Goal: Task Accomplishment & Management: Complete application form

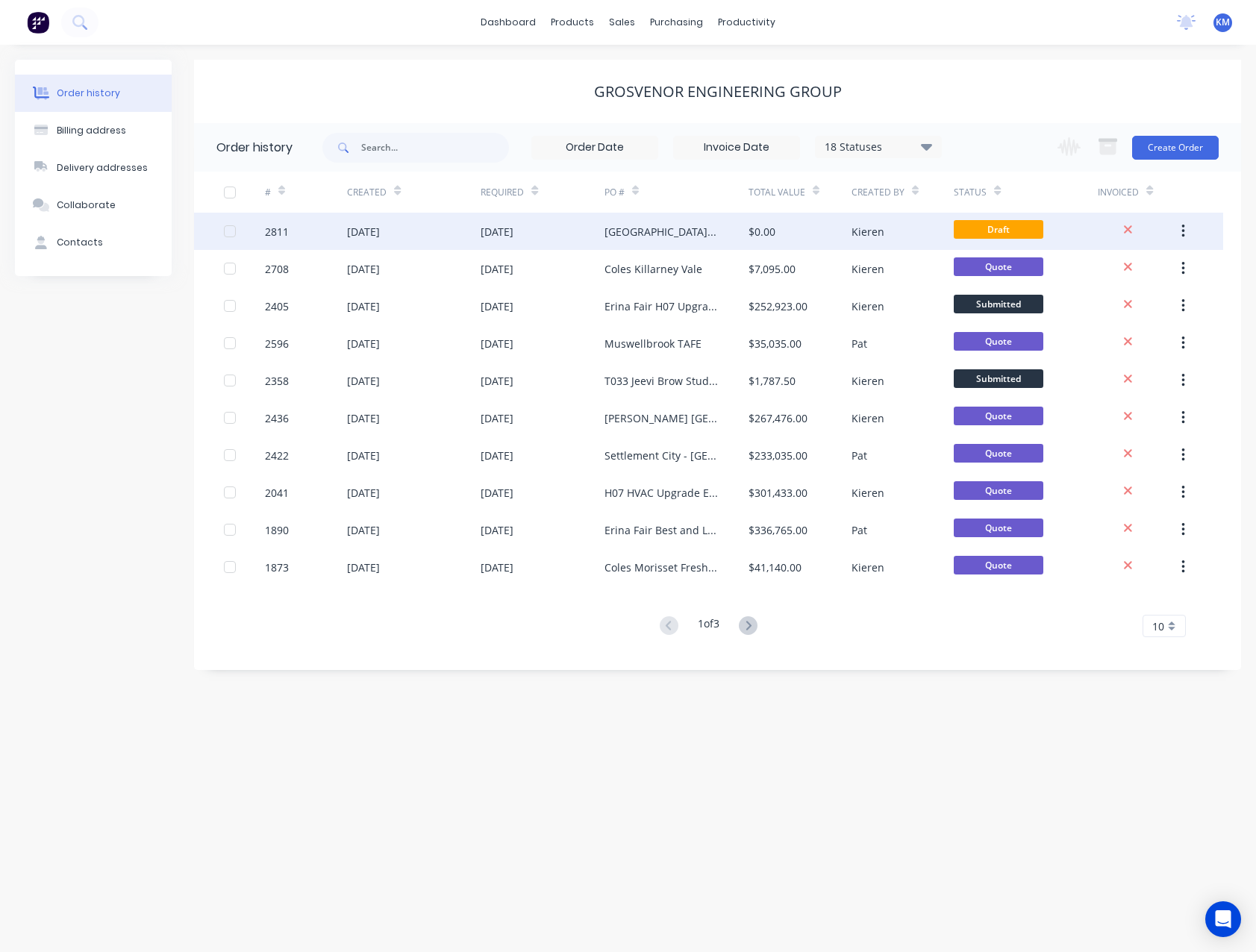
click at [658, 244] on div "[GEOGRAPHIC_DATA] [STREET_ADDRESS]" at bounding box center [676, 231] width 144 height 38
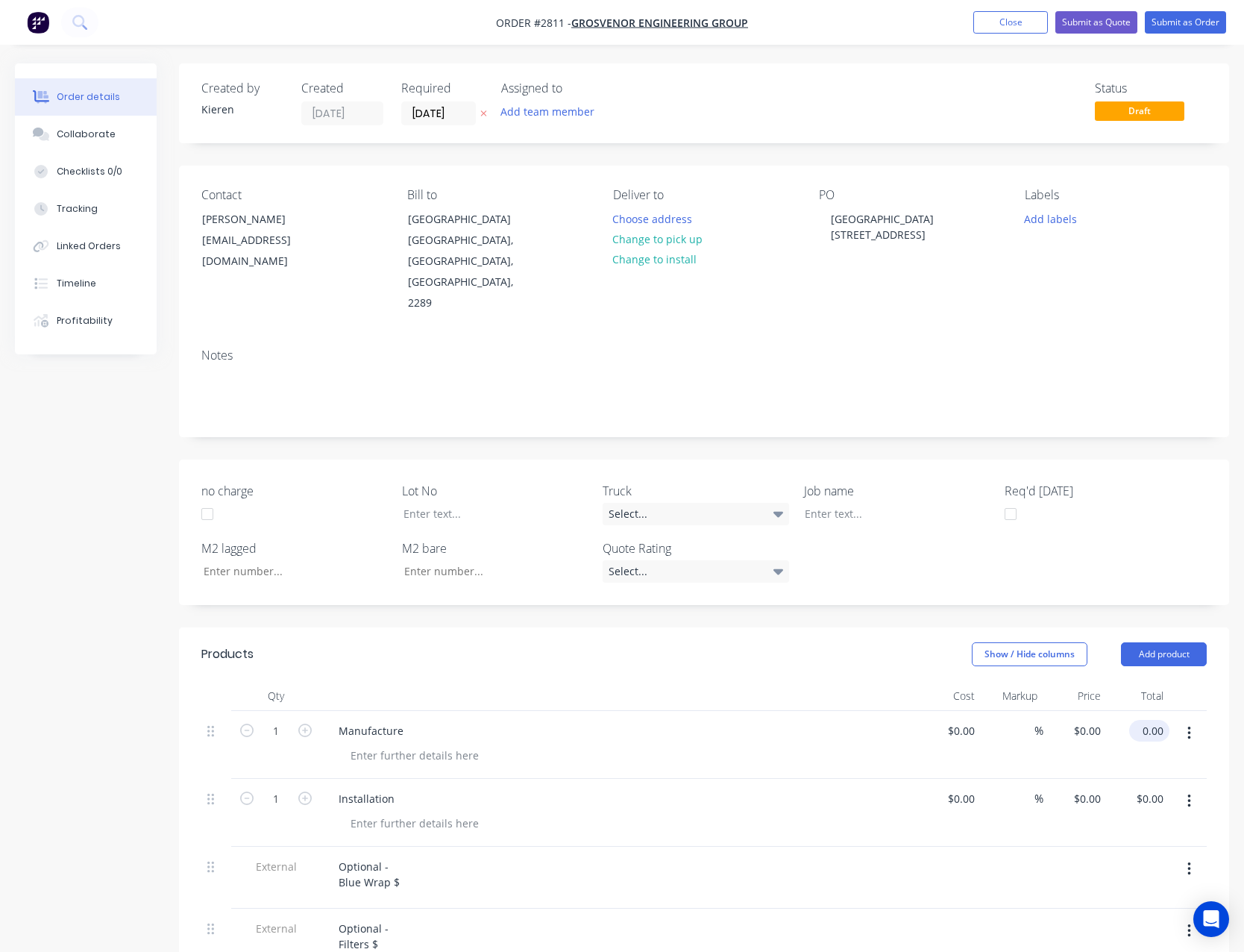
click at [1148, 720] on input "0.00" at bounding box center [1153, 731] width 34 height 22
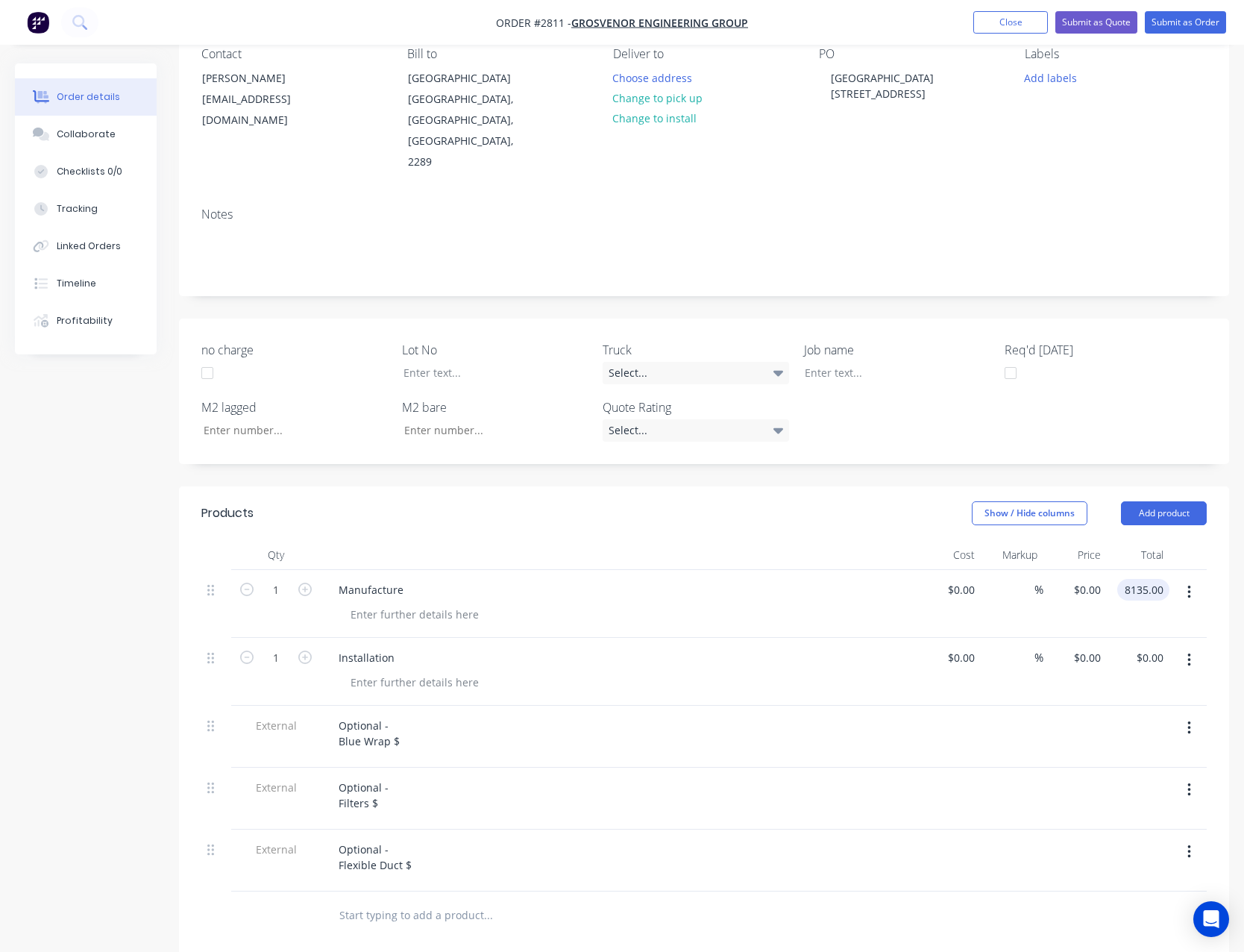
scroll to position [149, 0]
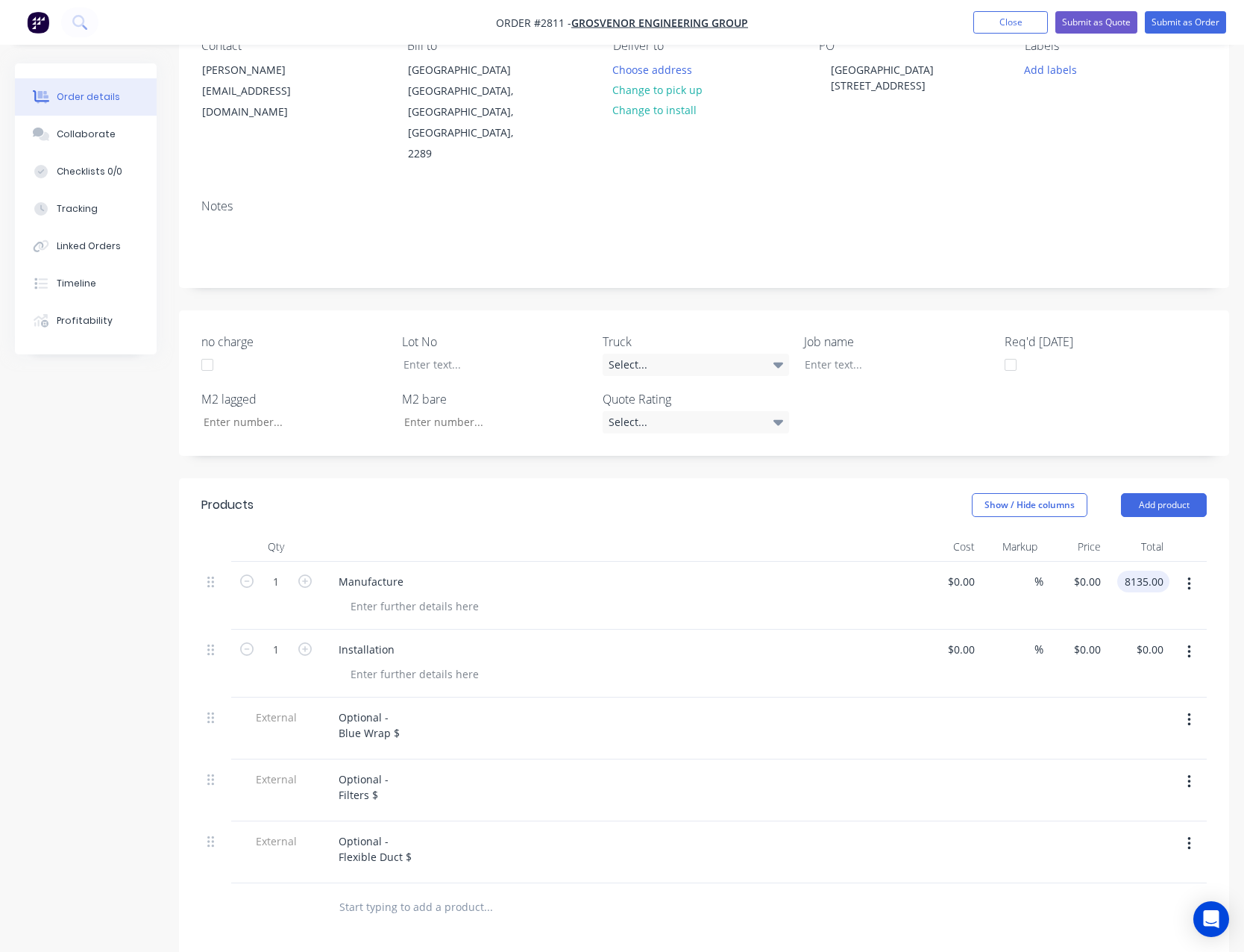
type input "8135.00"
type input "$8,135.00"
click at [413, 571] on div "Manufacture" at bounding box center [619, 581] width 584 height 22
click at [407, 571] on div "Manufacture" at bounding box center [371, 581] width 89 height 22
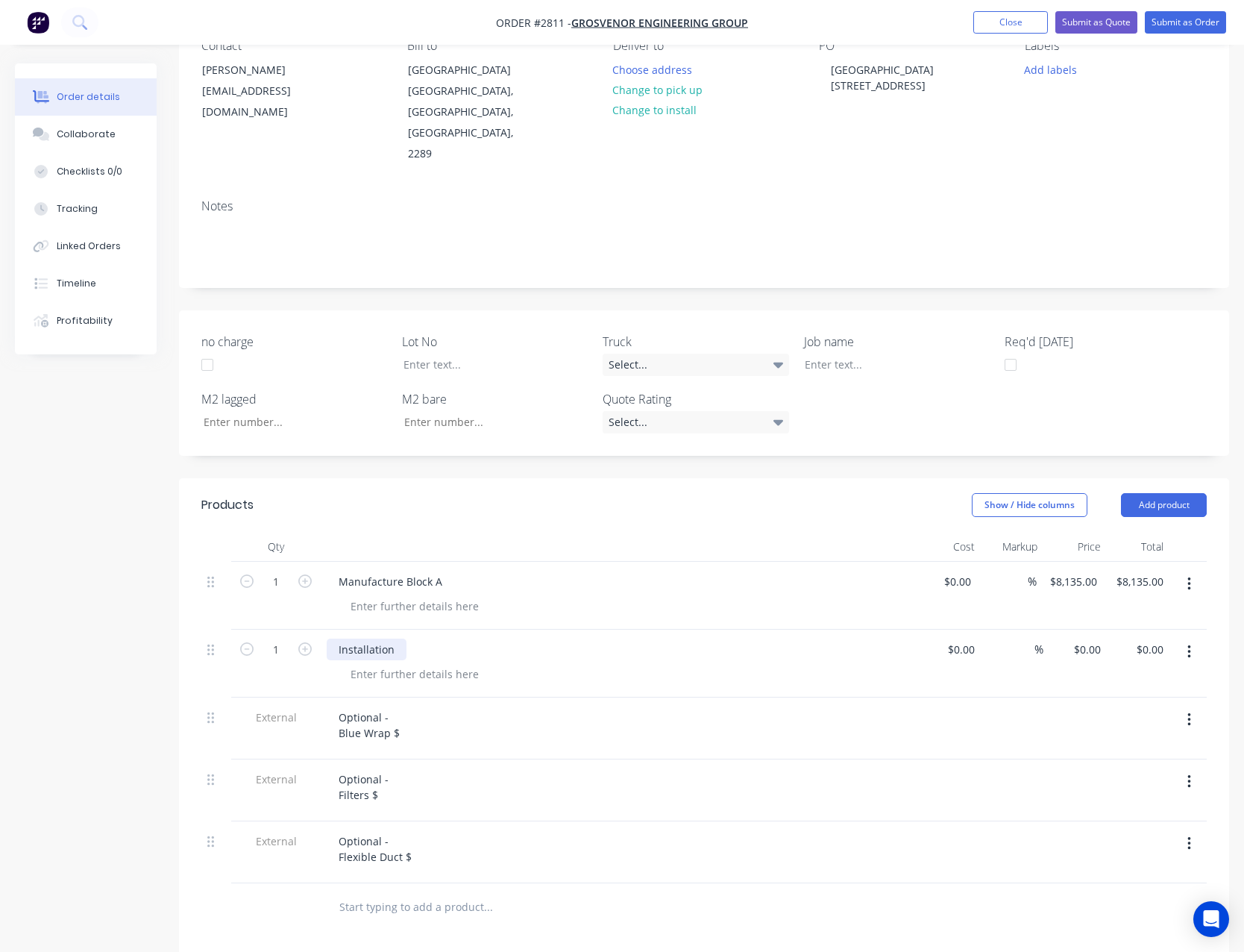
click at [400, 638] on div "Installation" at bounding box center [367, 649] width 80 height 22
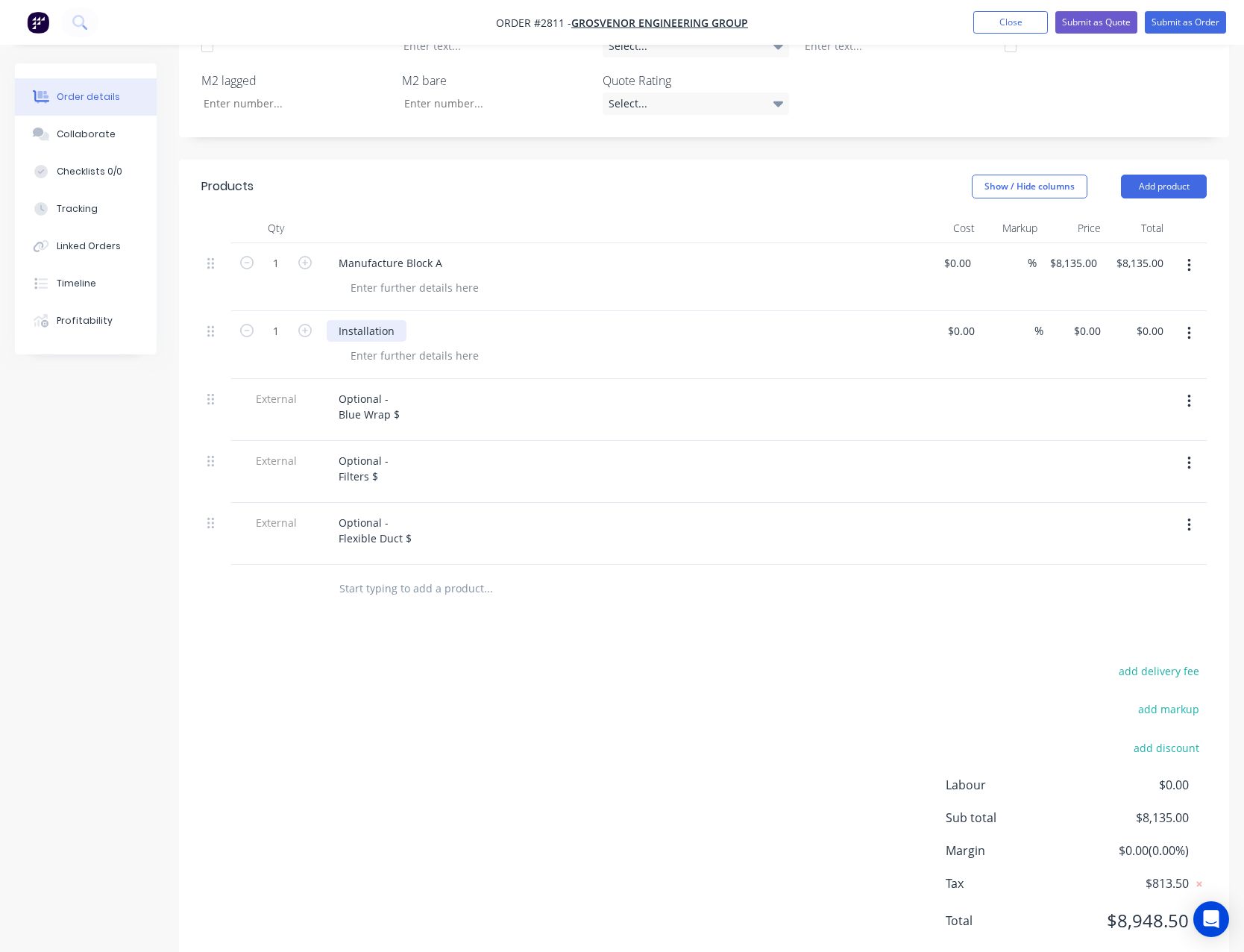
click at [396, 320] on div "Installation" at bounding box center [367, 331] width 80 height 22
click at [395, 388] on div "Optional - Blue Wrap $" at bounding box center [369, 407] width 85 height 38
click at [1188, 456] on icon "button" at bounding box center [1189, 463] width 3 height 13
click at [1159, 522] on div "Delete" at bounding box center [1135, 532] width 115 height 22
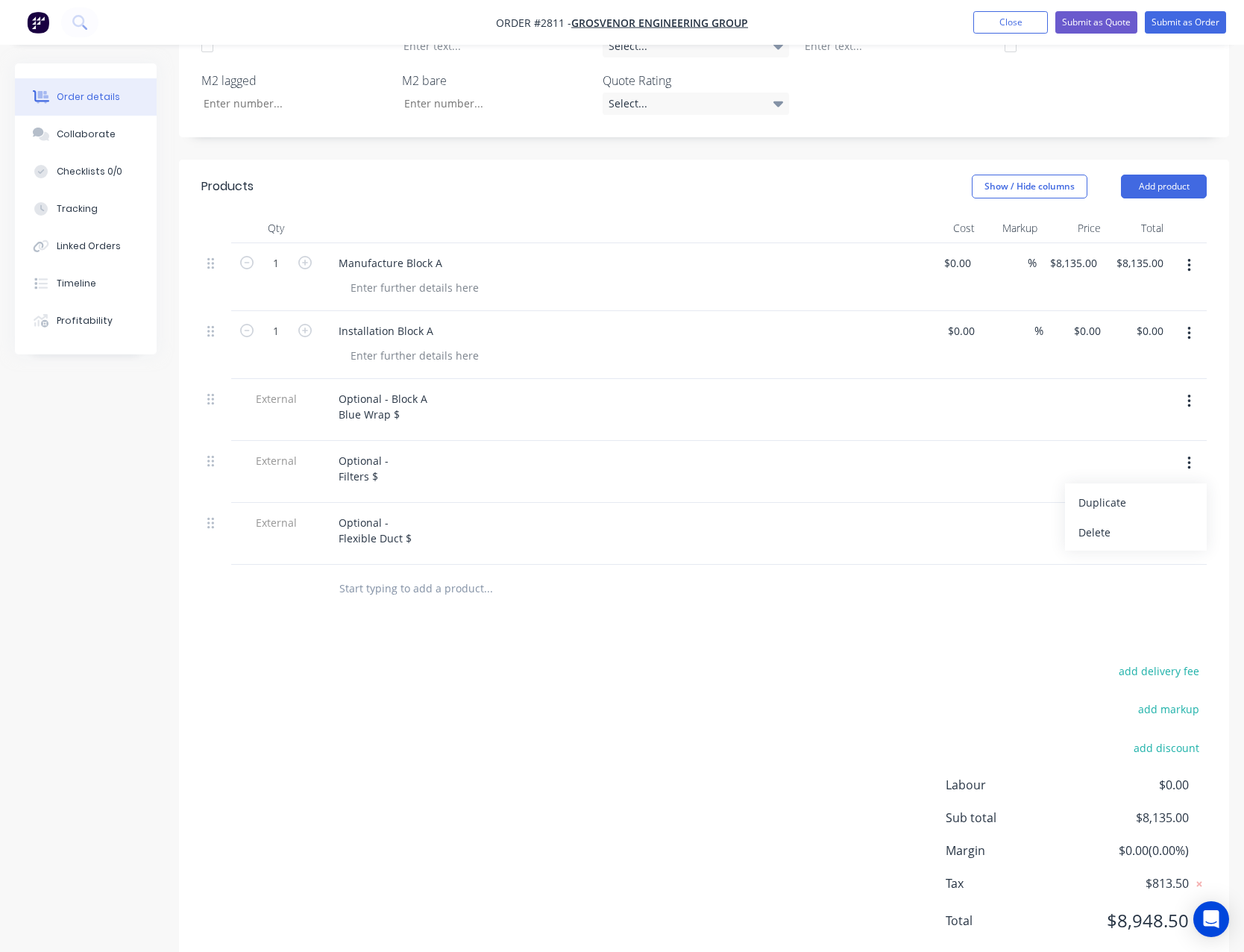
scroll to position [406, 0]
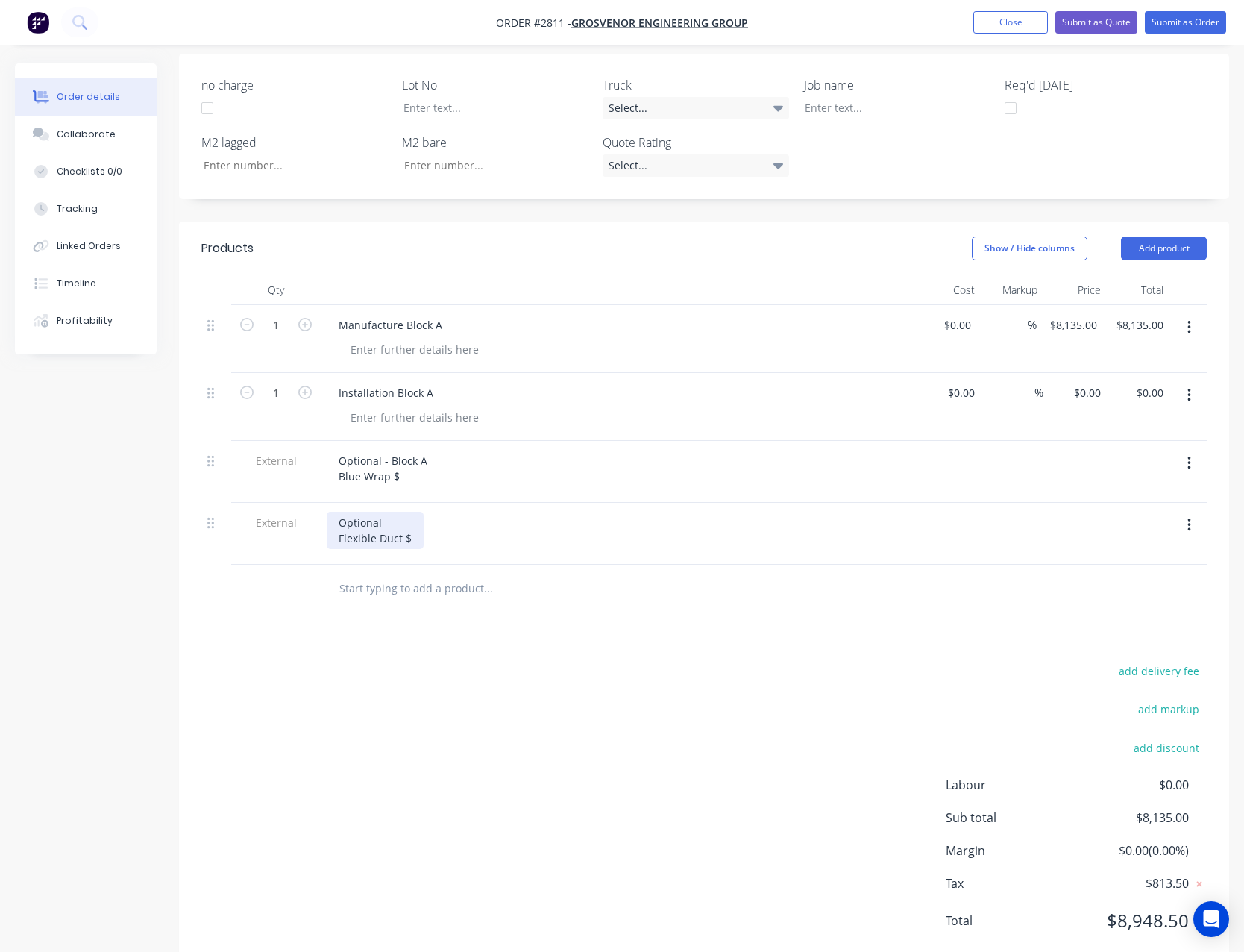
click at [404, 512] on div "Optional - Flexible Duct $" at bounding box center [375, 531] width 97 height 38
click at [1127, 314] on input "8135.00" at bounding box center [1142, 325] width 55 height 22
type input "4670.00"
type input "$4,670.00"
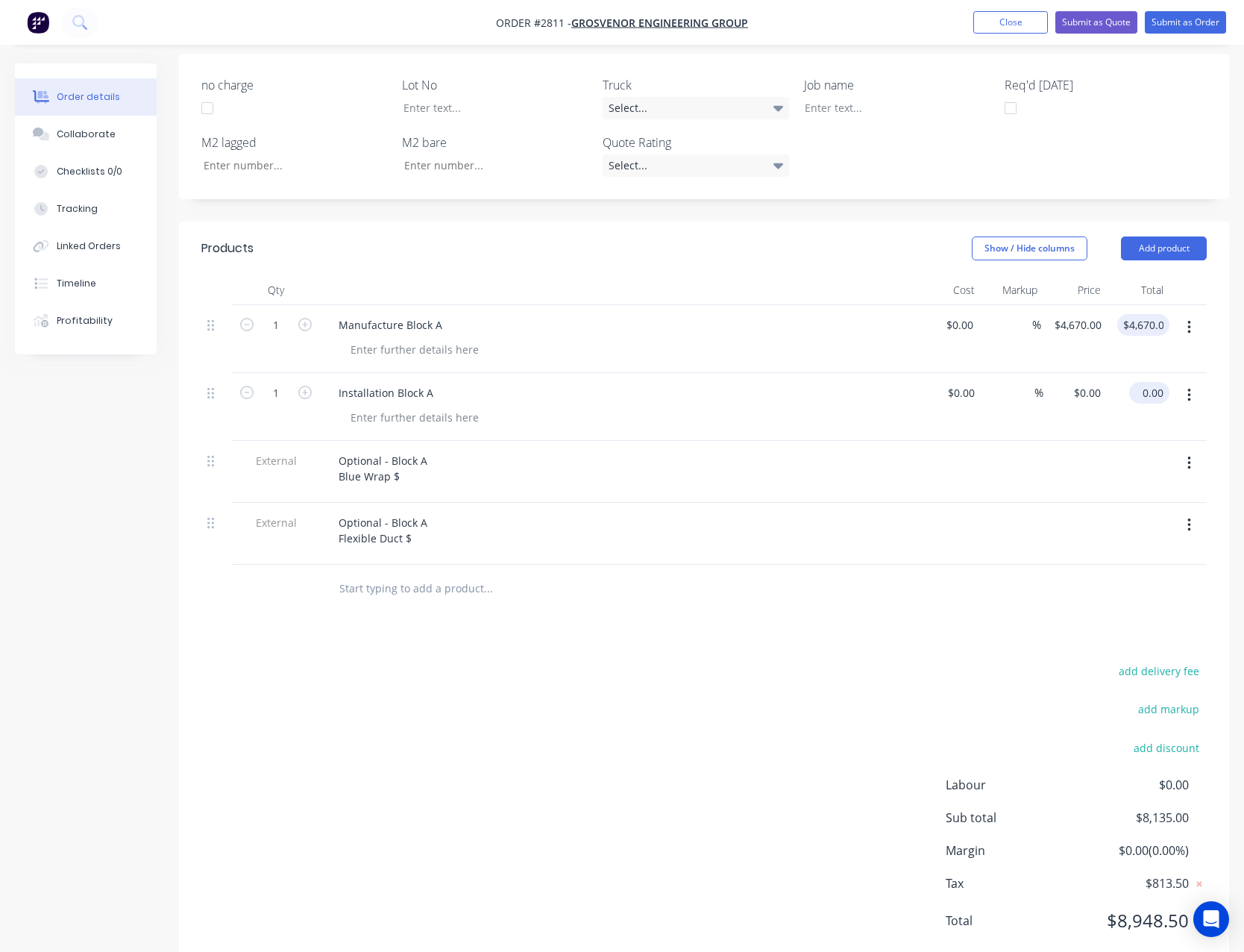
click at [1144, 382] on input "0.00" at bounding box center [1153, 393] width 34 height 22
type input "22360.00"
type input "$22,360.00"
click at [407, 450] on div "Optional - Block A Blue Wrap $" at bounding box center [383, 469] width 113 height 38
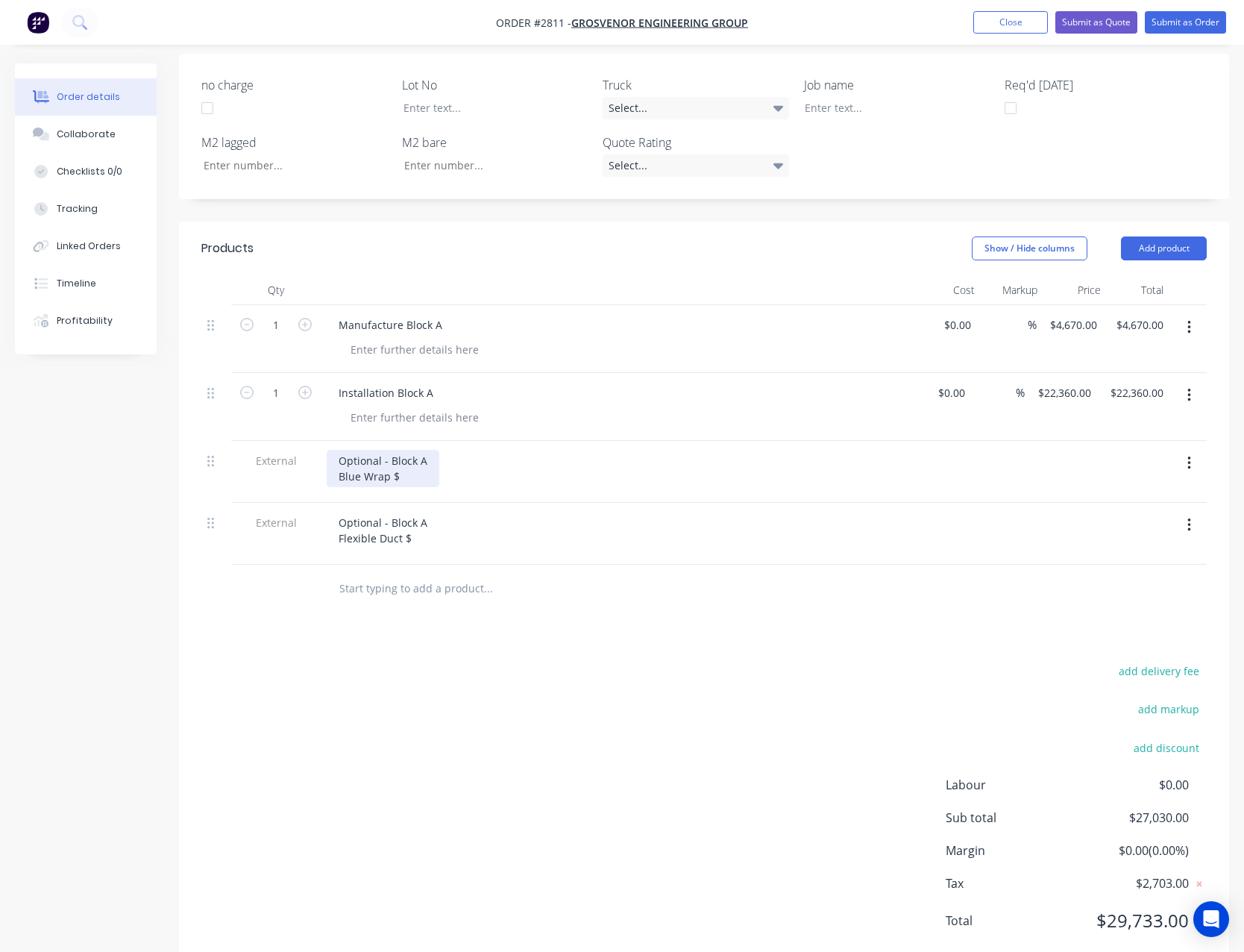
click at [405, 450] on div "Optional - Block A Blue Wrap $" at bounding box center [383, 469] width 113 height 38
click at [411, 512] on div "Optional - Block A Flexible Duct $" at bounding box center [383, 531] width 113 height 38
click at [1181, 237] on button "Add product" at bounding box center [1163, 248] width 86 height 24
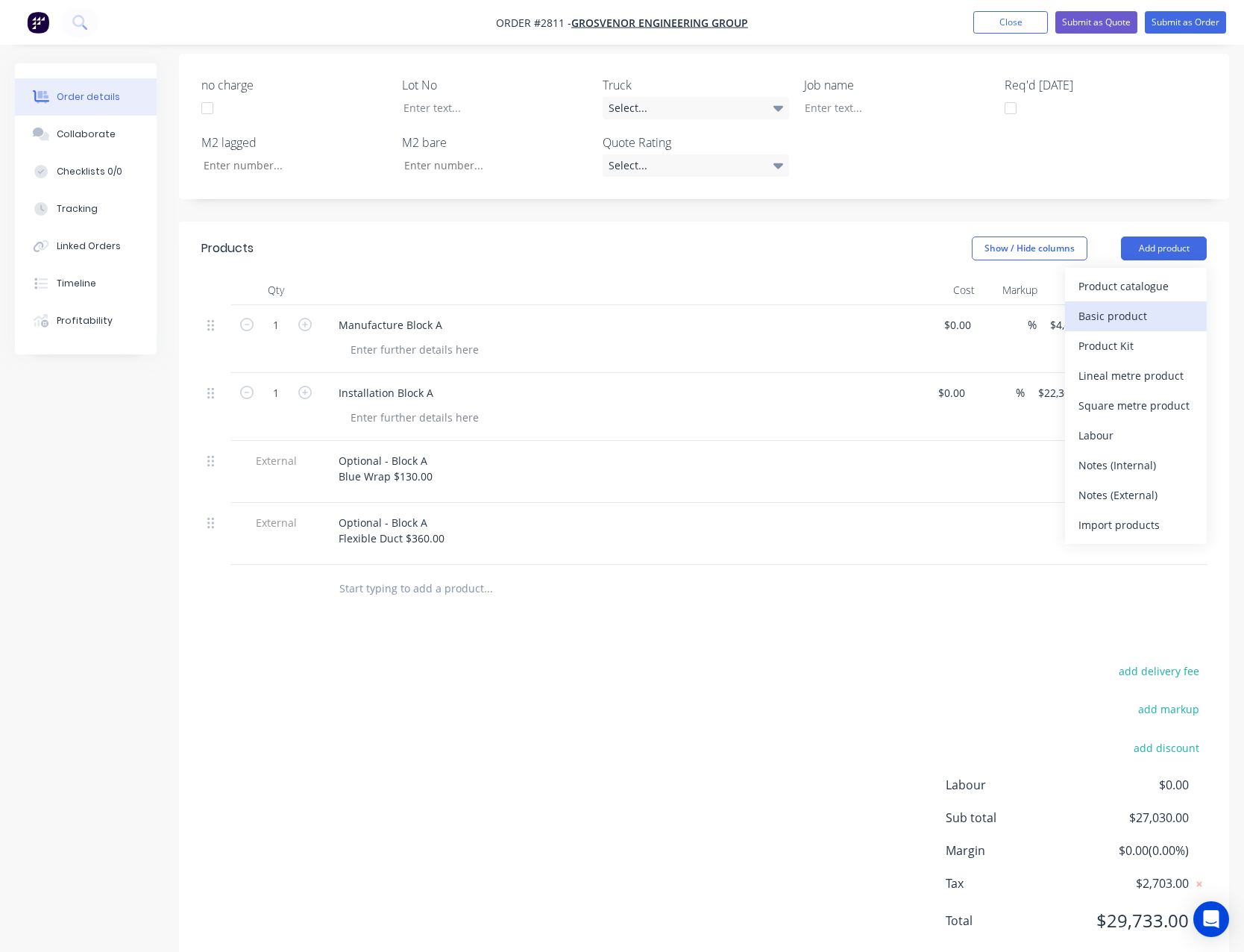
click at [1155, 305] on div "Basic product" at bounding box center [1135, 316] width 115 height 22
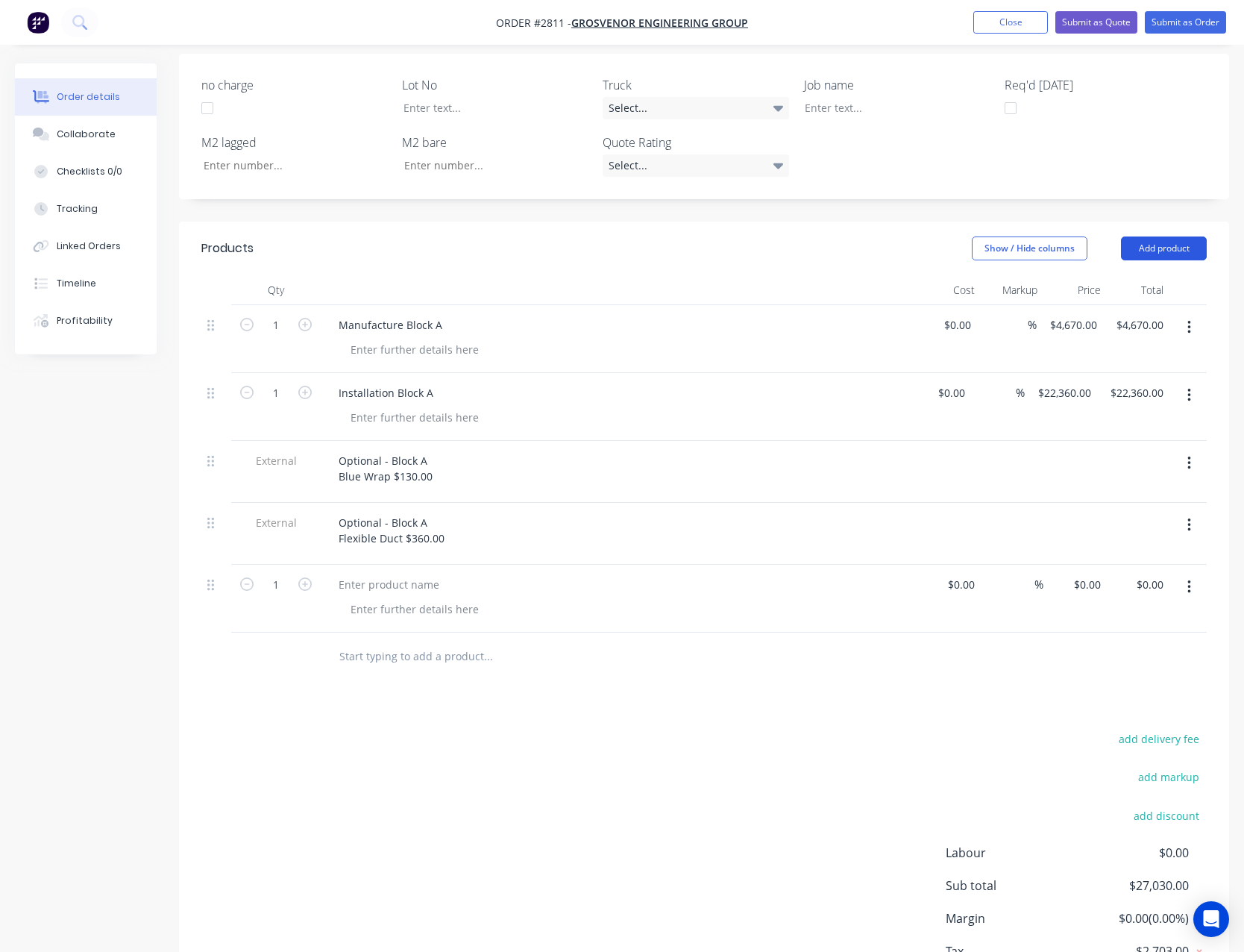
click at [1179, 237] on button "Add product" at bounding box center [1163, 248] width 86 height 24
click at [1164, 305] on div "Basic product" at bounding box center [1135, 316] width 115 height 22
click at [1171, 237] on button "Add product" at bounding box center [1163, 248] width 86 height 24
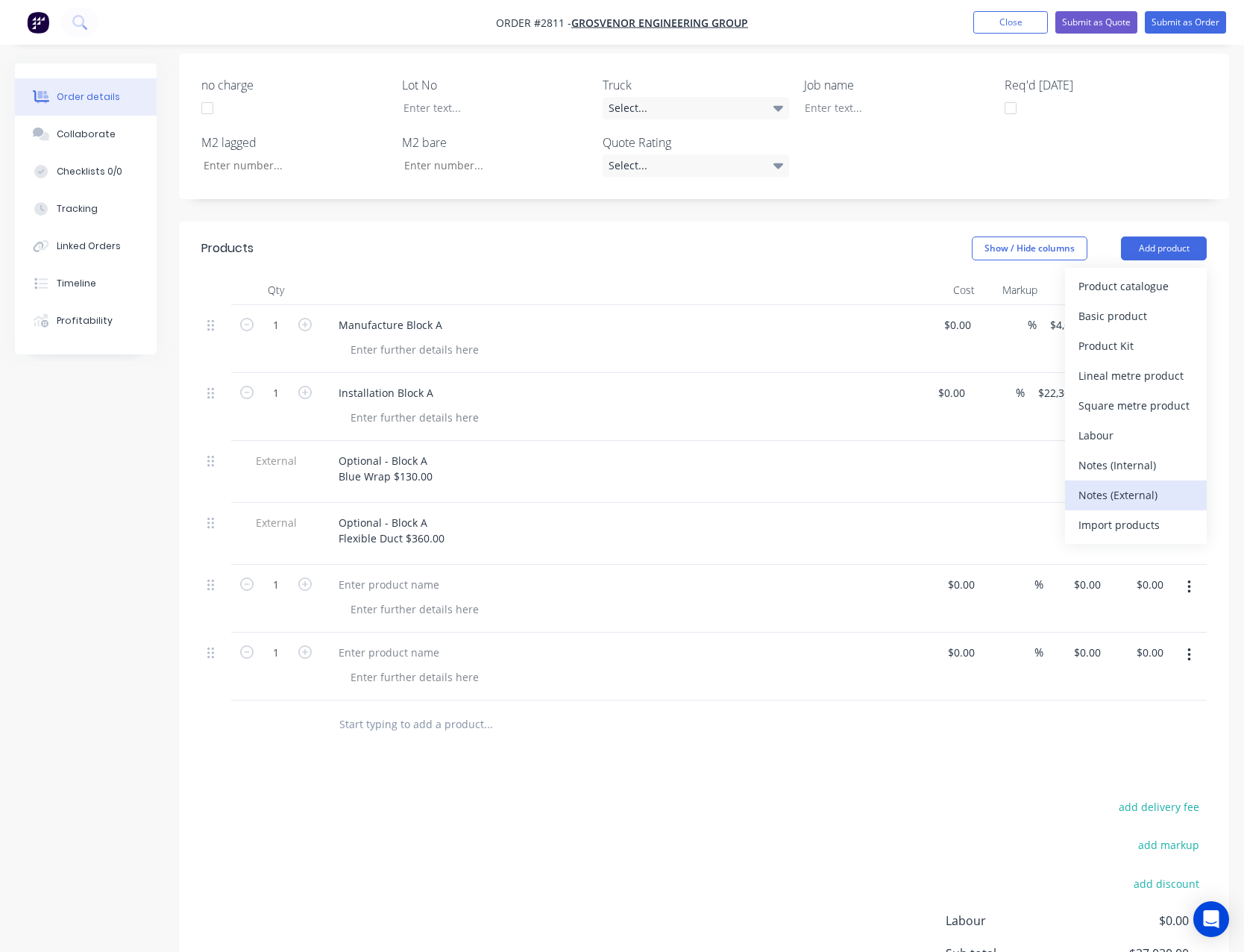
click at [1157, 484] on div "Notes (External)" at bounding box center [1135, 495] width 115 height 22
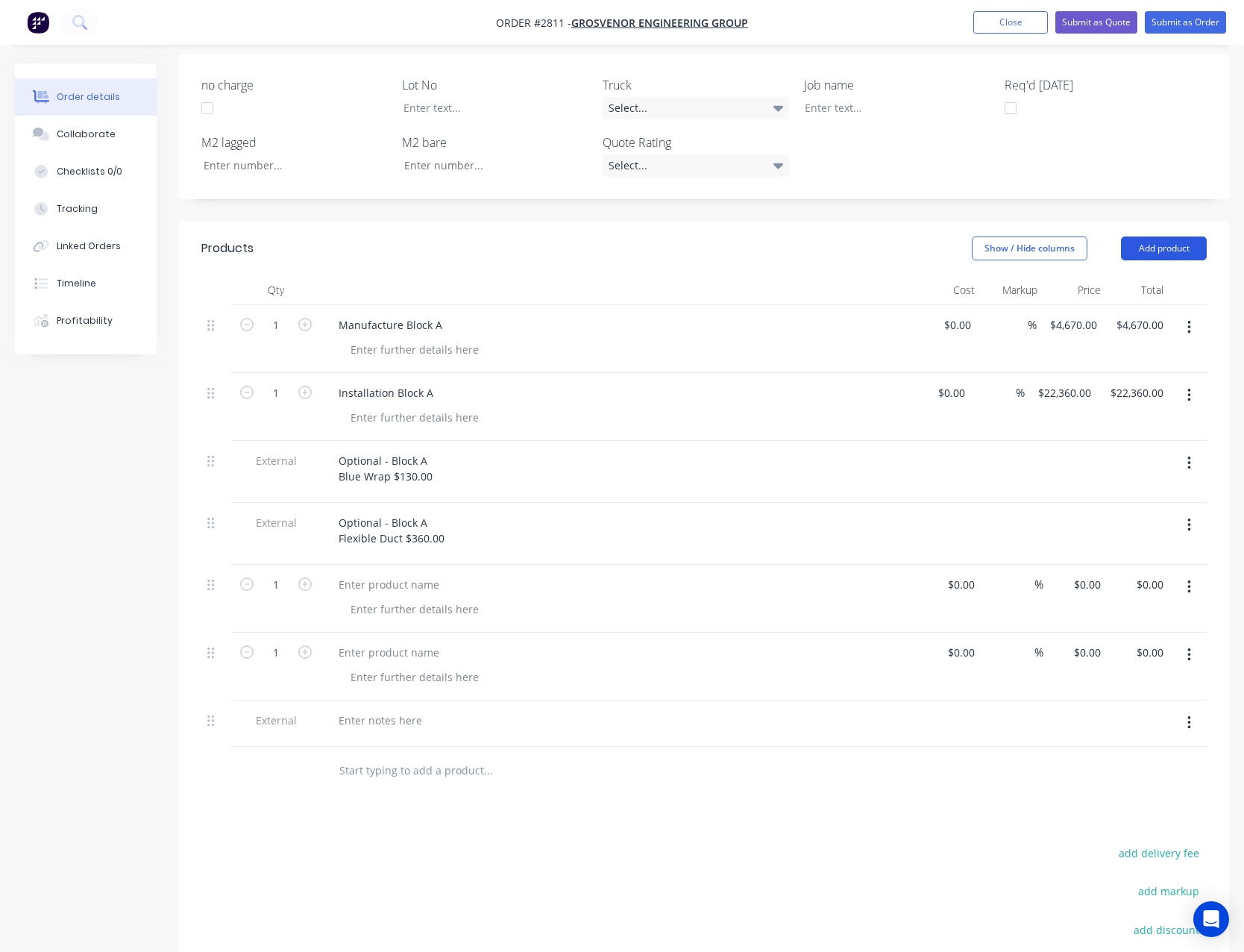
click at [1166, 237] on button "Add product" at bounding box center [1163, 248] width 86 height 24
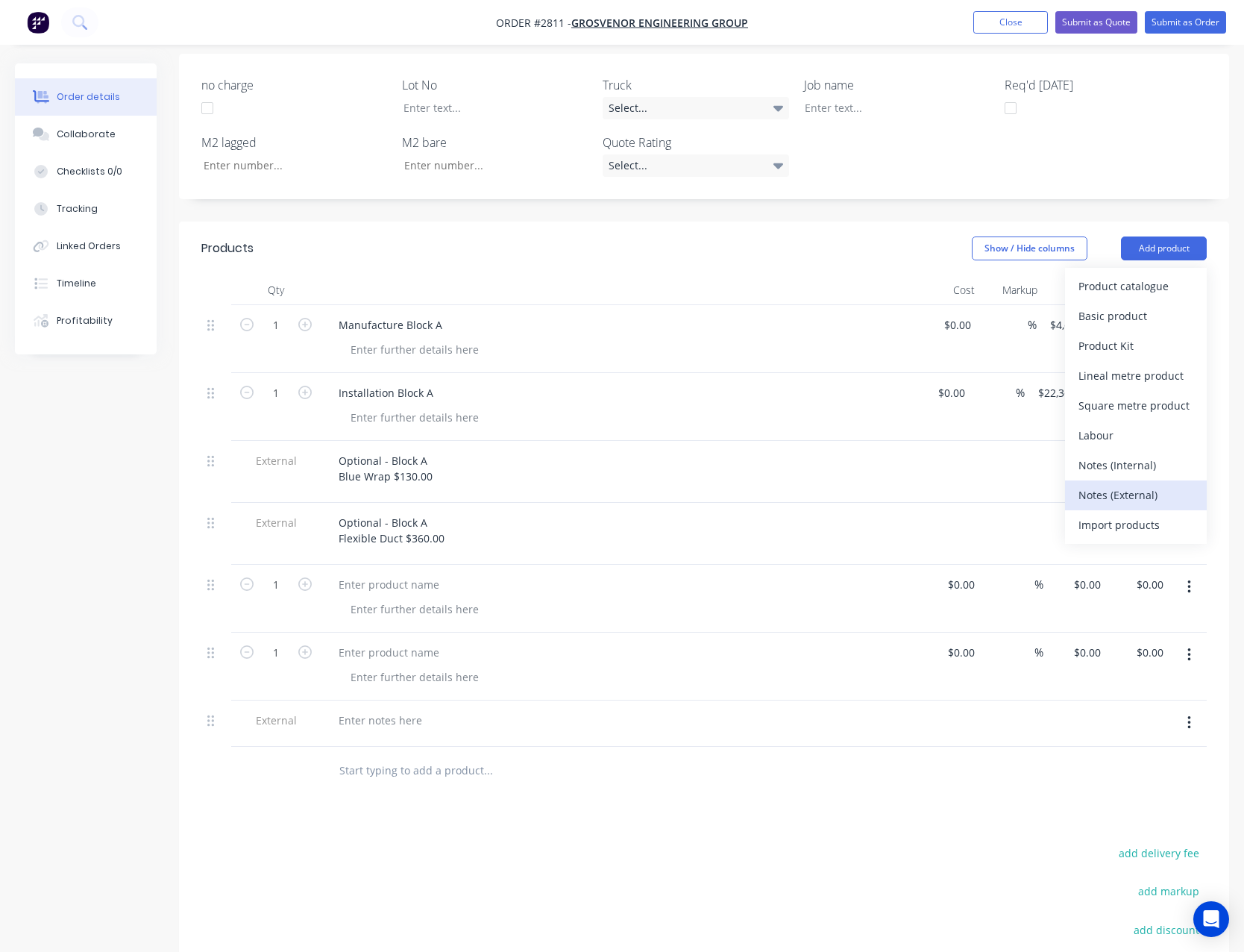
click at [1140, 484] on div "Notes (External)" at bounding box center [1135, 495] width 115 height 22
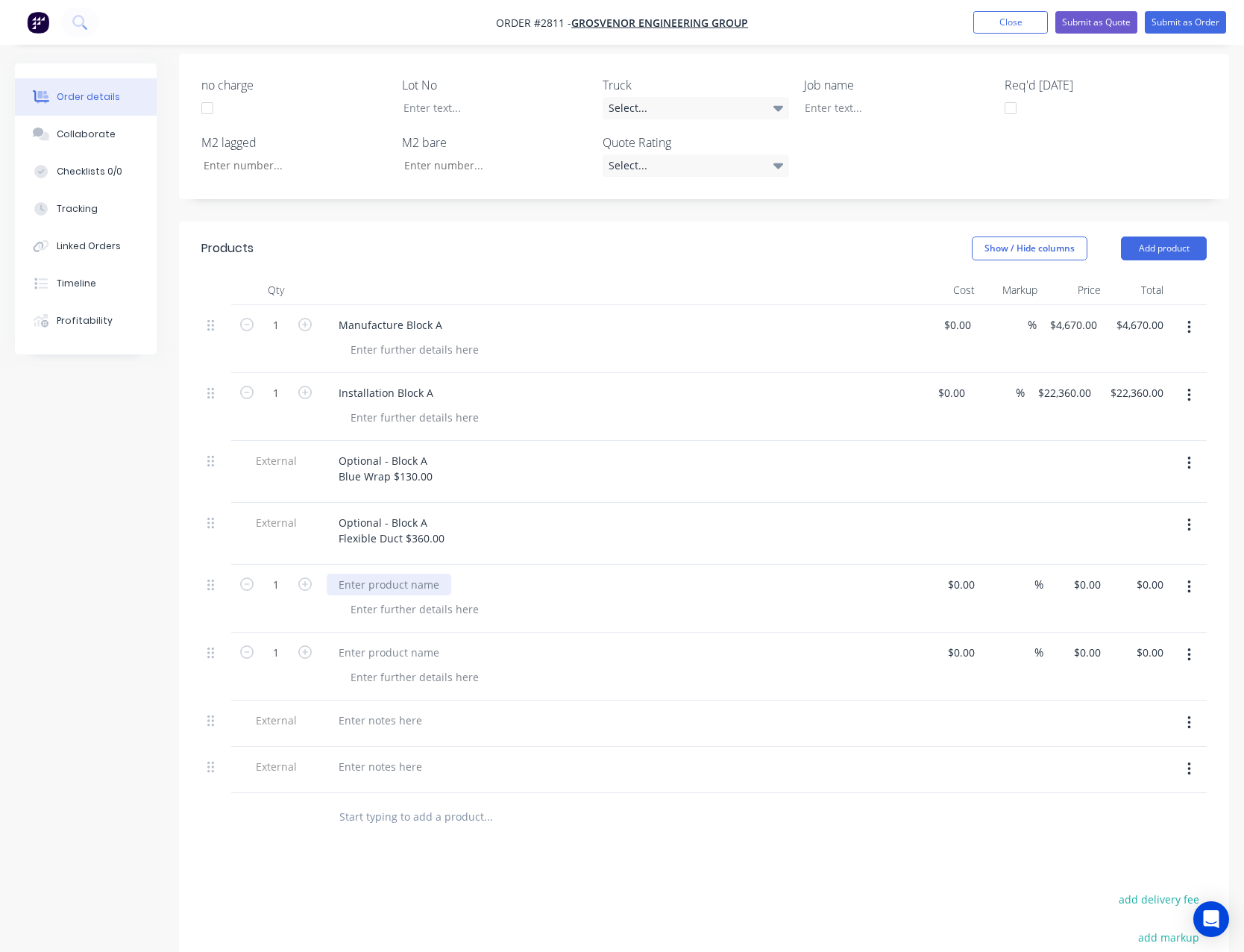
click at [389, 574] on div at bounding box center [389, 585] width 125 height 22
click at [391, 642] on div at bounding box center [389, 652] width 125 height 22
click at [367, 710] on div at bounding box center [380, 720] width 108 height 22
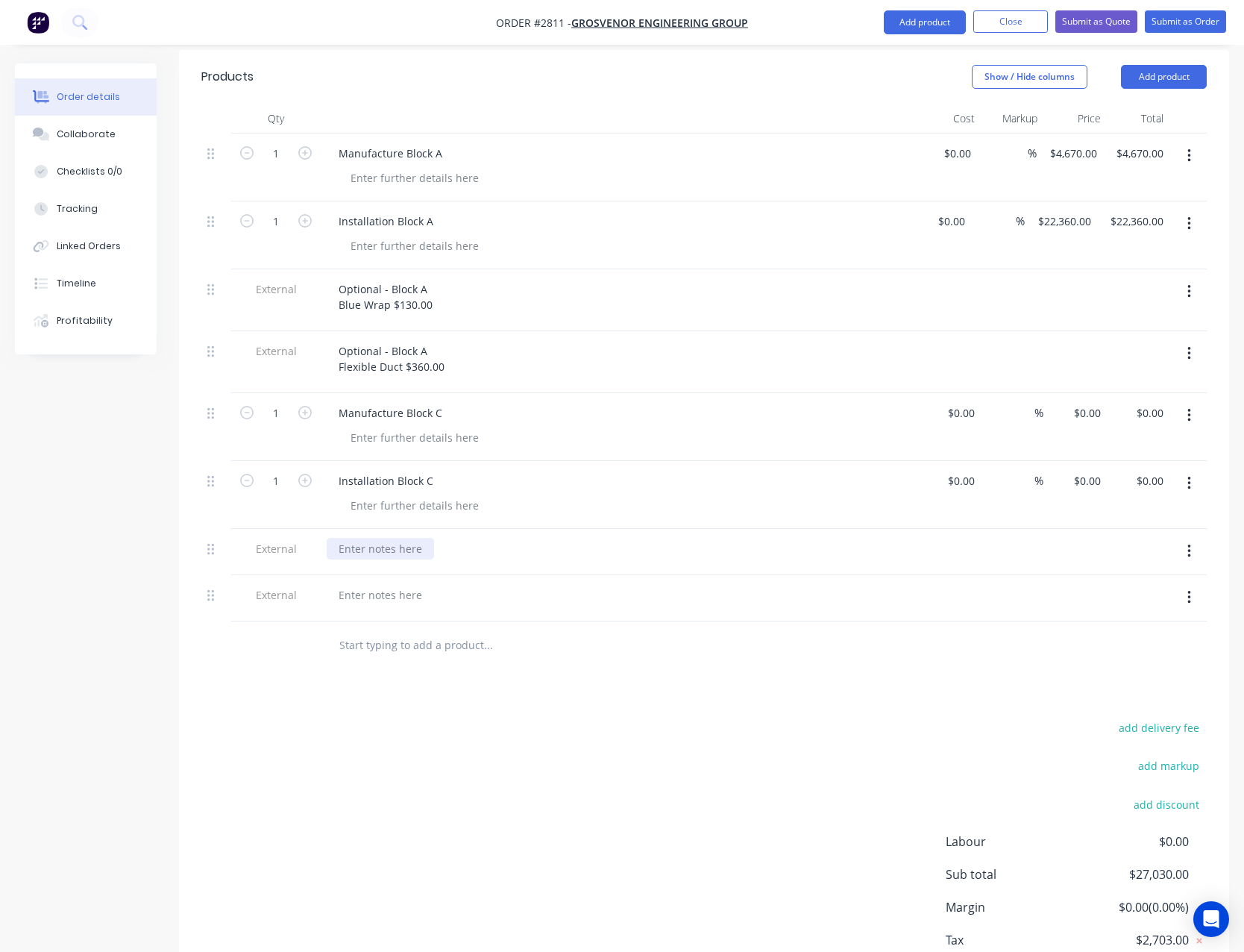
scroll to position [634, 0]
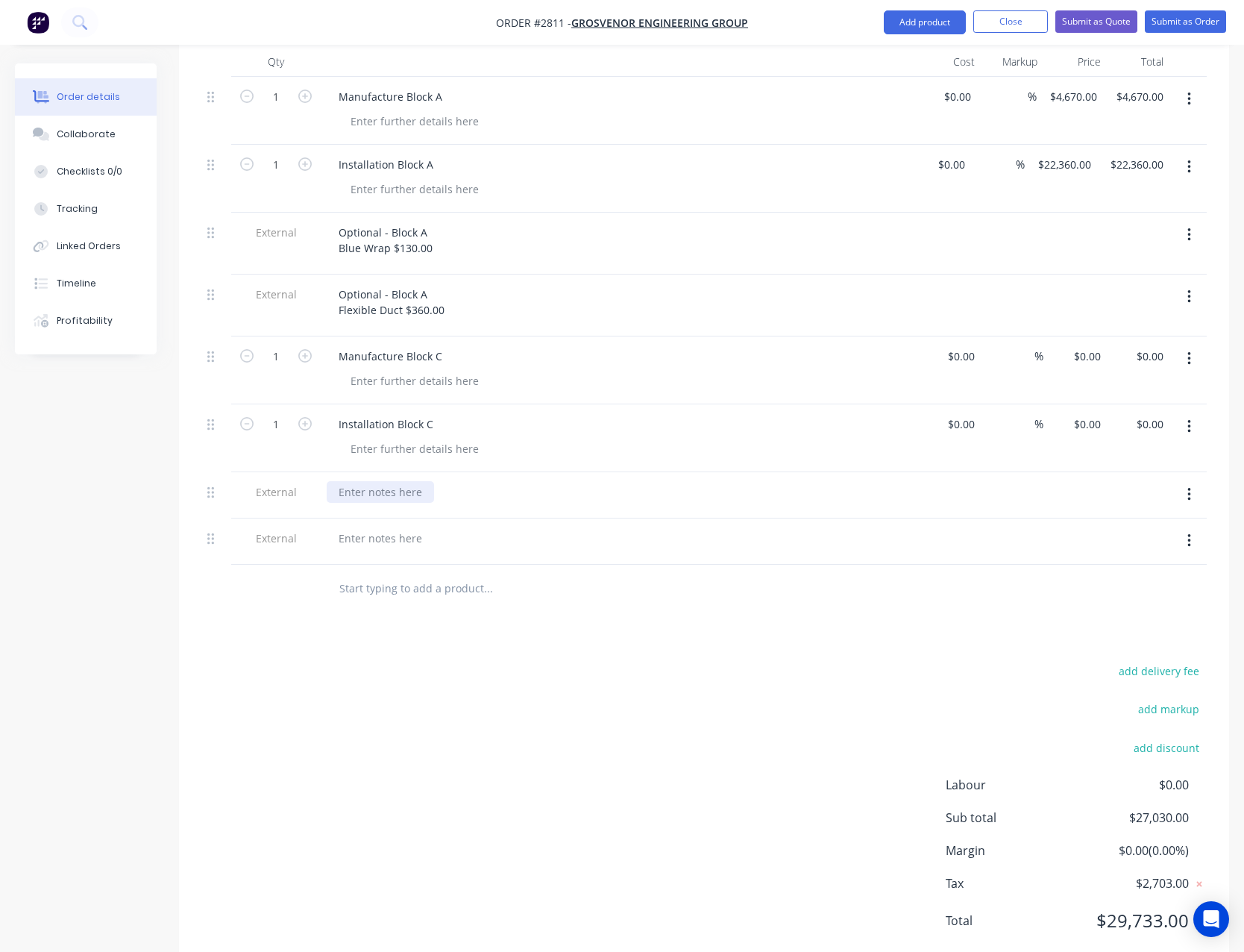
click at [388, 481] on div at bounding box center [380, 492] width 108 height 22
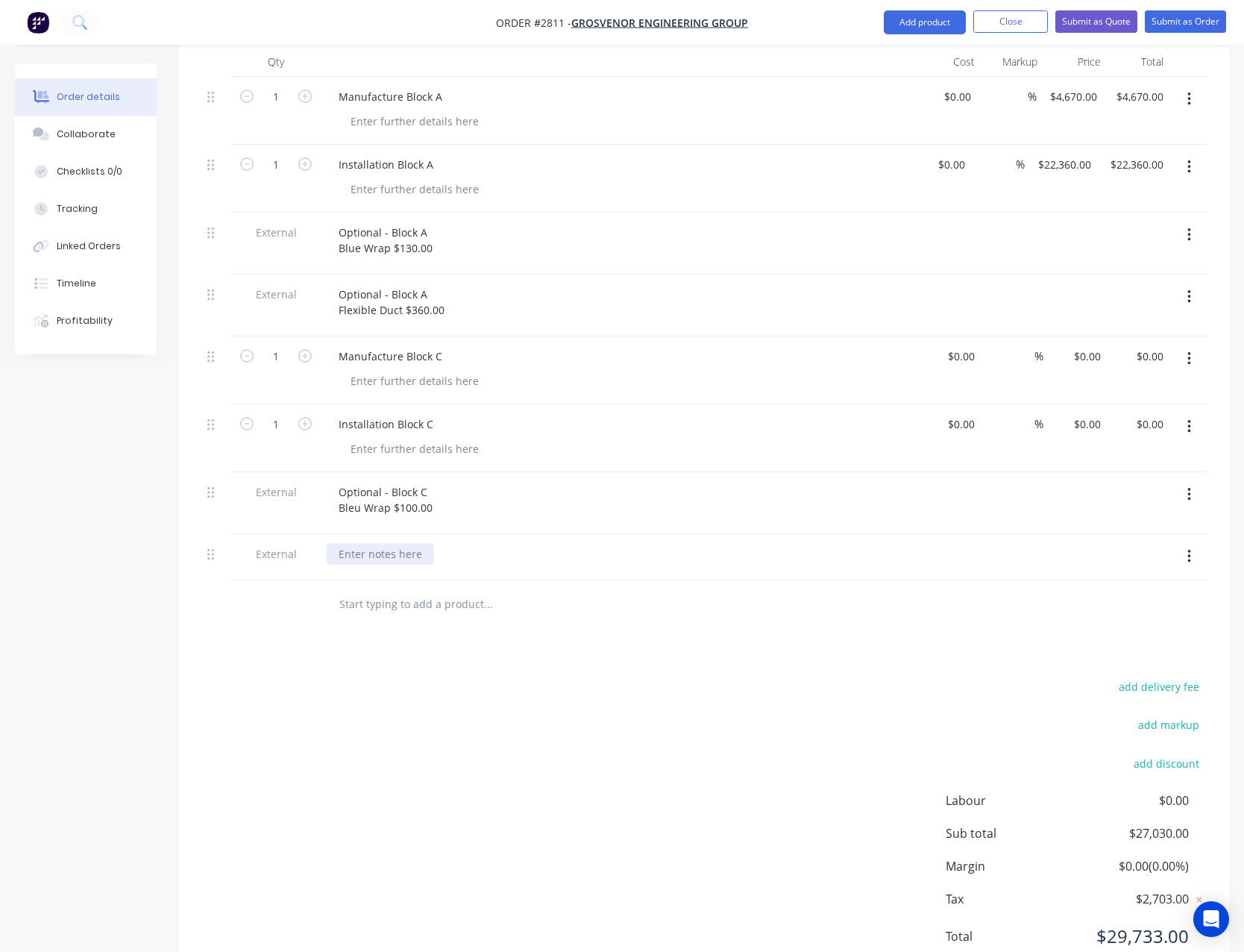
click at [387, 543] on div at bounding box center [380, 554] width 108 height 22
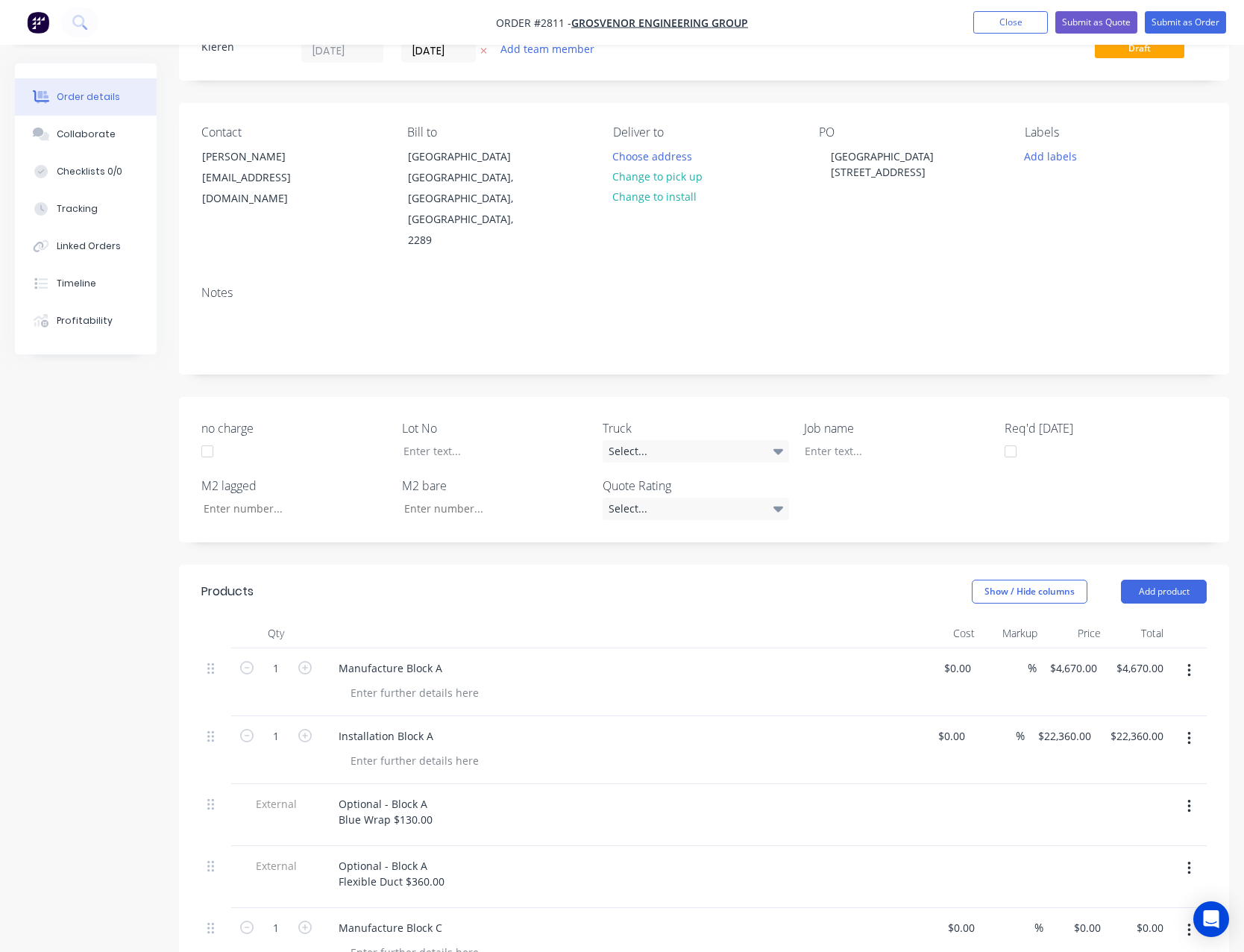
scroll to position [373, 0]
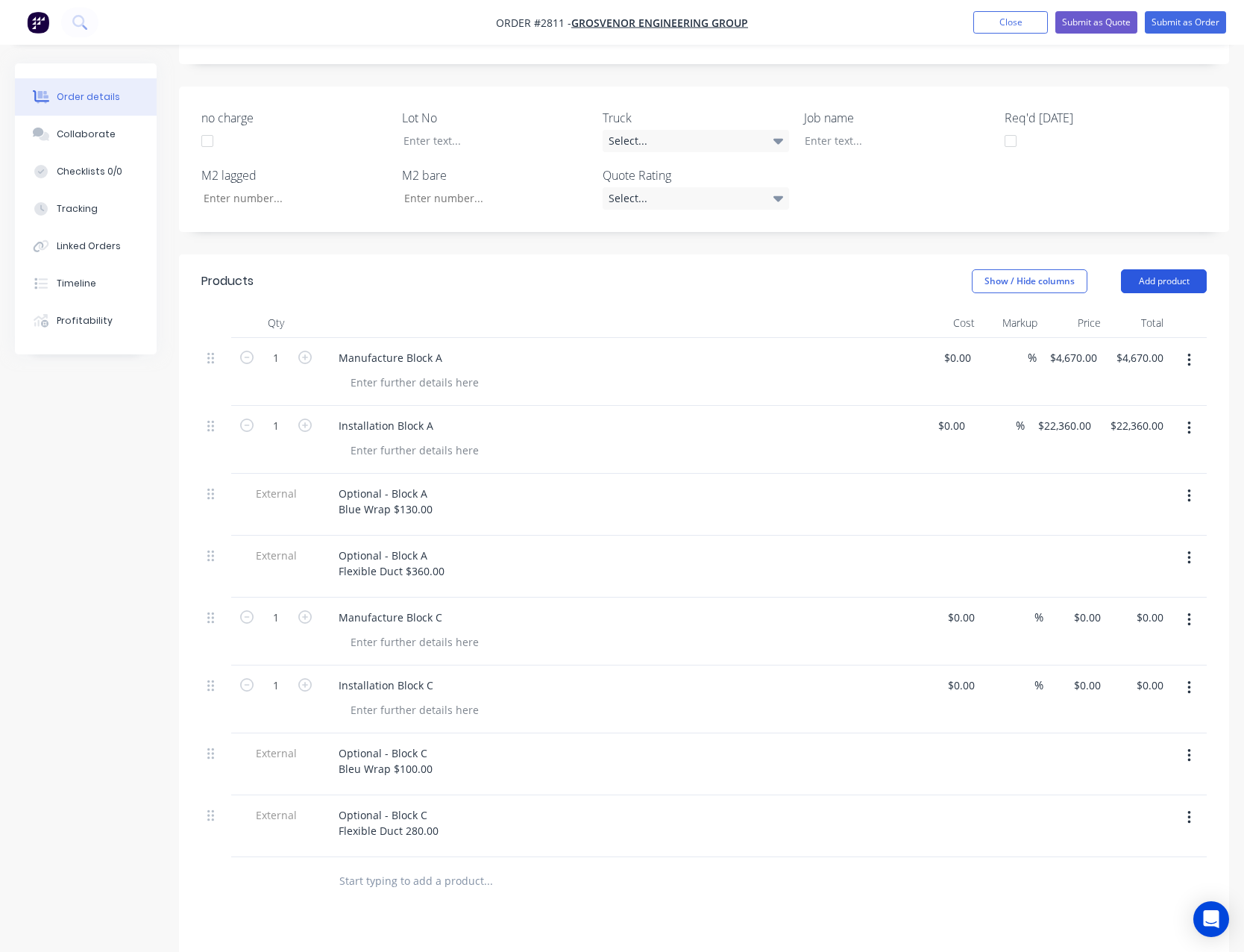
click at [1158, 269] on button "Add product" at bounding box center [1163, 281] width 86 height 24
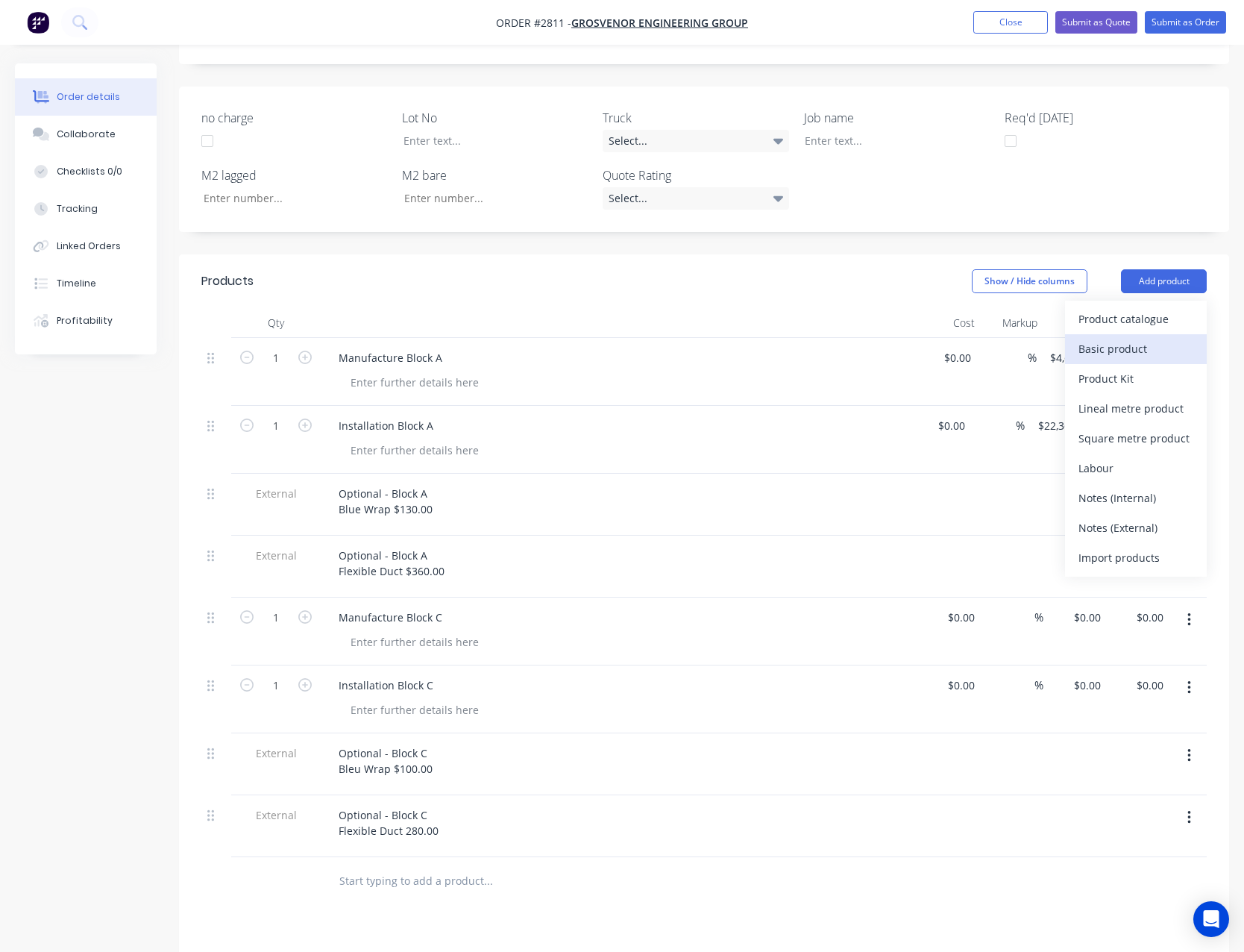
click at [1148, 338] on div "Basic product" at bounding box center [1135, 349] width 115 height 22
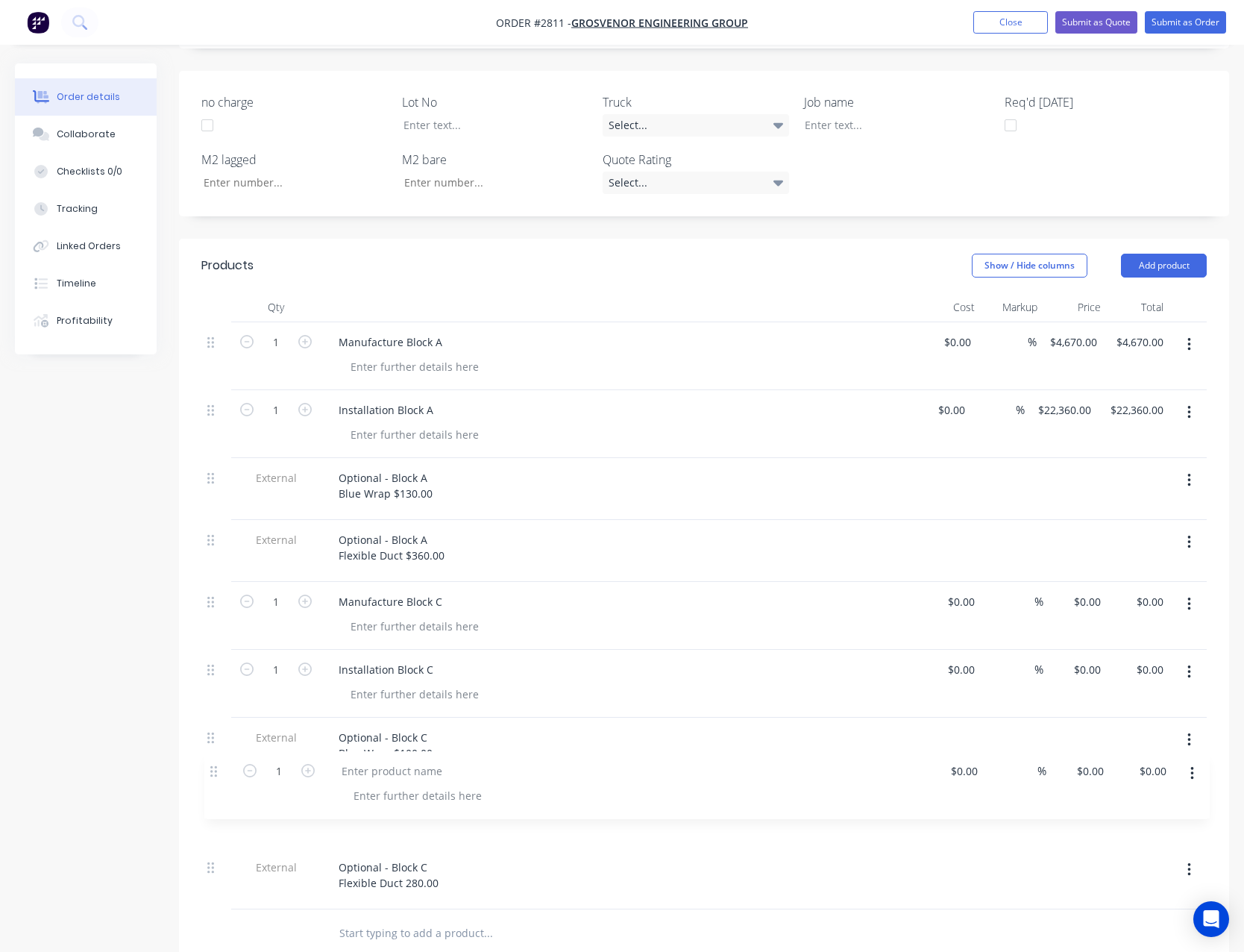
scroll to position [392, 0]
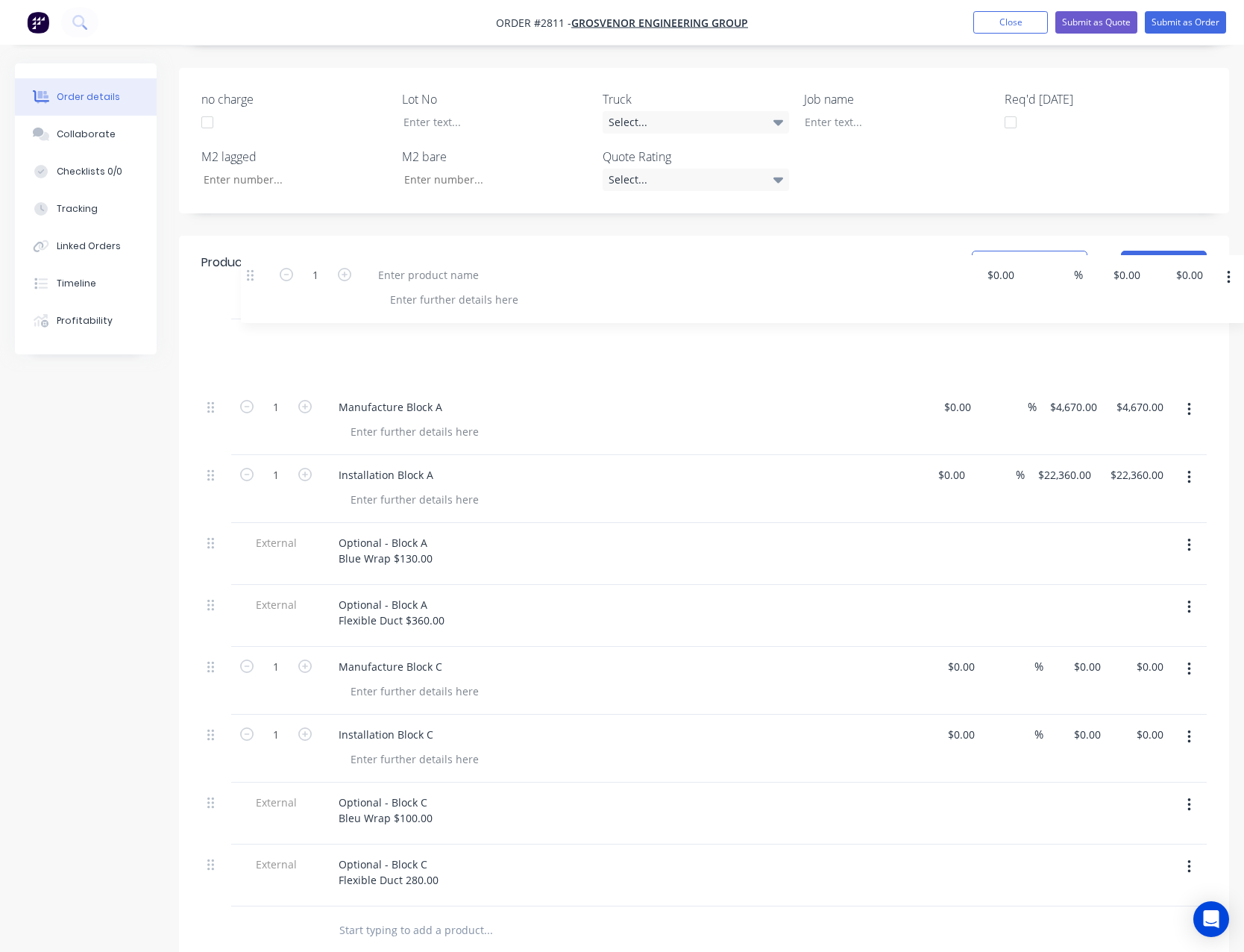
drag, startPoint x: 211, startPoint y: 839, endPoint x: 252, endPoint y: 273, distance: 567.5
click at [252, 290] on div "Qty Cost Markup Price Total 1 Manufacture Block A $0.00 $0.00 % $4,670.00 $4,67…" at bounding box center [704, 598] width 1006 height 617
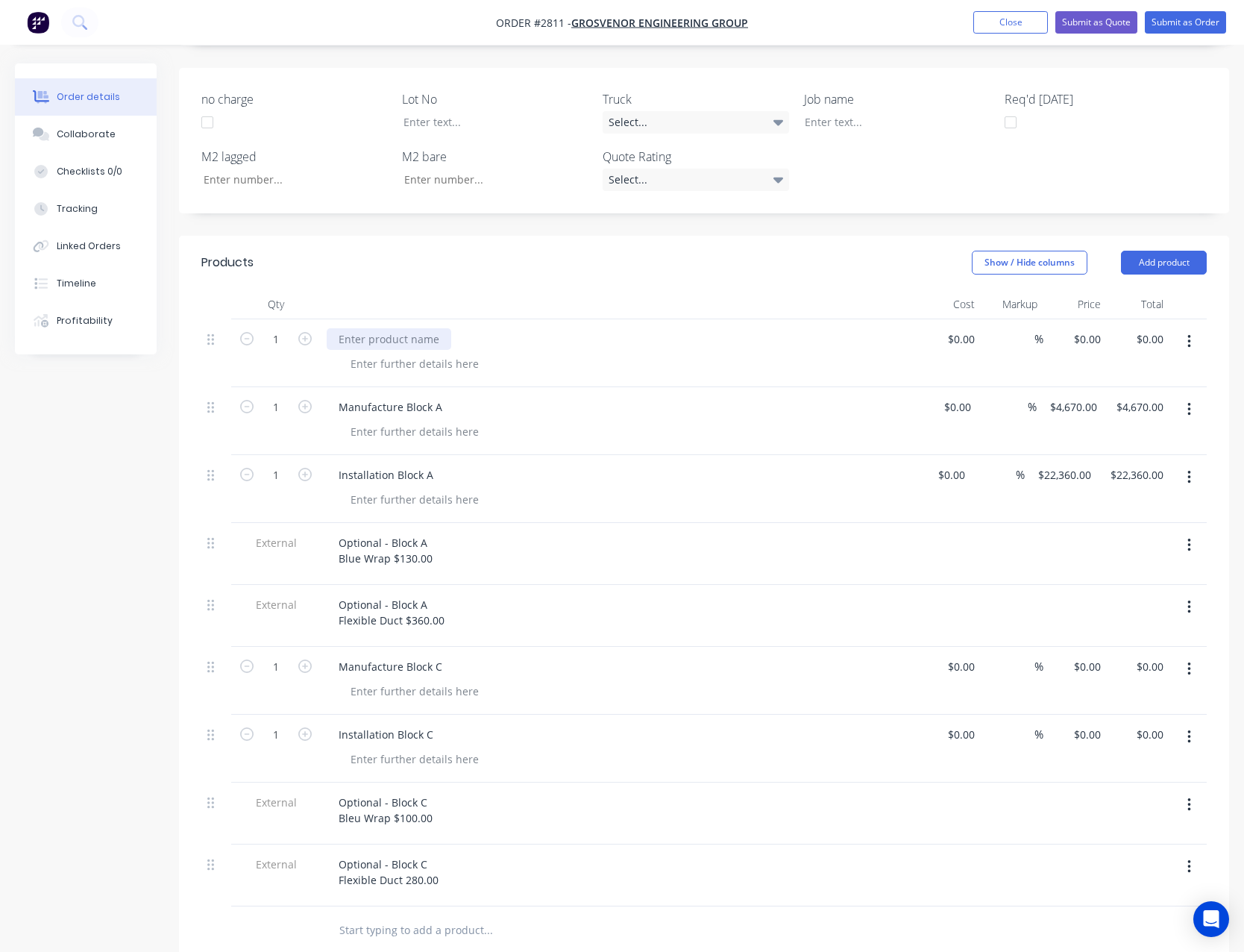
click at [351, 328] on div at bounding box center [389, 339] width 125 height 22
click at [451, 396] on div "Manufacture Block A" at bounding box center [619, 407] width 584 height 22
click at [441, 396] on div "Manufacture Block A" at bounding box center [390, 407] width 127 height 22
click at [439, 464] on div "Installation Block A" at bounding box center [385, 474] width 118 height 22
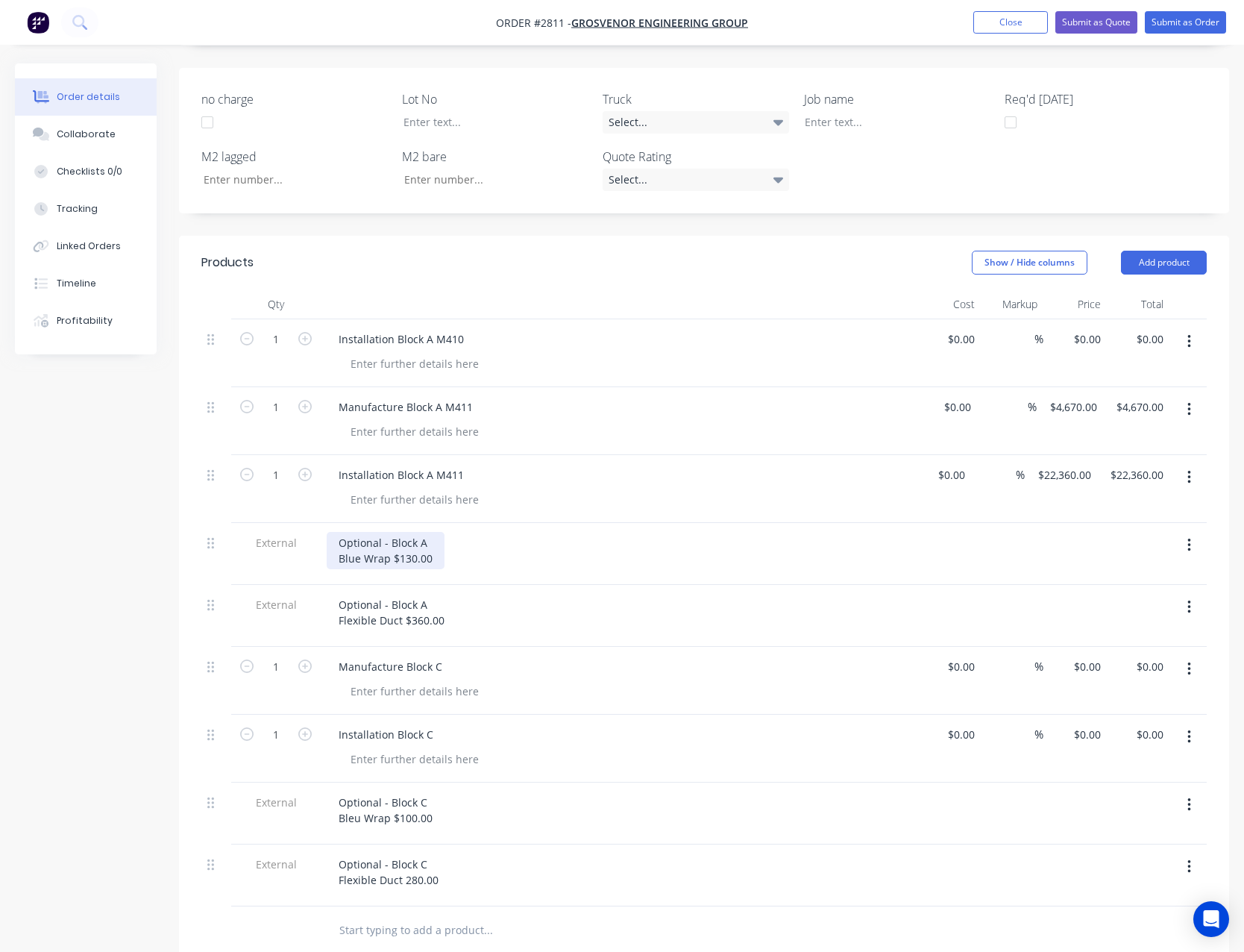
click at [434, 532] on div "Optional - Block A Blue Wrap $130.00" at bounding box center [385, 551] width 118 height 38
click at [480, 396] on div "Manufacture Block A M411" at bounding box center [406, 407] width 158 height 22
click at [466, 464] on div "Installation Block A M411" at bounding box center [401, 474] width 149 height 22
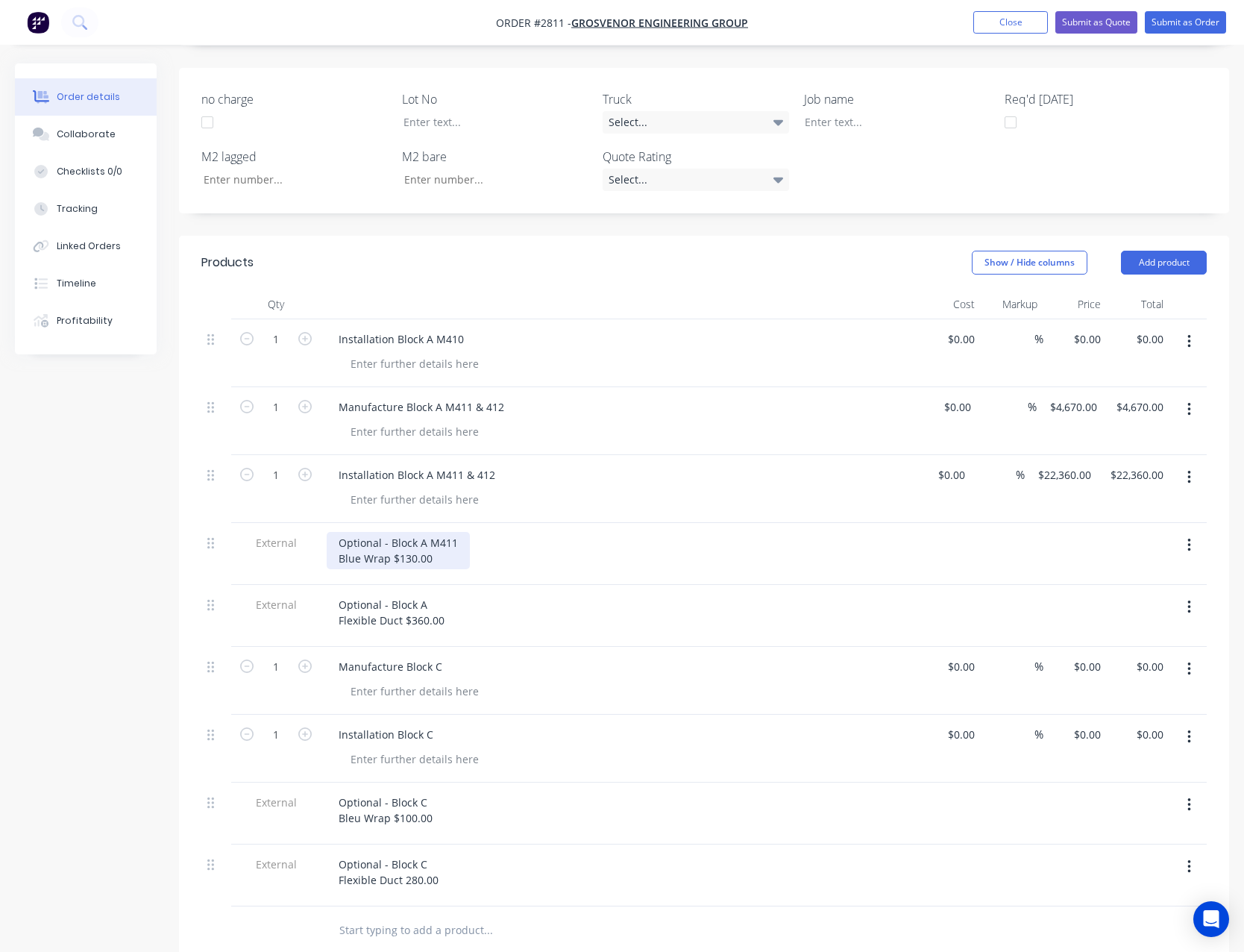
click at [464, 532] on div "Optional - Block A M411 Blue Wrap $130.00" at bounding box center [398, 551] width 143 height 38
click at [454, 532] on div "Optional - Block A M411 Blue Wrap $130.00" at bounding box center [398, 551] width 143 height 38
click at [447, 656] on div "Manufacture Block C" at bounding box center [390, 666] width 127 height 22
click at [441, 723] on div "Installation Block C" at bounding box center [385, 734] width 118 height 22
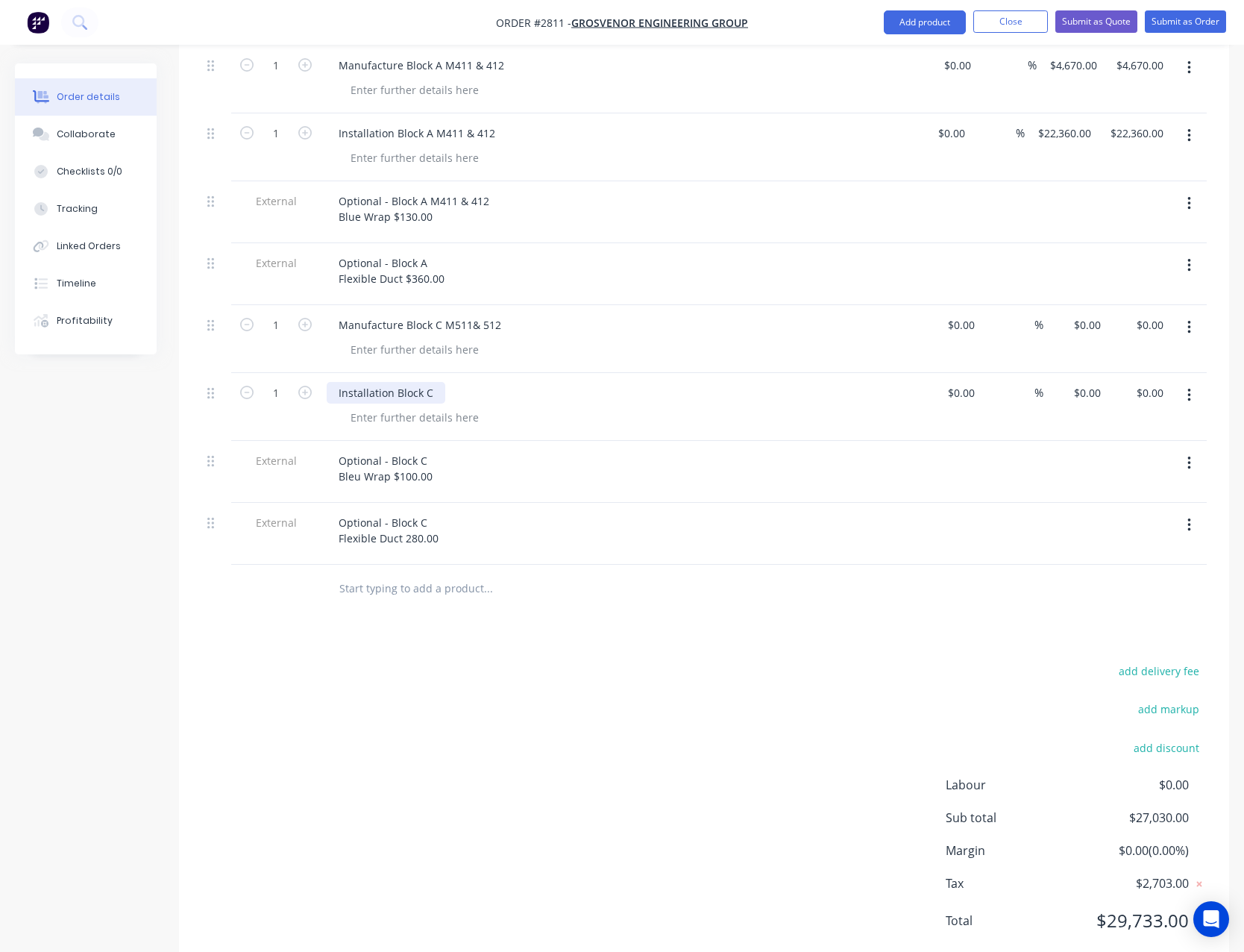
click at [436, 382] on div "Installation Block C" at bounding box center [385, 393] width 118 height 22
click at [532, 593] on div "Products Show / Hide columns Add product Qty Cost Markup Price Total 1 Installa…" at bounding box center [704, 433] width 1051 height 1078
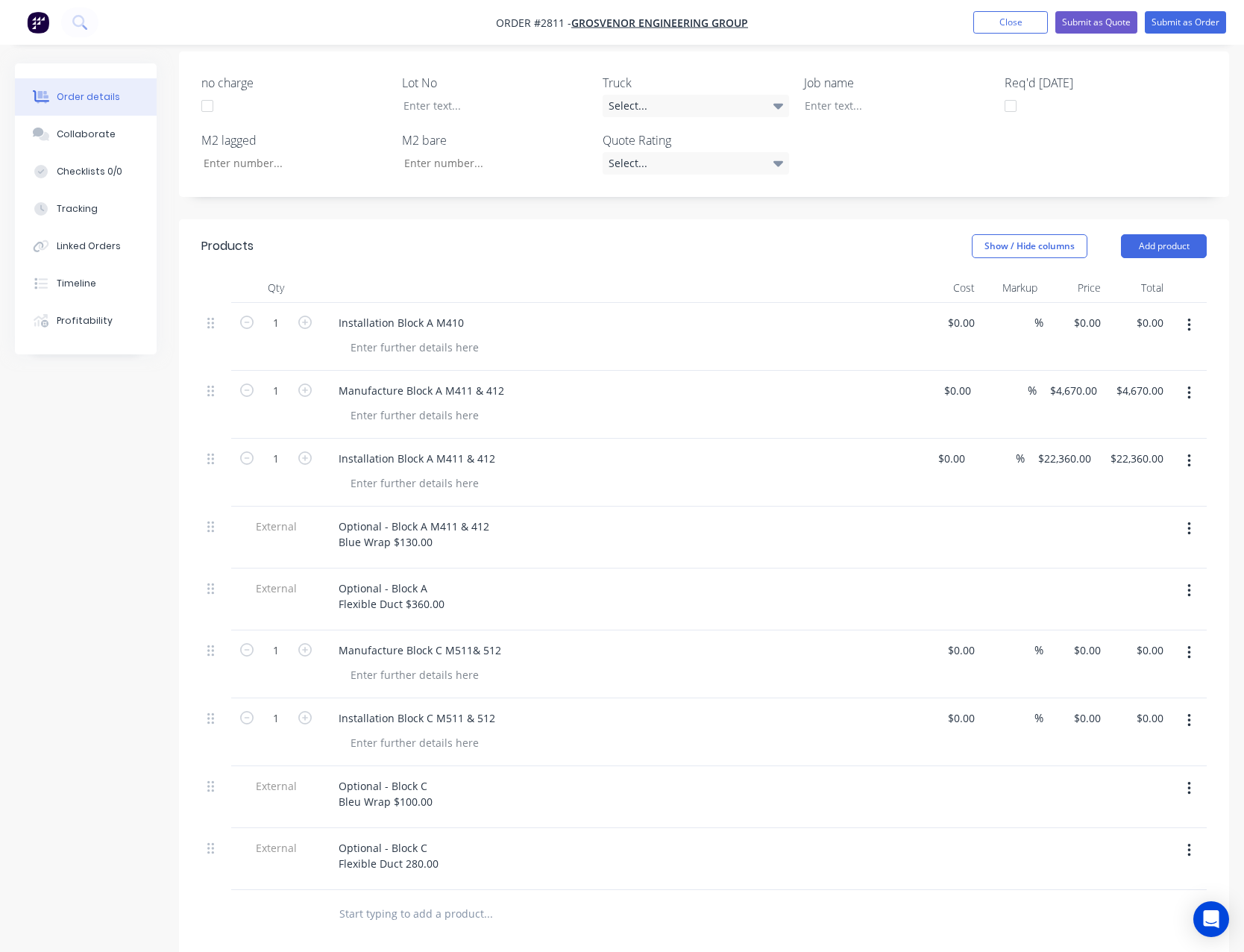
scroll to position [360, 0]
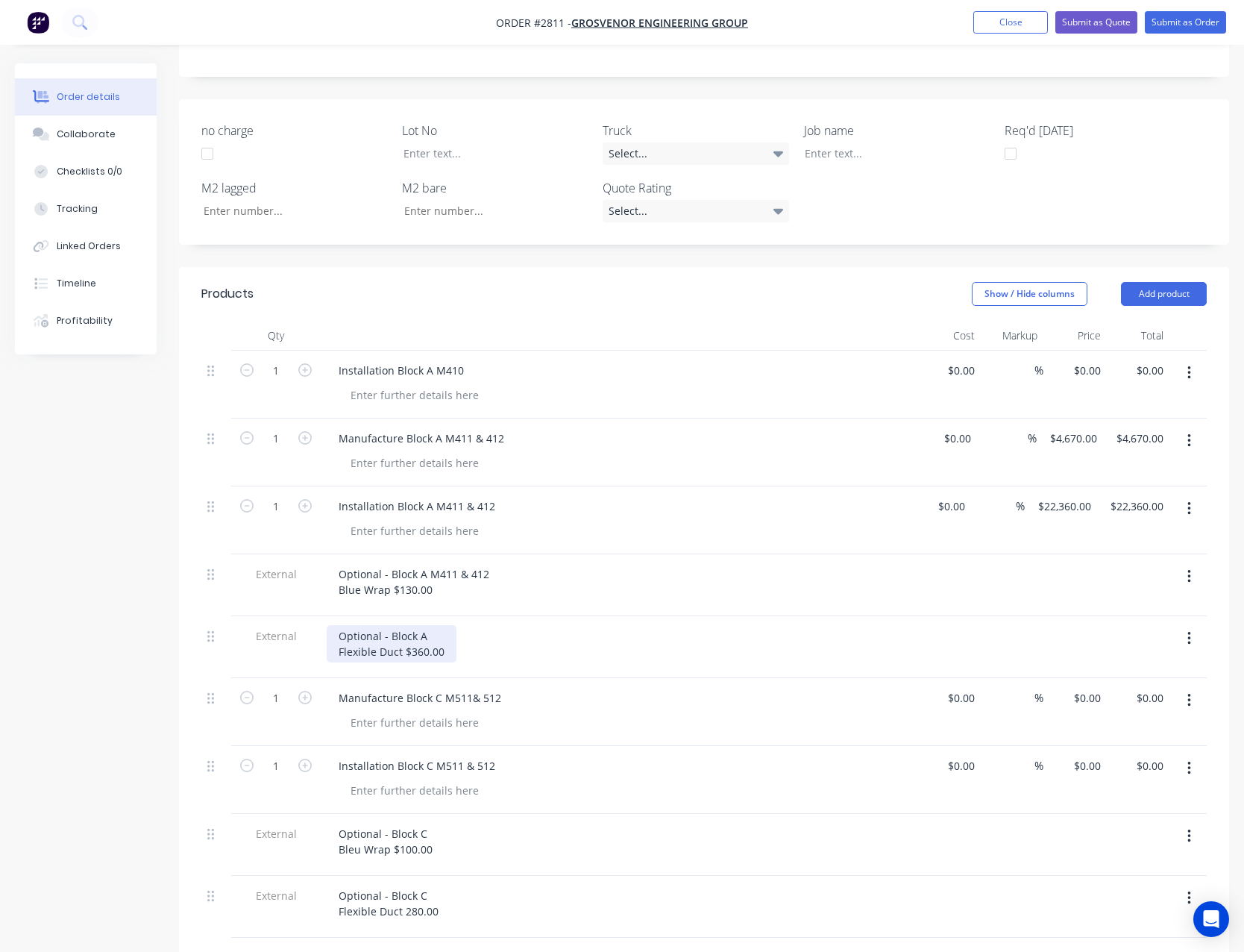
click at [433, 625] on div "Optional - Block A Flexible Duct $360.00" at bounding box center [391, 644] width 130 height 38
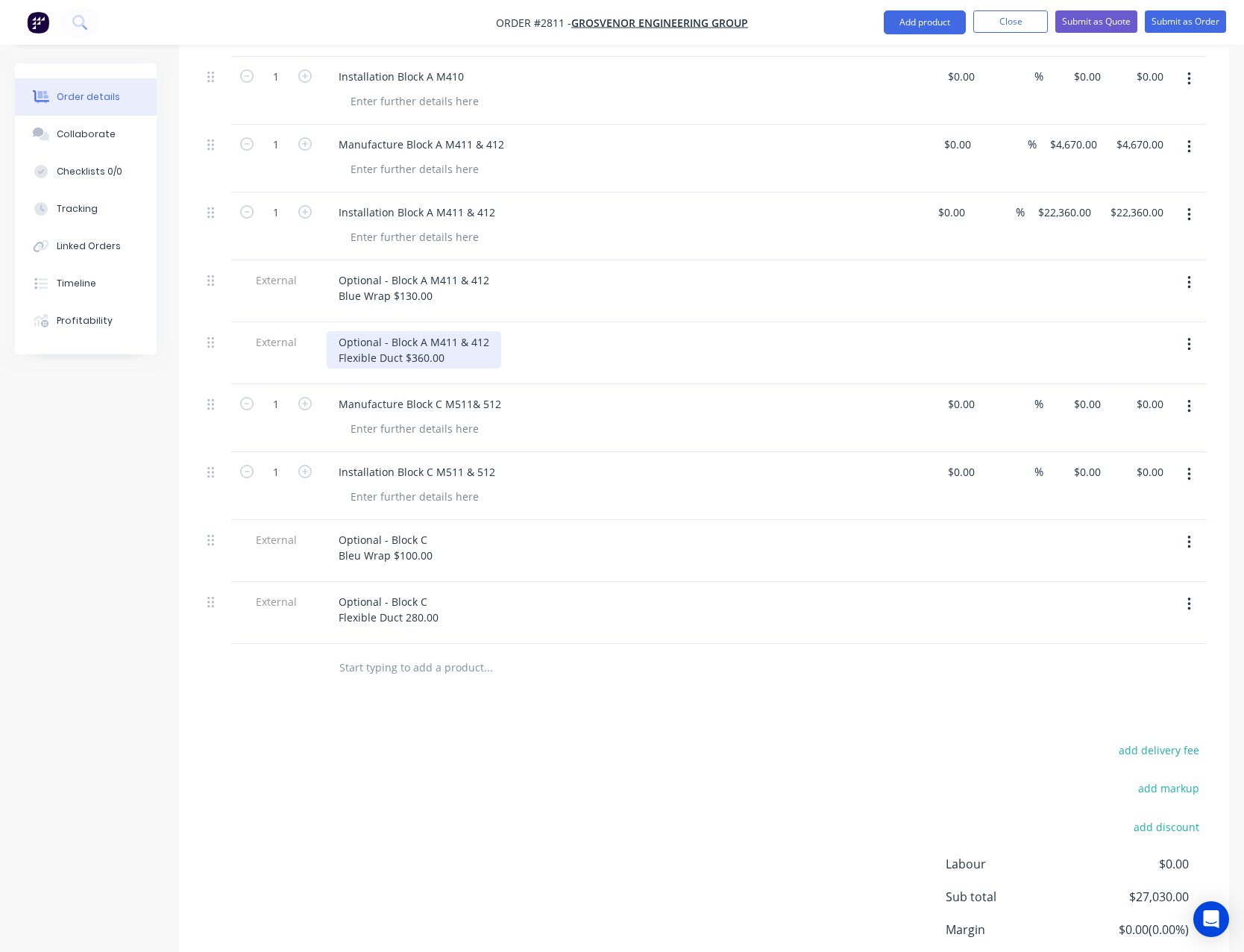
scroll to position [659, 0]
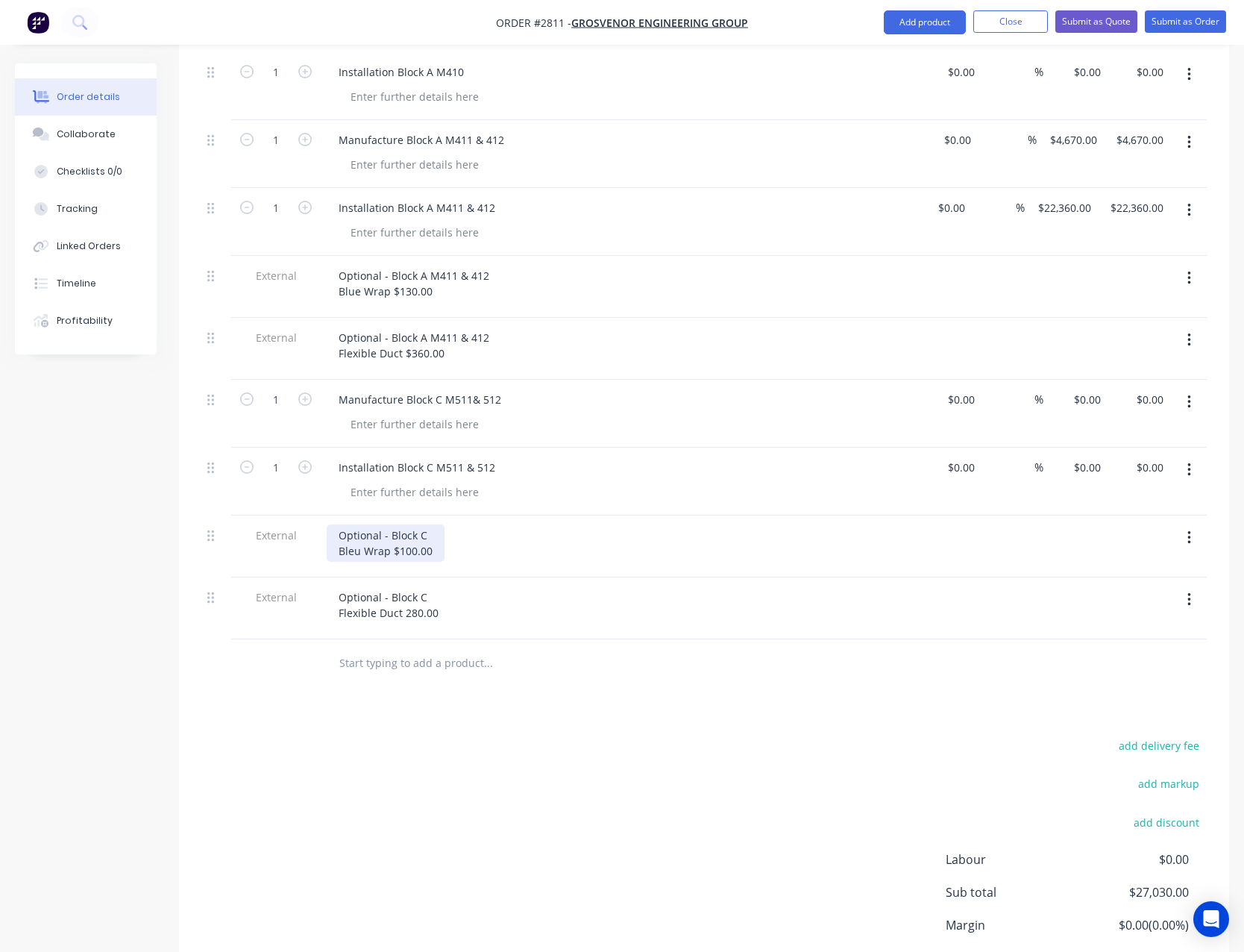
click at [434, 524] on div "Optional - Block C Bleu Wrap $100.00" at bounding box center [385, 543] width 118 height 38
click at [439, 586] on div "Optional - Block C Flexible Duct 280.00" at bounding box center [389, 605] width 124 height 38
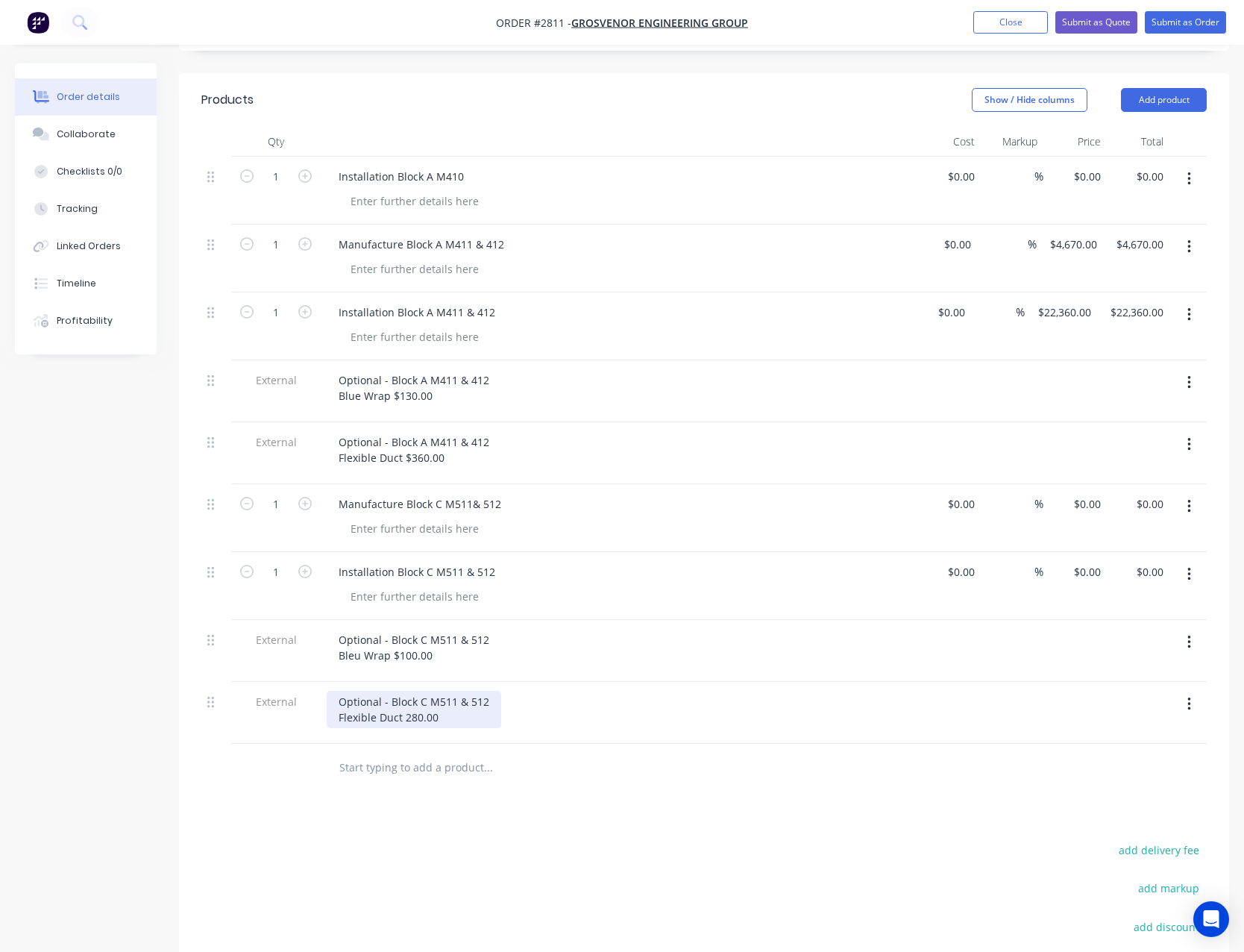
scroll to position [509, 0]
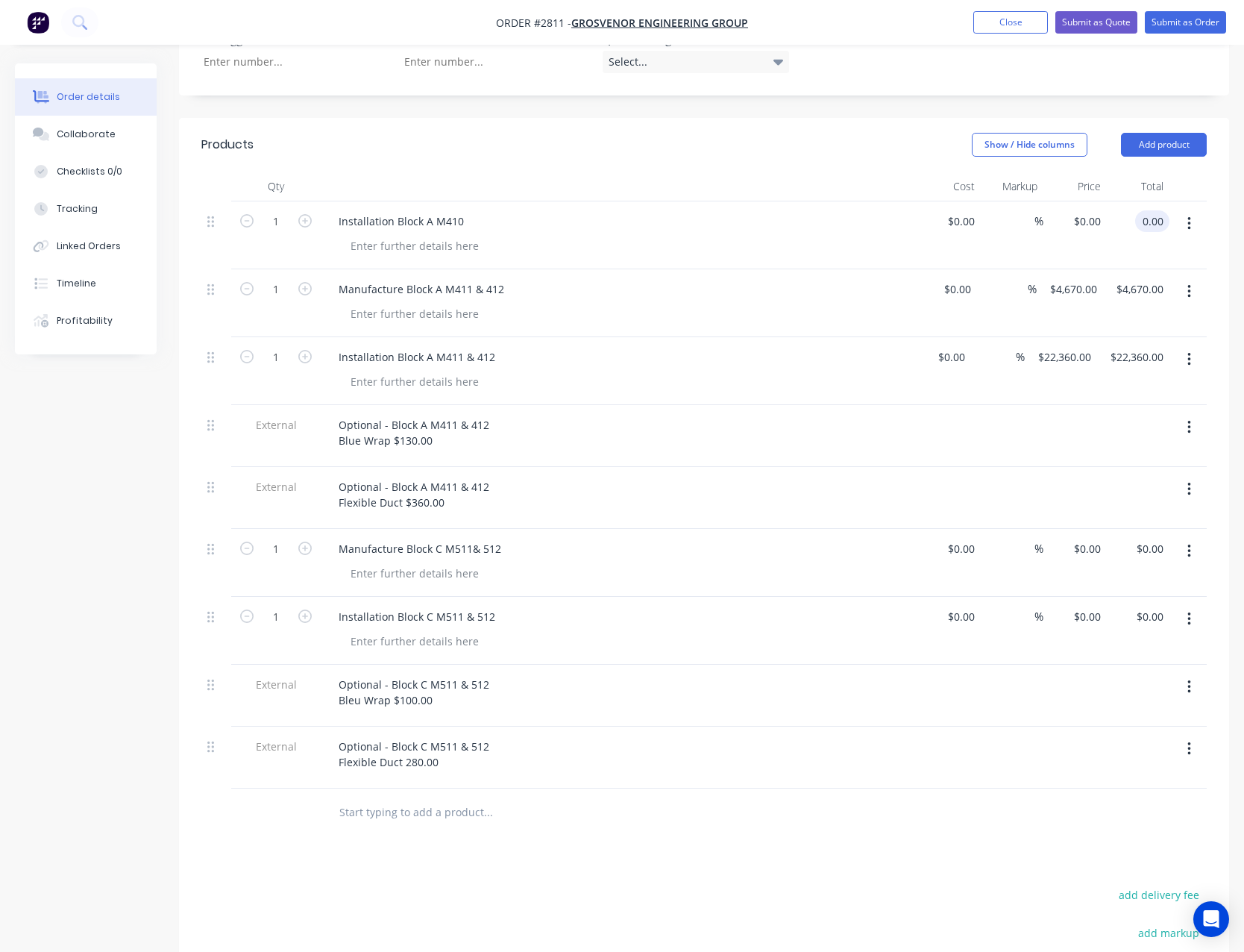
click at [1150, 211] on input "0.00" at bounding box center [1155, 221] width 29 height 22
type input "3300.00"
type input "$3,300.00"
click at [1138, 405] on div at bounding box center [1139, 436] width 64 height 62
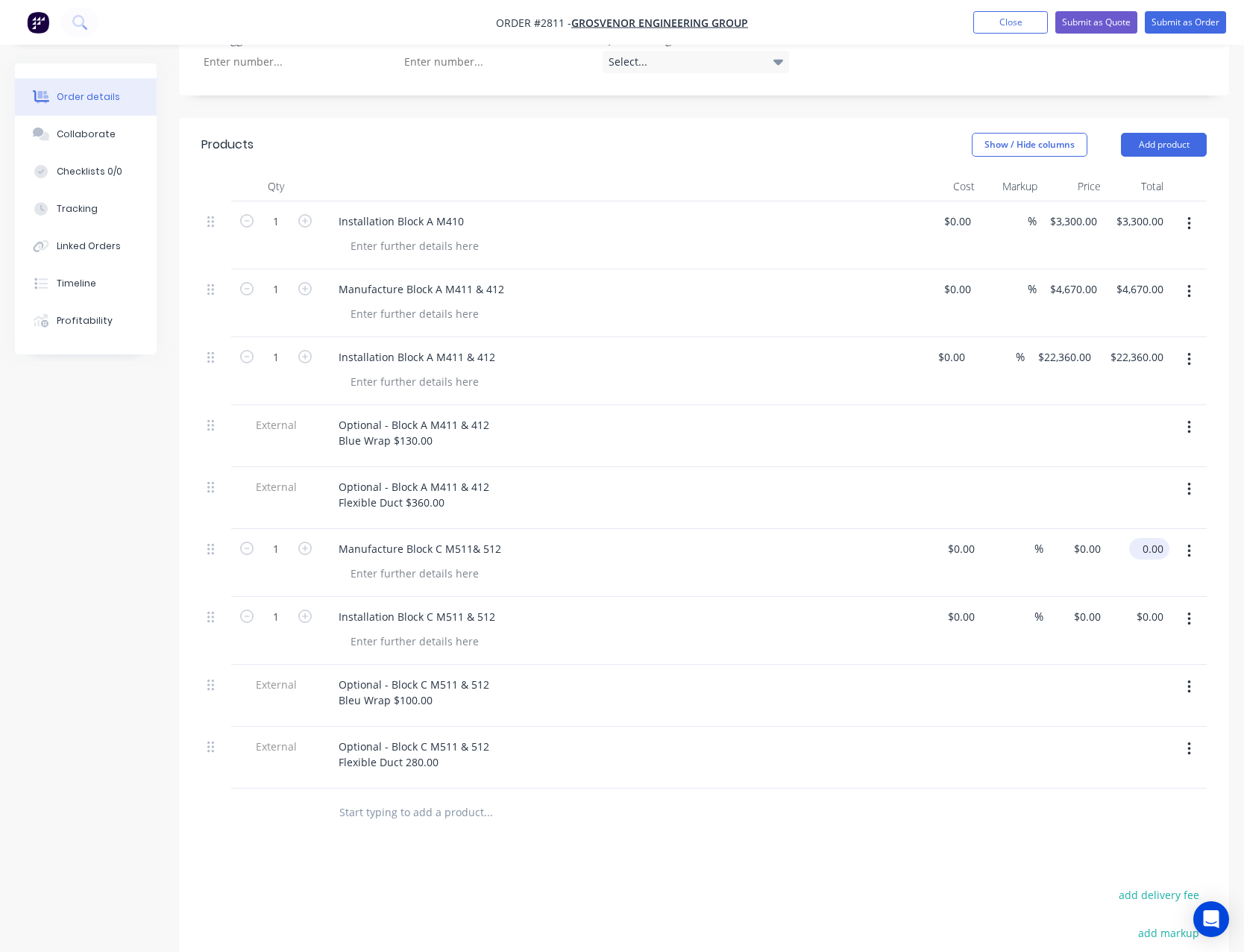
click at [1157, 538] on input "0.00" at bounding box center [1153, 549] width 34 height 22
type input "3600.00"
type input "$3,600.00"
click at [1156, 606] on input "0.00" at bounding box center [1153, 616] width 34 height 22
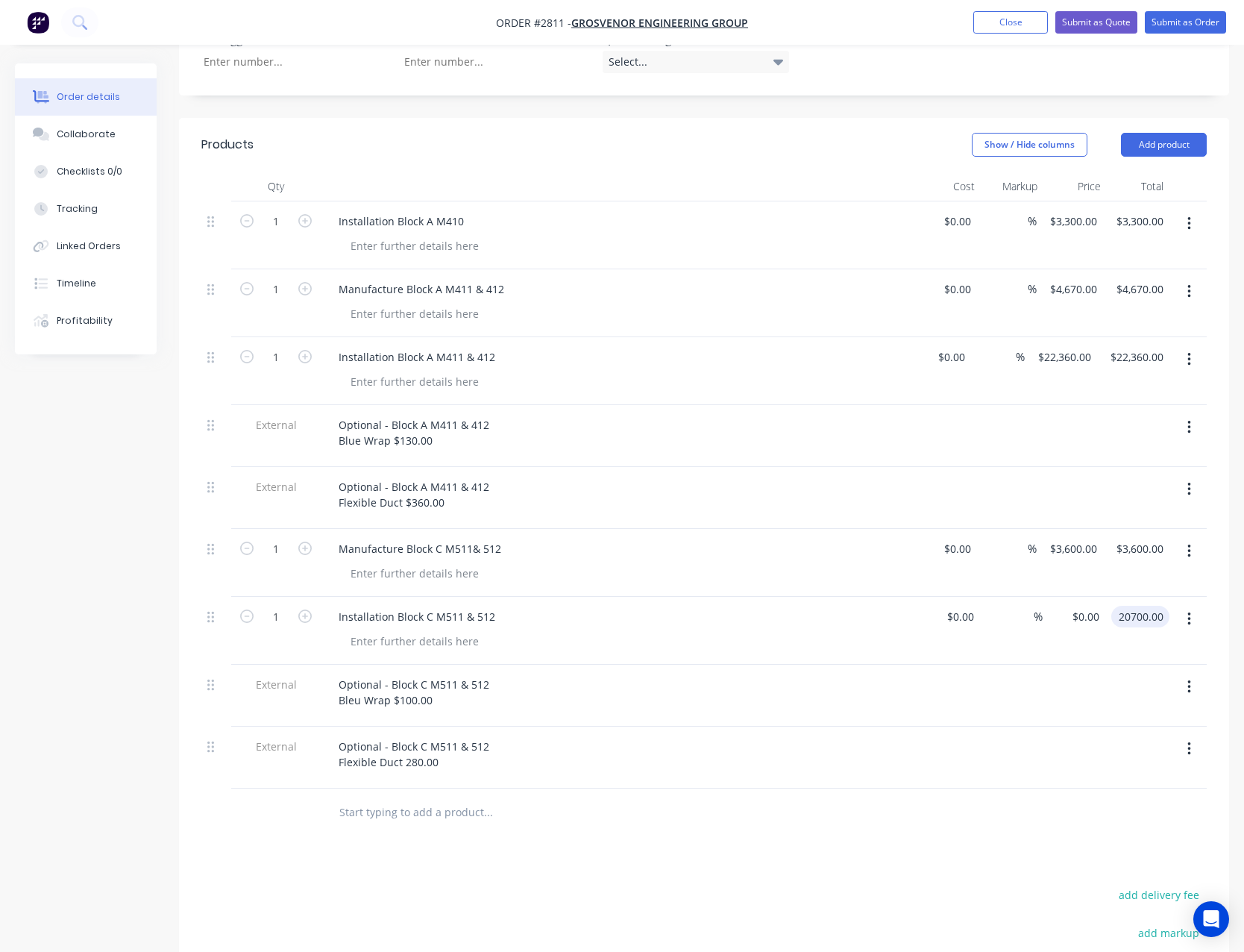
type input "20700.00"
type input "$20,700.00"
click at [651, 606] on div "Installation Block C M511 & 512" at bounding box center [619, 616] width 584 height 22
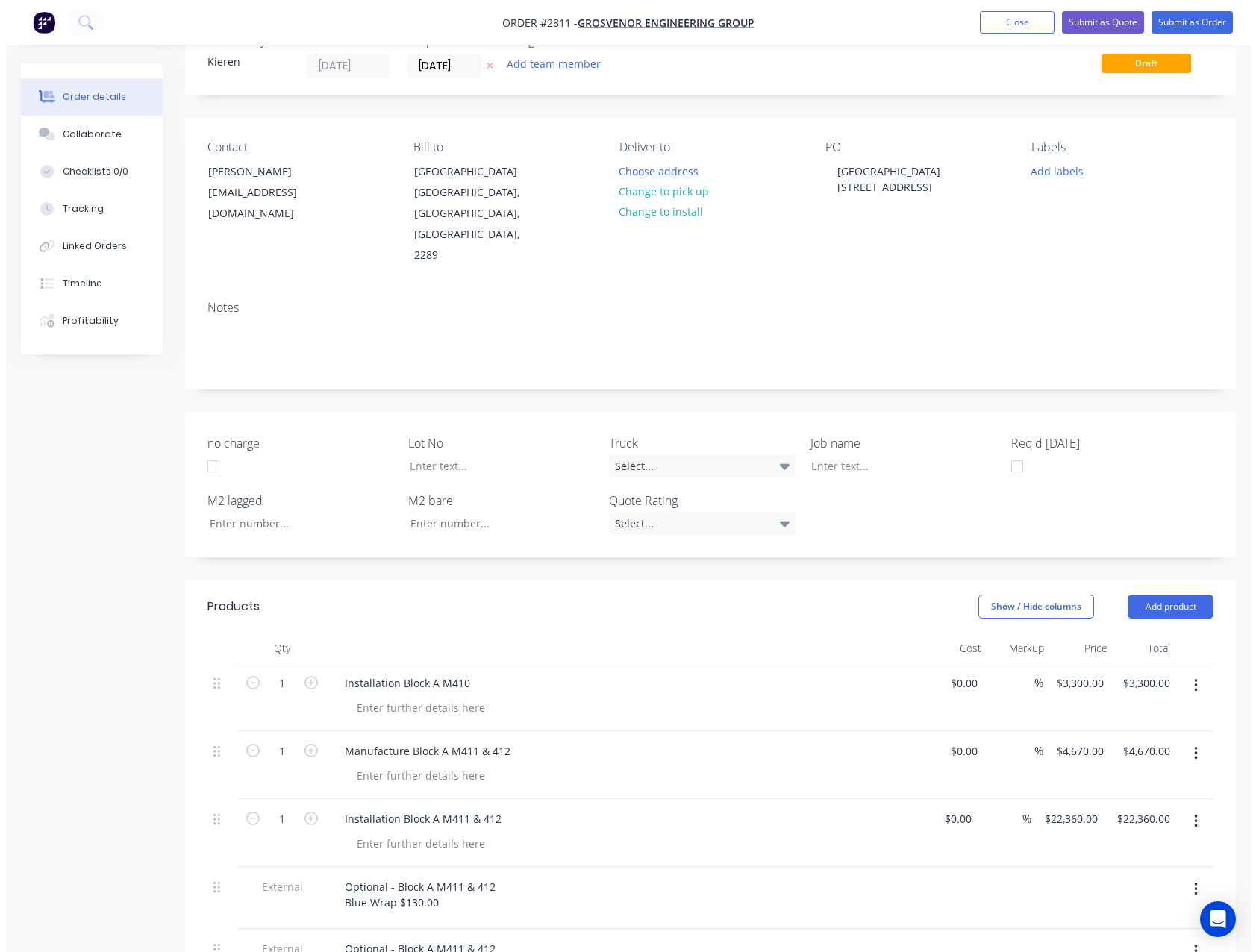
scroll to position [0, 0]
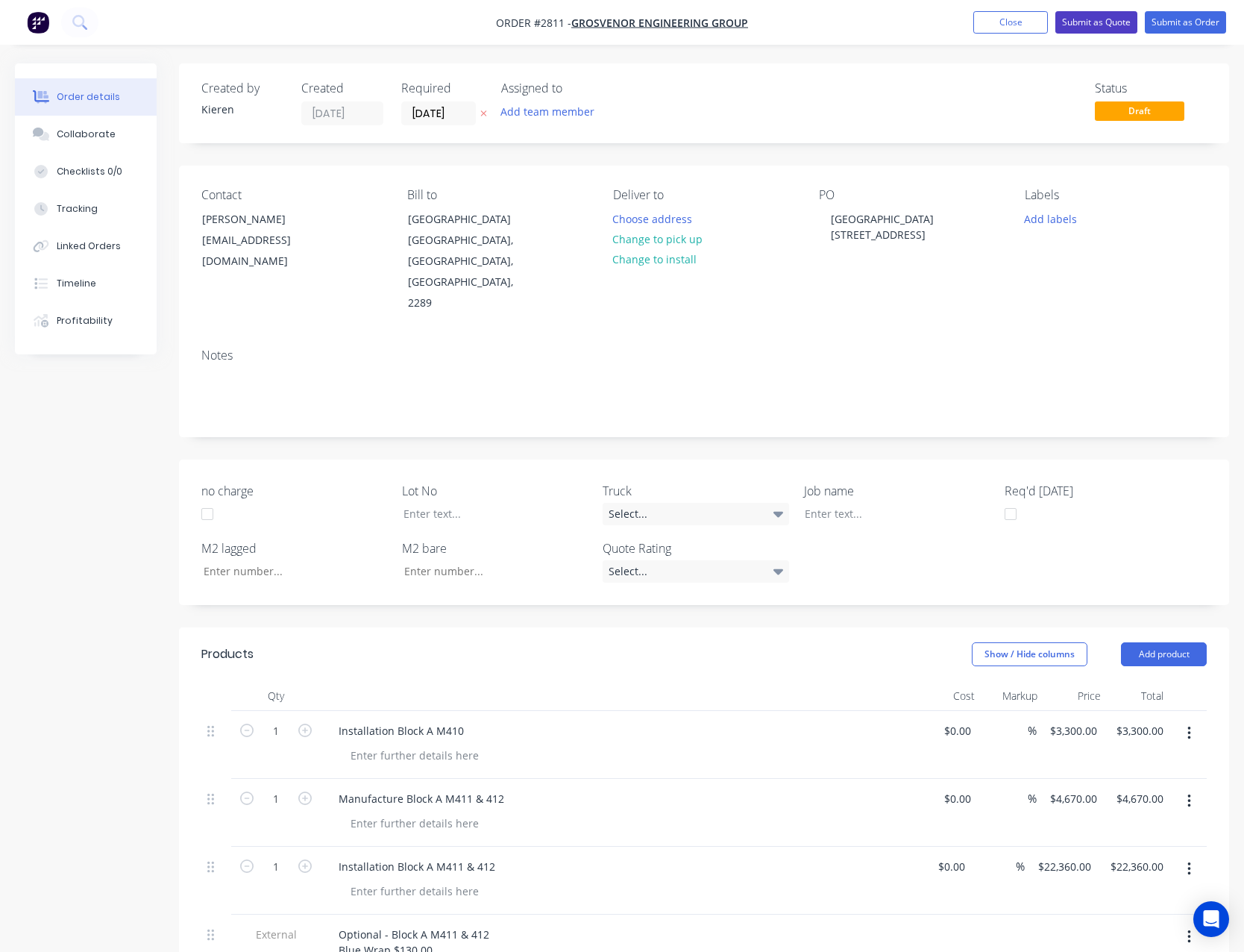
click at [1102, 30] on button "Submit as Quote" at bounding box center [1096, 22] width 82 height 22
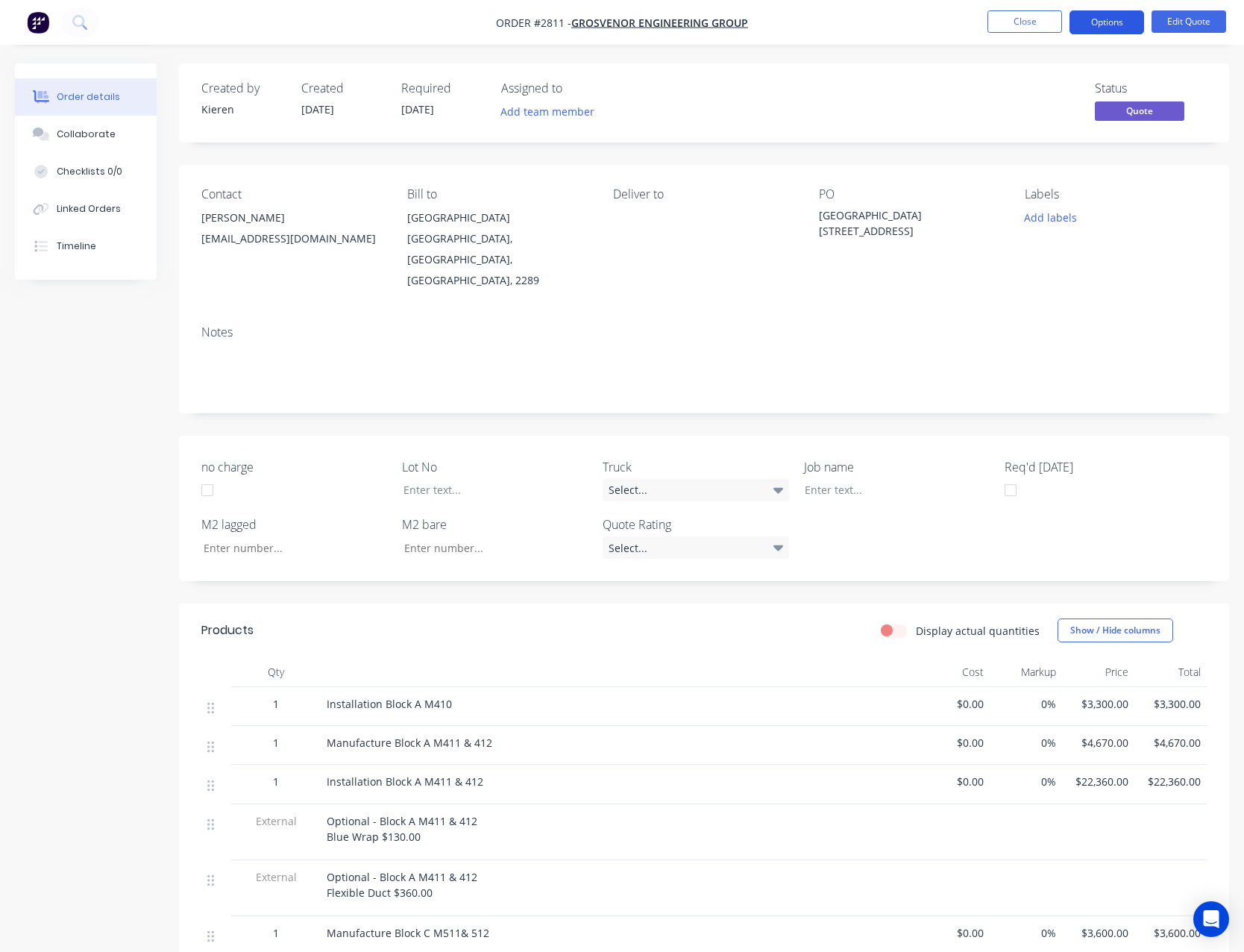
click at [1073, 26] on button "Options" at bounding box center [1106, 22] width 74 height 24
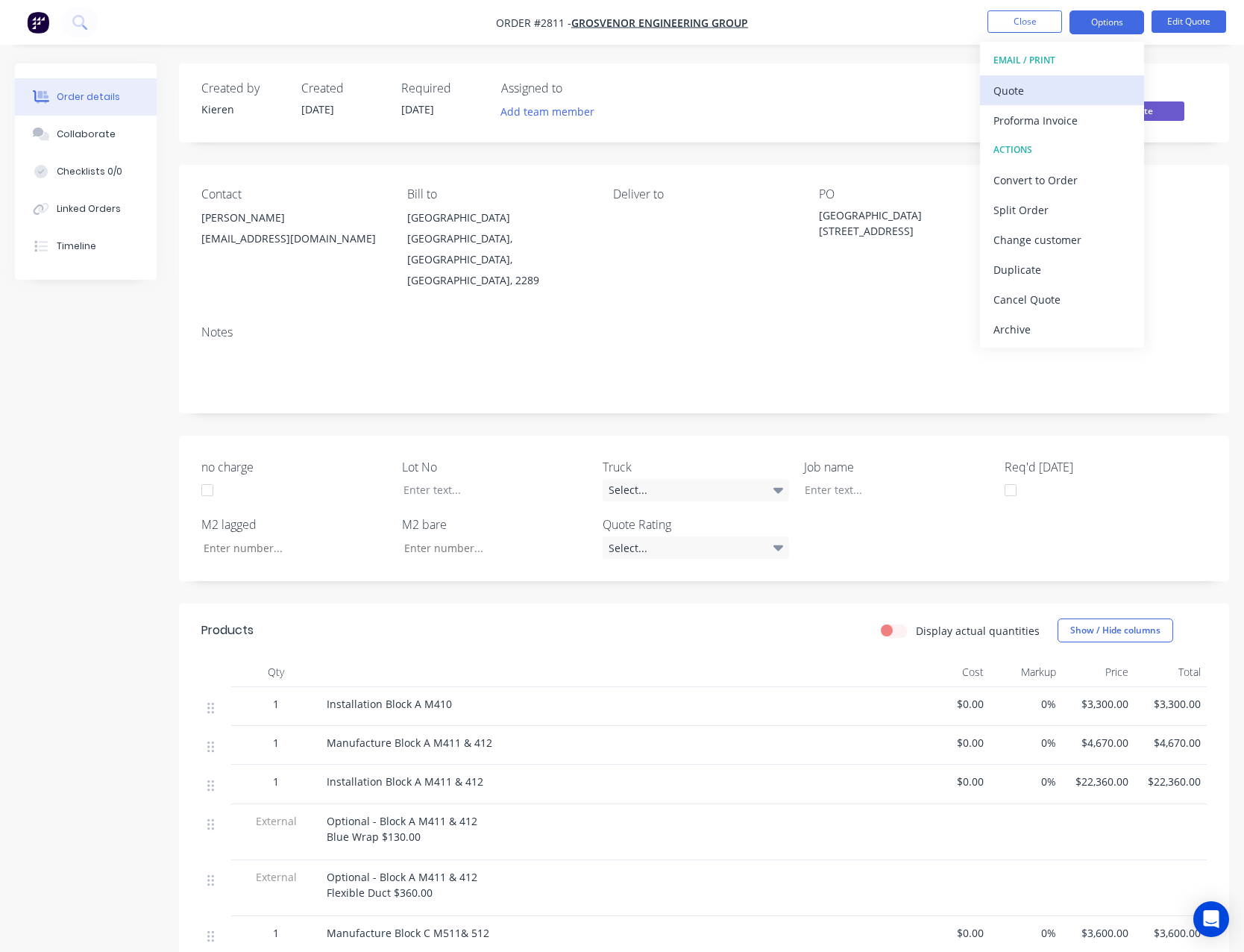
click at [1034, 91] on div "Quote" at bounding box center [1062, 91] width 137 height 22
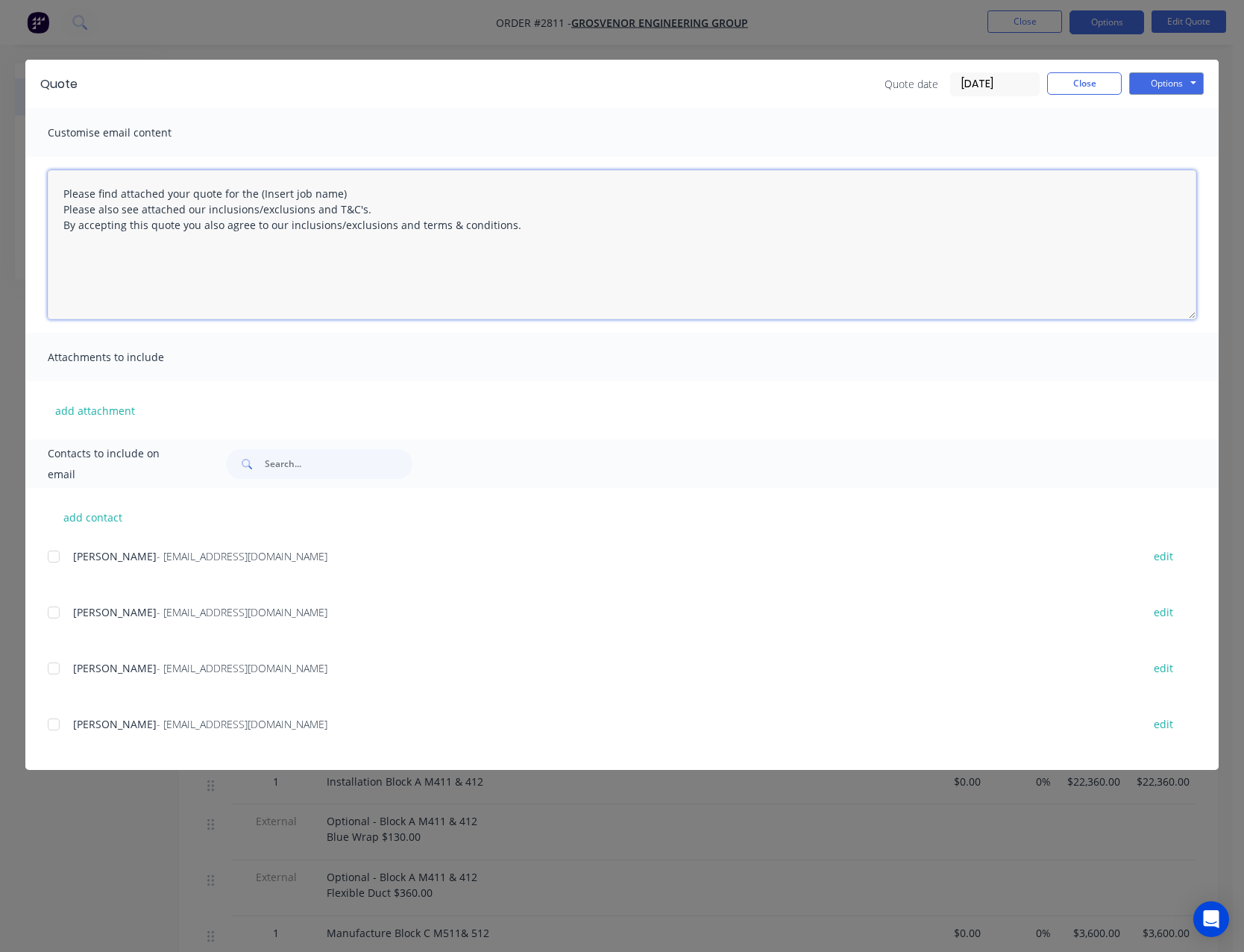
click at [349, 190] on textarea "Please find attached your quote for the (Insert job name) Please also see attac…" at bounding box center [621, 244] width 1148 height 149
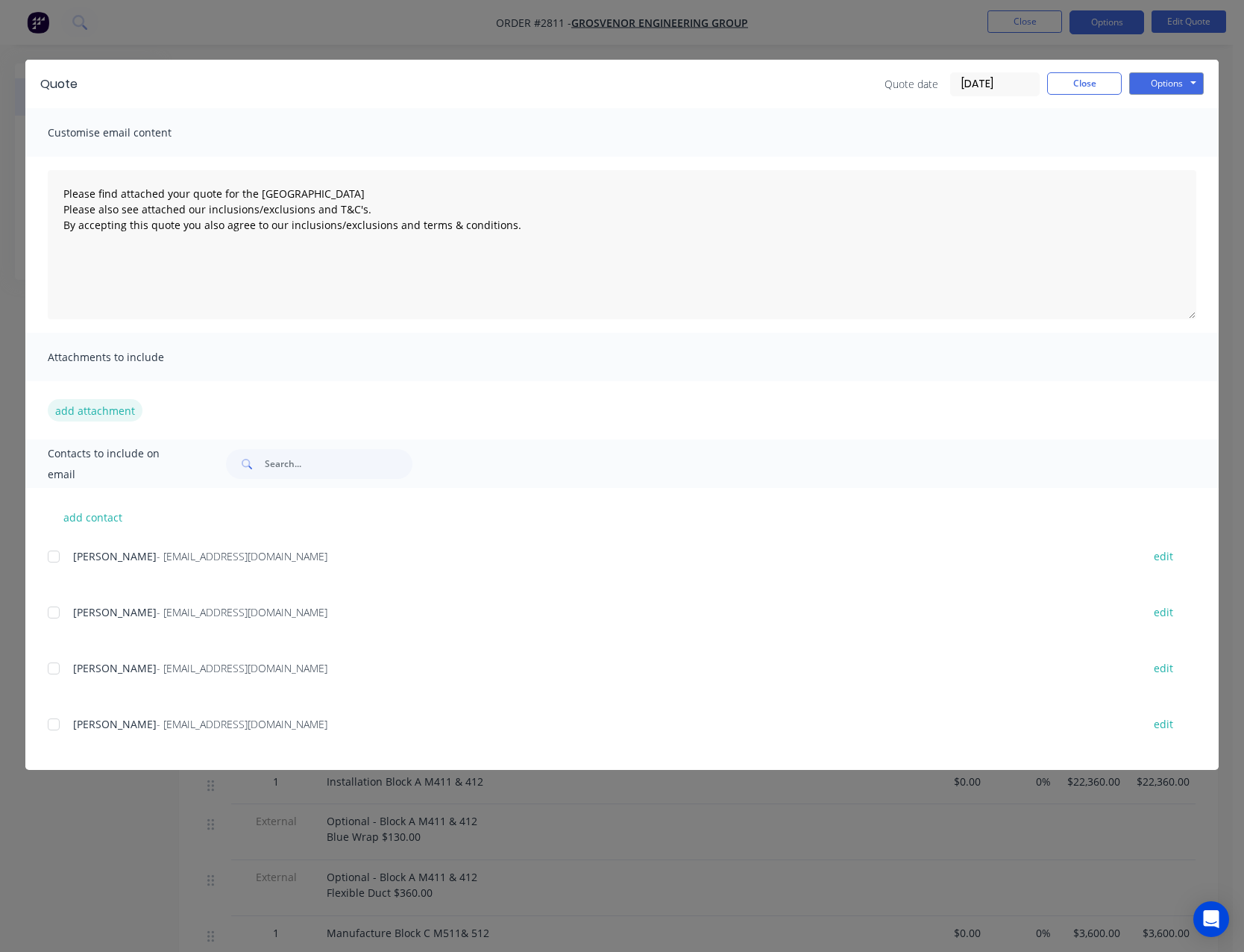
click at [118, 411] on button "add attachment" at bounding box center [95, 410] width 95 height 22
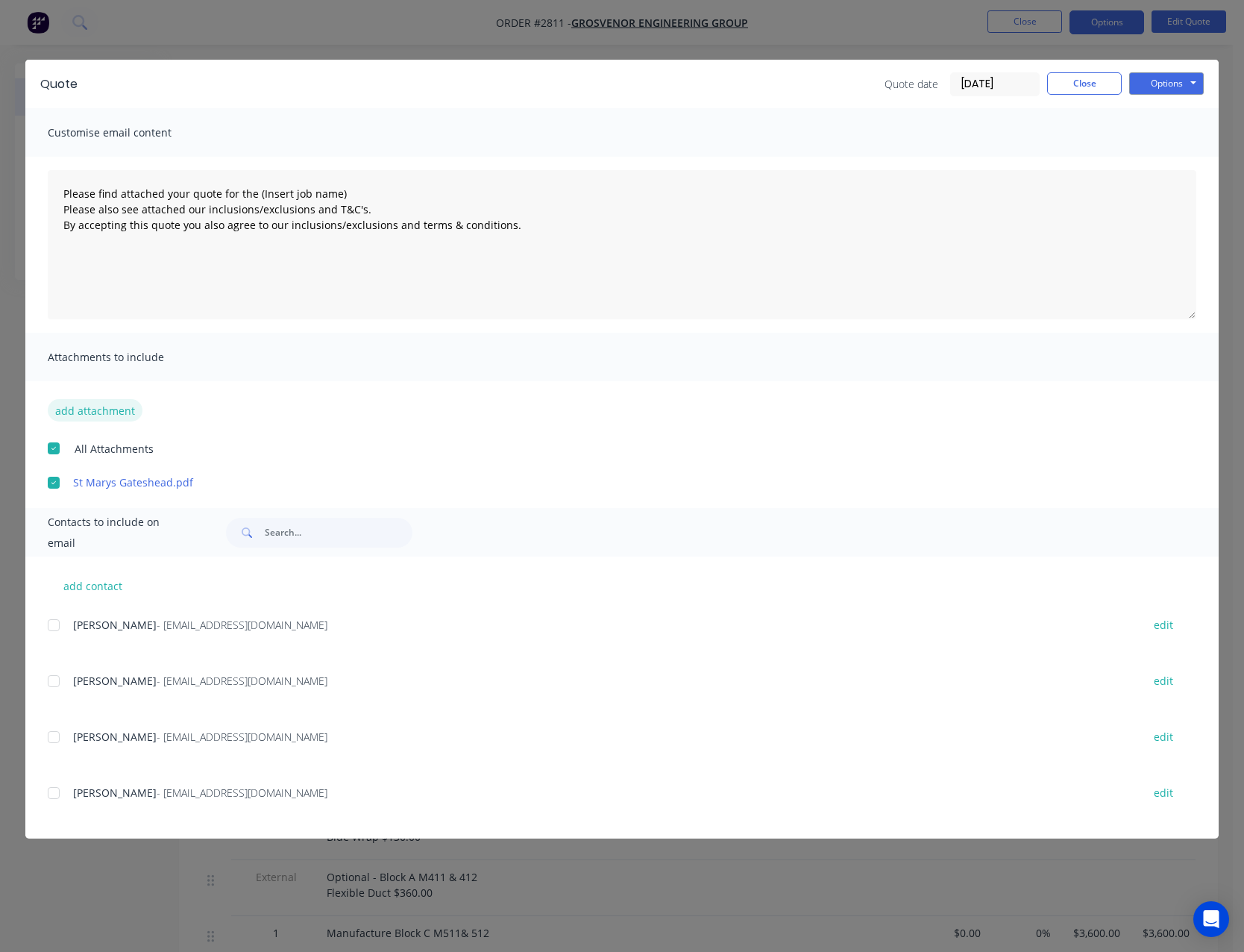
click at [100, 405] on button "add attachment" at bounding box center [95, 410] width 95 height 22
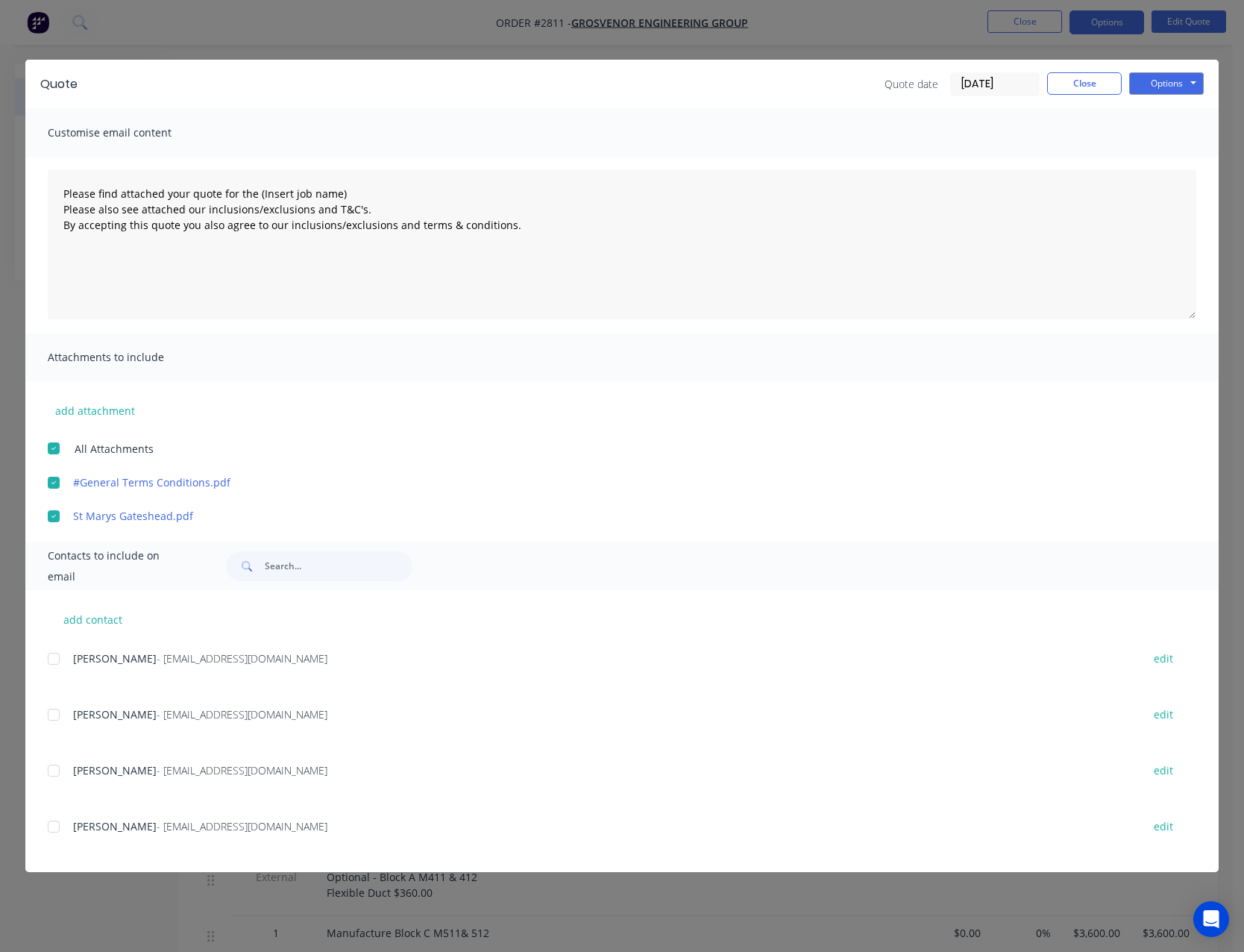
click at [56, 665] on div at bounding box center [54, 659] width 30 height 30
click at [1167, 89] on button "Options" at bounding box center [1166, 83] width 74 height 22
click at [1152, 165] on button "Email" at bounding box center [1176, 159] width 96 height 24
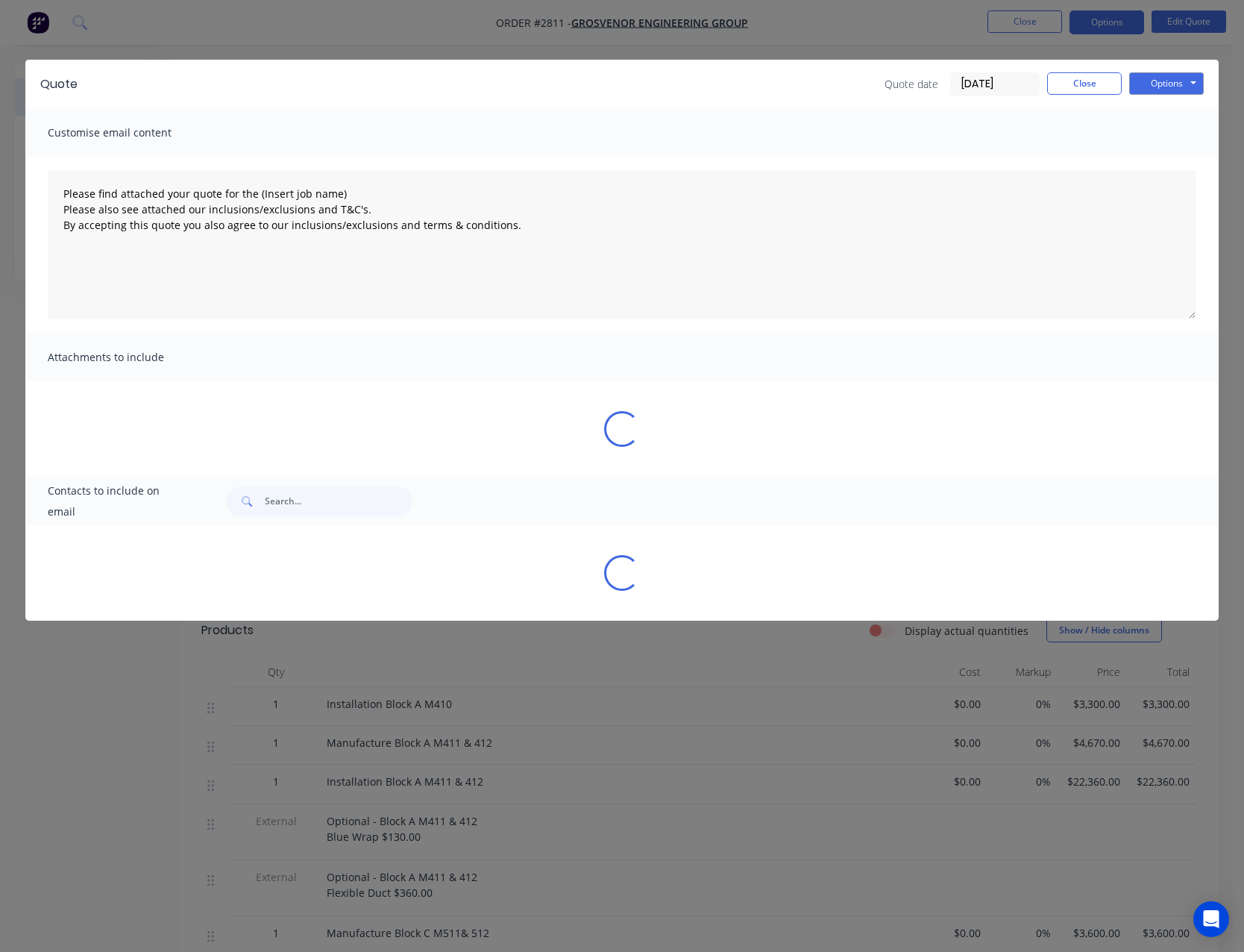
type textarea "Please find attached your quote for the (Insert job name) Please also see attac…"
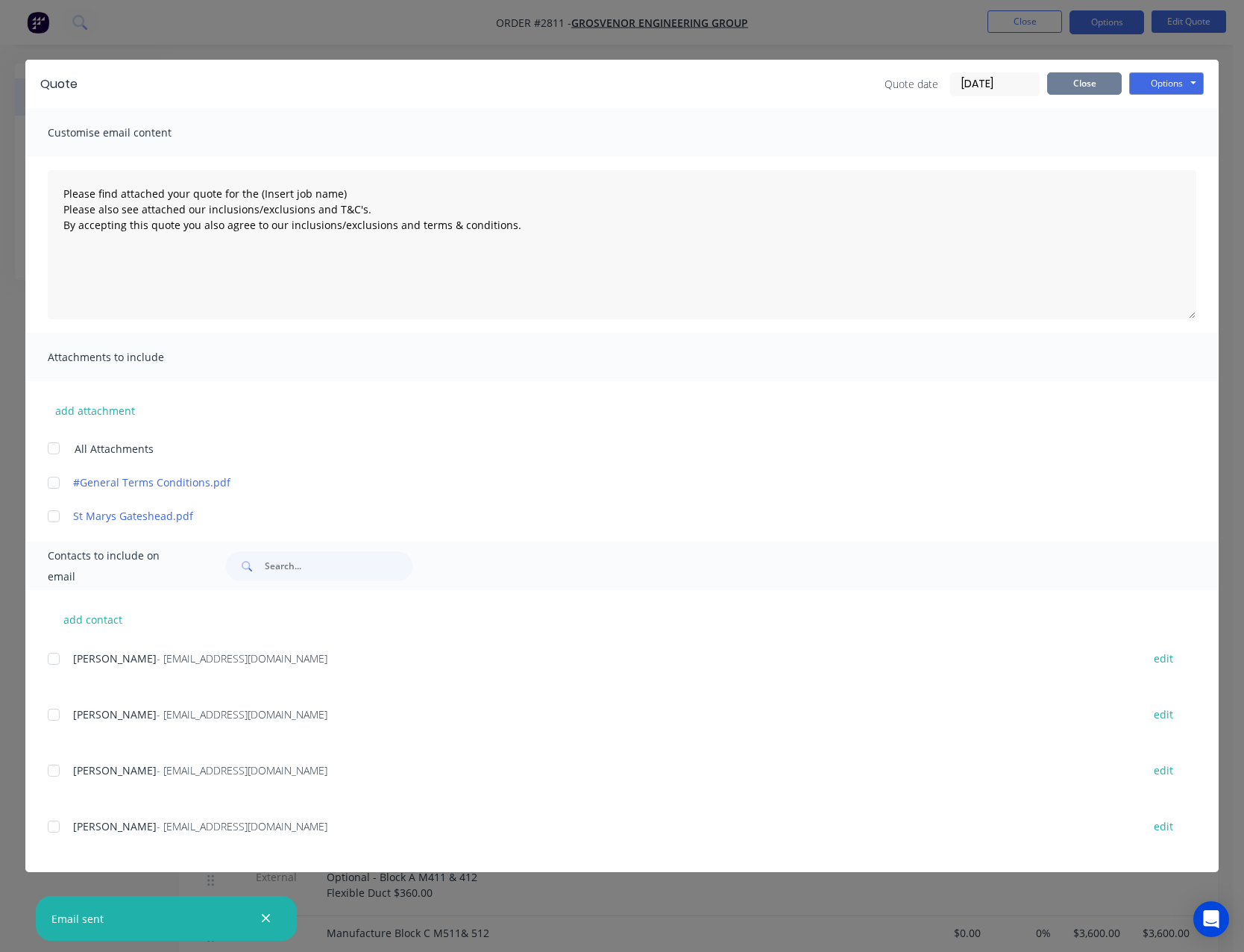
click at [1086, 80] on button "Close" at bounding box center [1084, 83] width 74 height 22
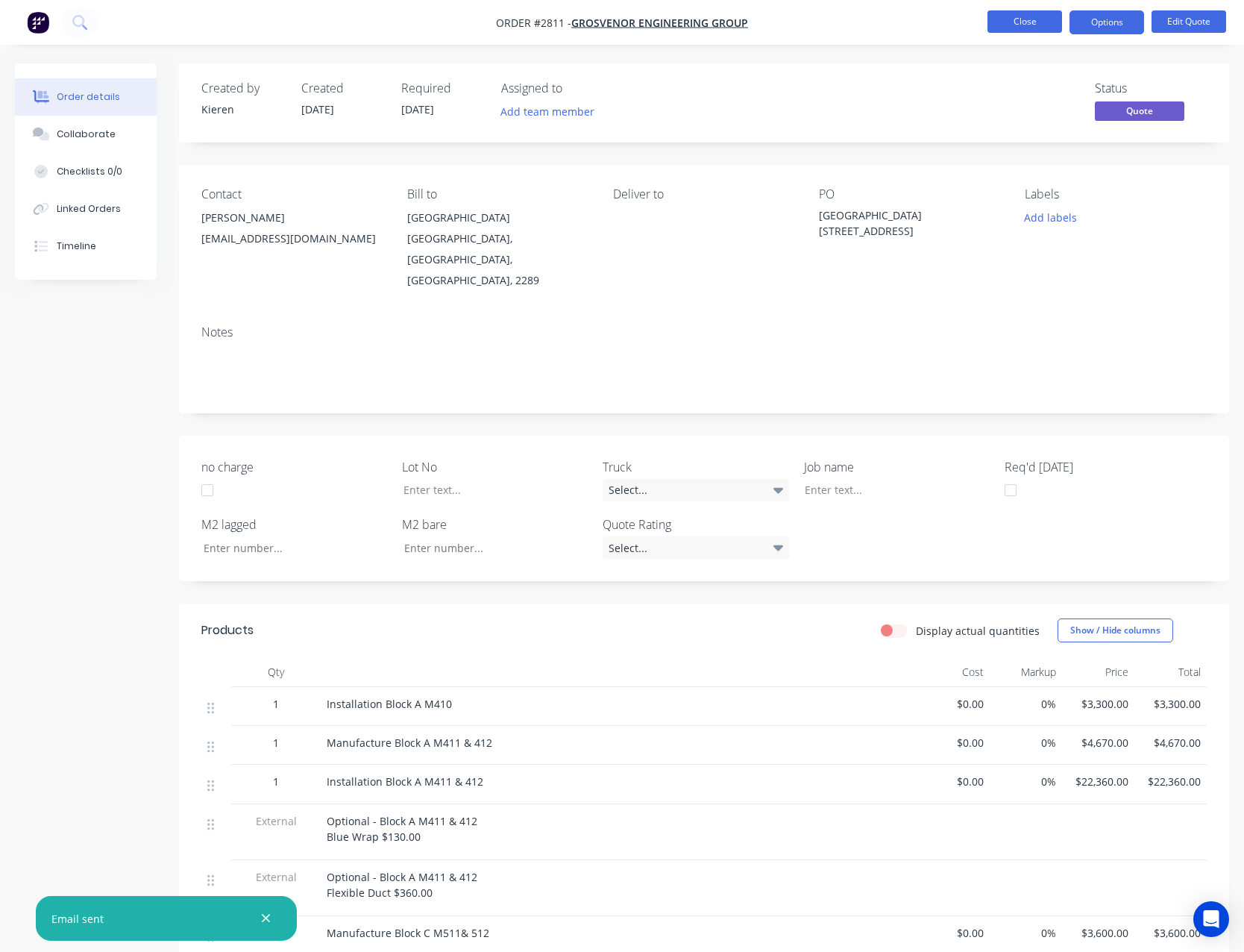
click at [1034, 19] on button "Close" at bounding box center [1024, 21] width 74 height 22
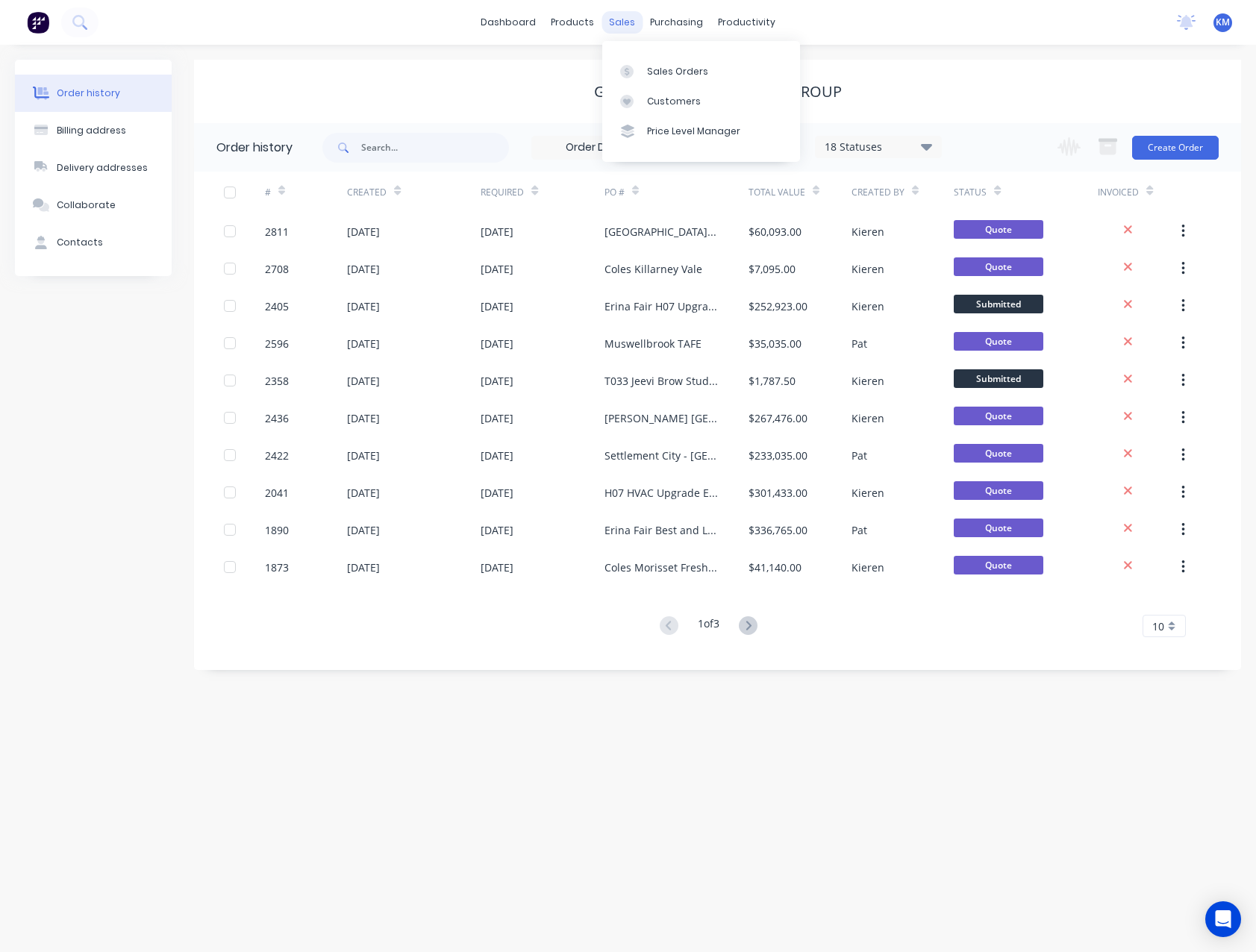
click at [622, 27] on div "sales" at bounding box center [622, 22] width 41 height 22
click at [658, 73] on div "Sales Orders" at bounding box center [677, 72] width 61 height 13
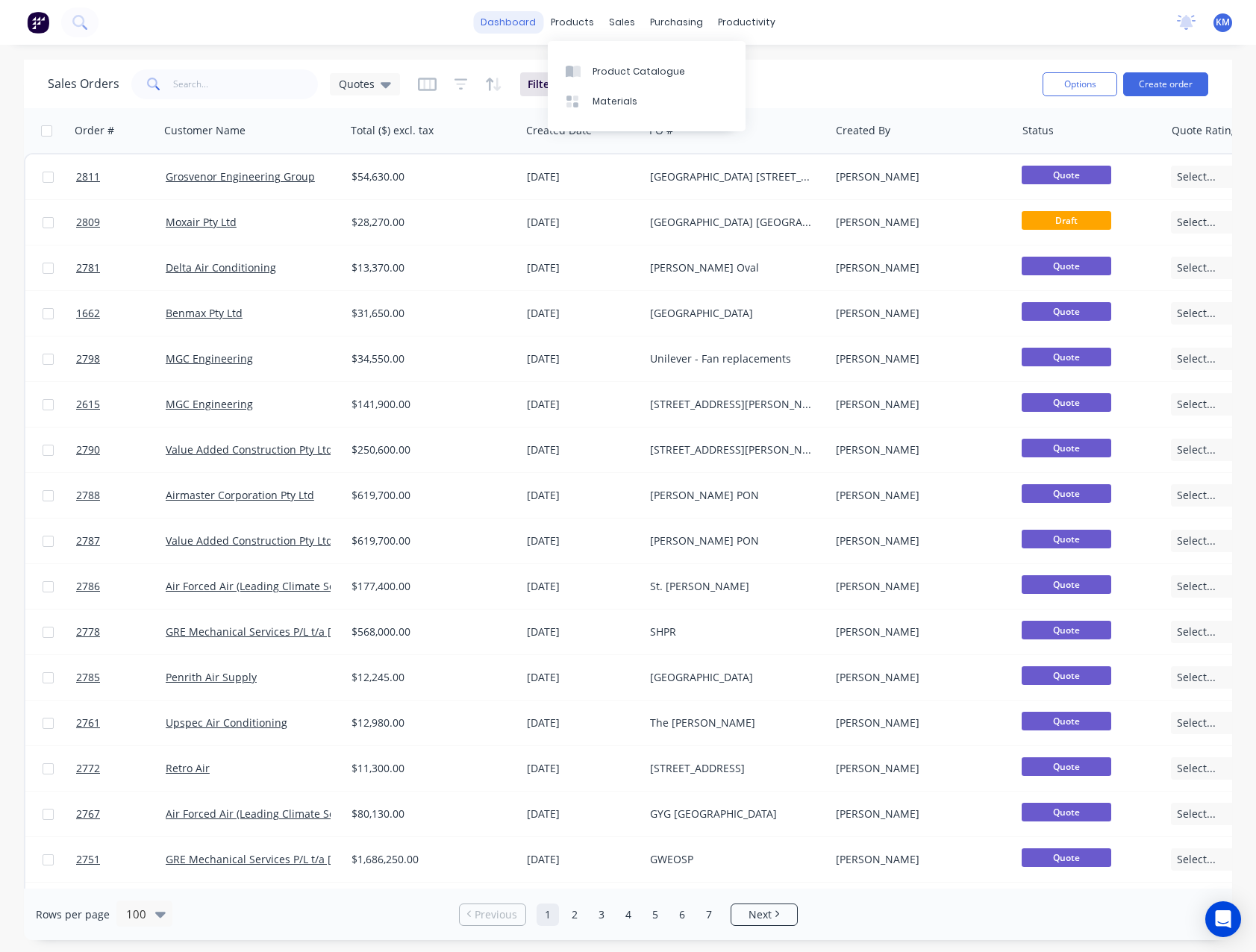
click at [532, 24] on link "dashboard" at bounding box center [508, 22] width 70 height 22
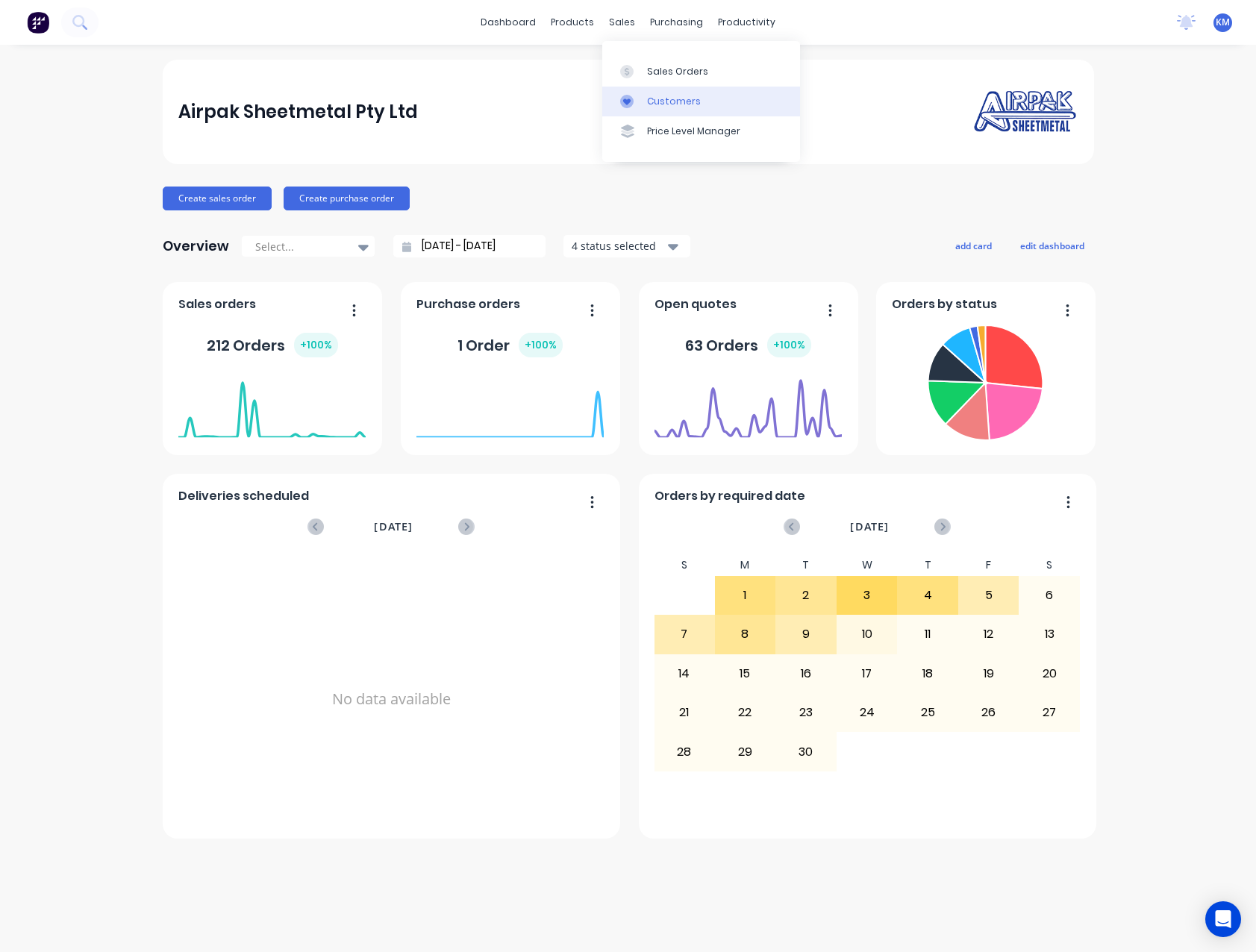
click at [642, 93] on link "Customers" at bounding box center [701, 101] width 198 height 30
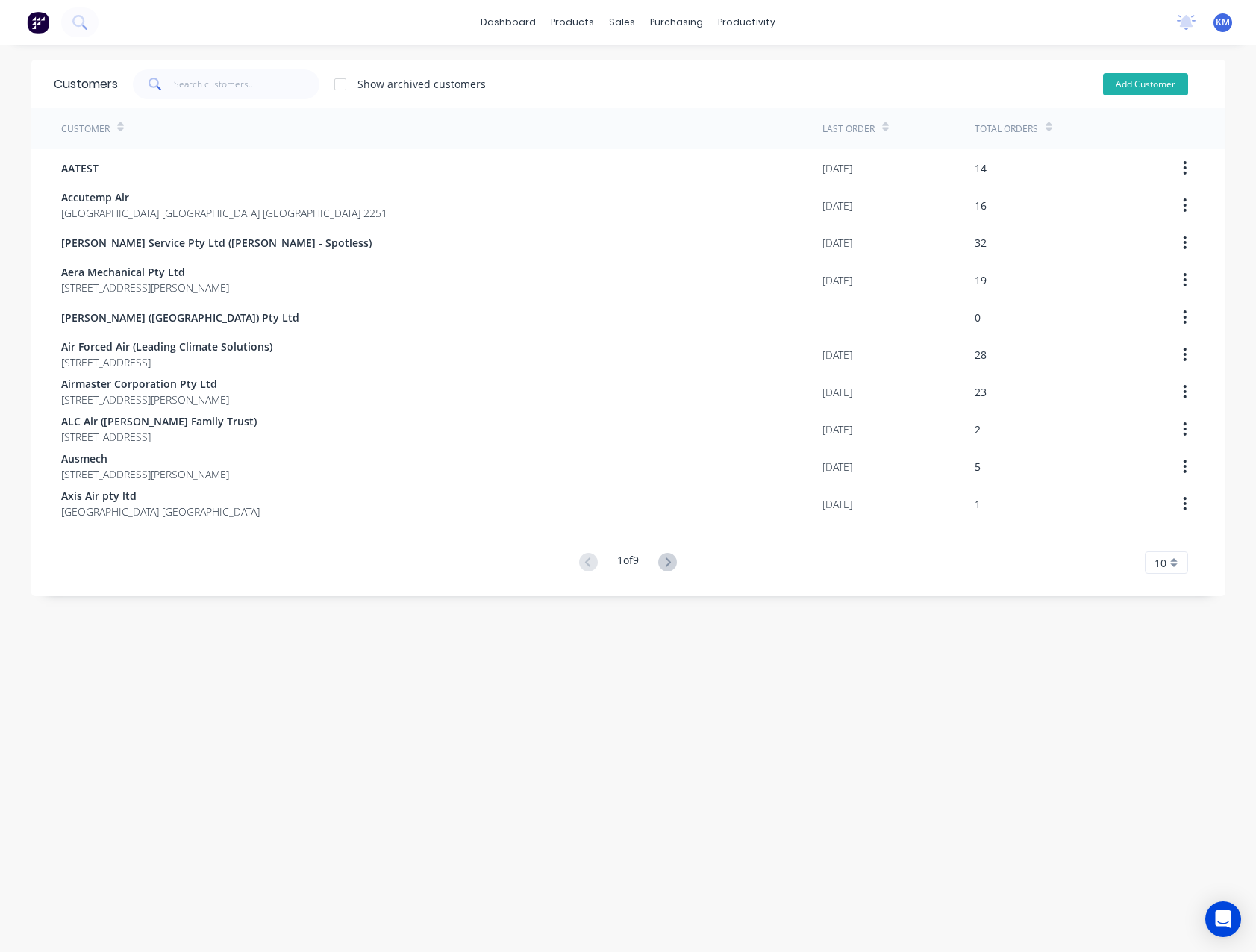
click at [1139, 92] on button "Add Customer" at bounding box center [1146, 84] width 85 height 22
select select "AU"
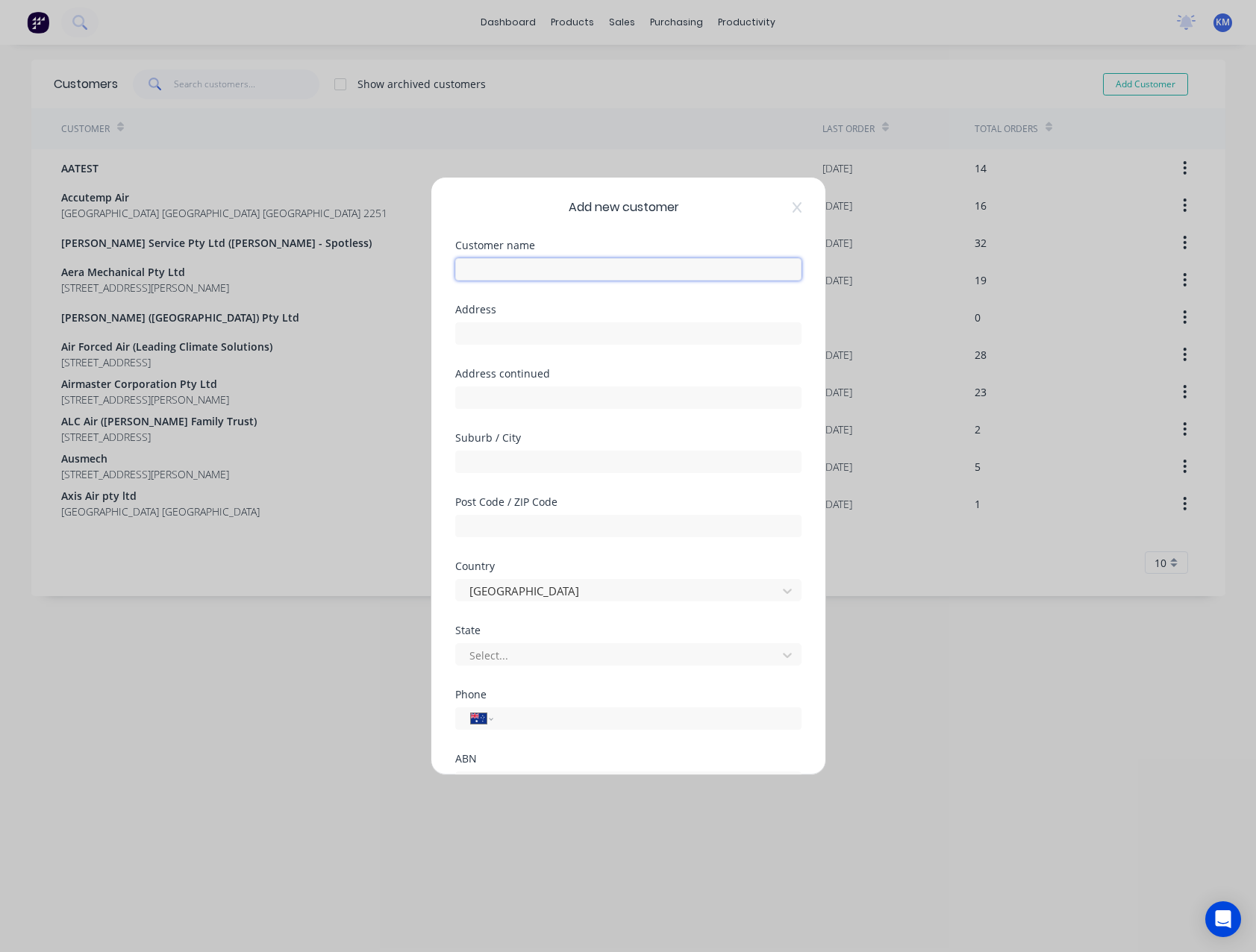
click at [524, 271] on input "text" at bounding box center [628, 269] width 346 height 22
type input "Air Theory"
click at [644, 653] on div at bounding box center [618, 655] width 301 height 19
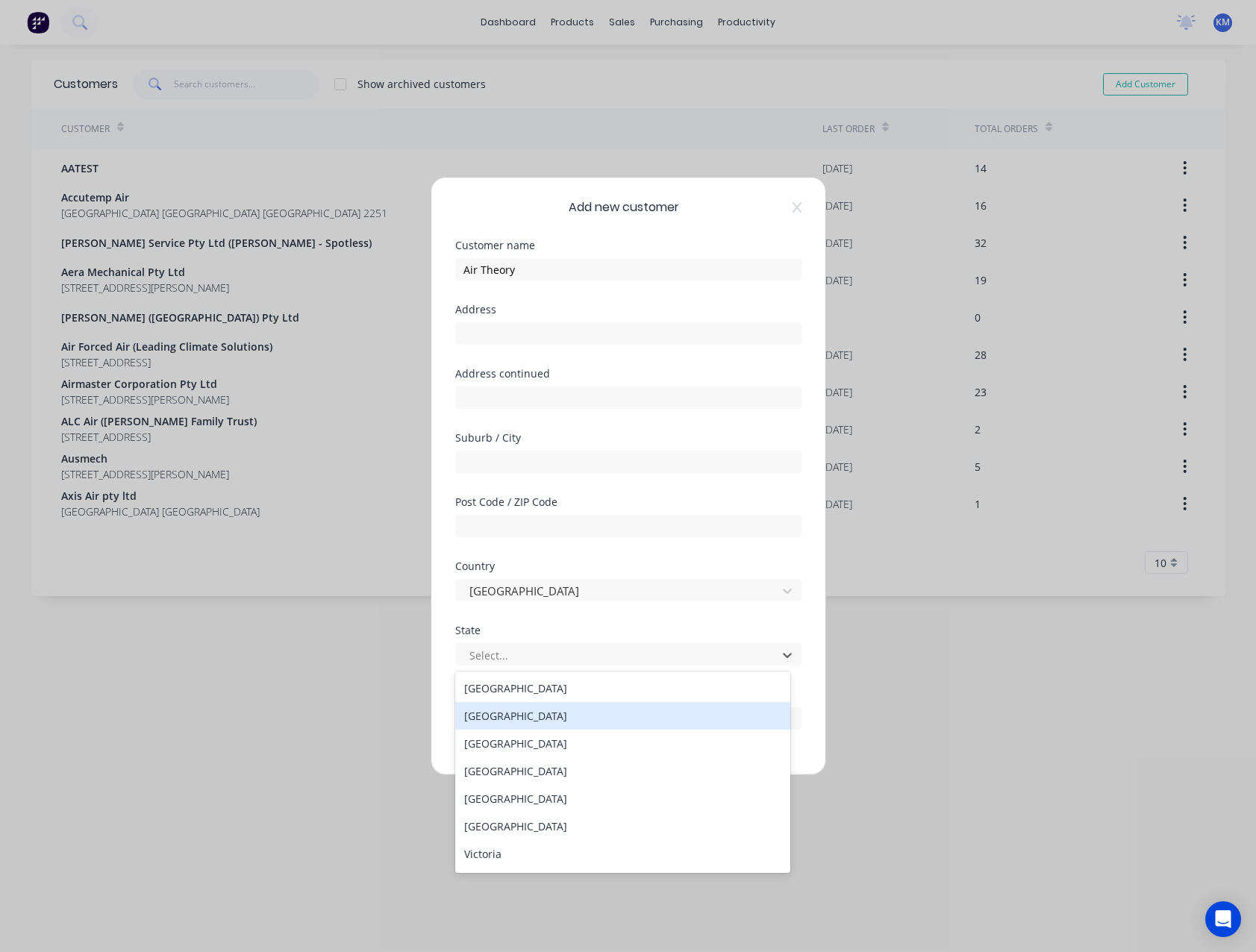
click at [628, 727] on div "[GEOGRAPHIC_DATA]" at bounding box center [622, 716] width 335 height 28
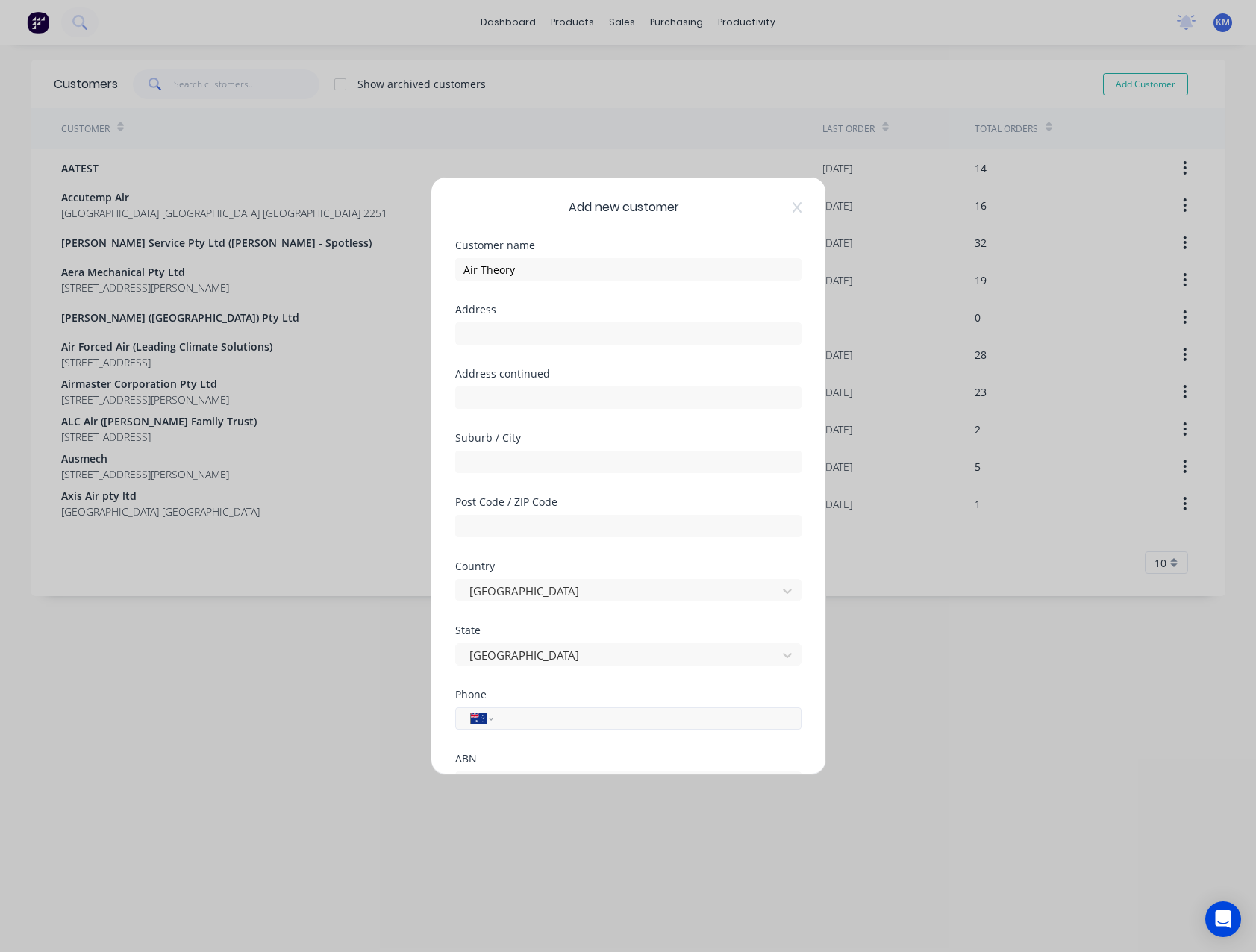
click at [584, 721] on input "tel" at bounding box center [644, 718] width 282 height 17
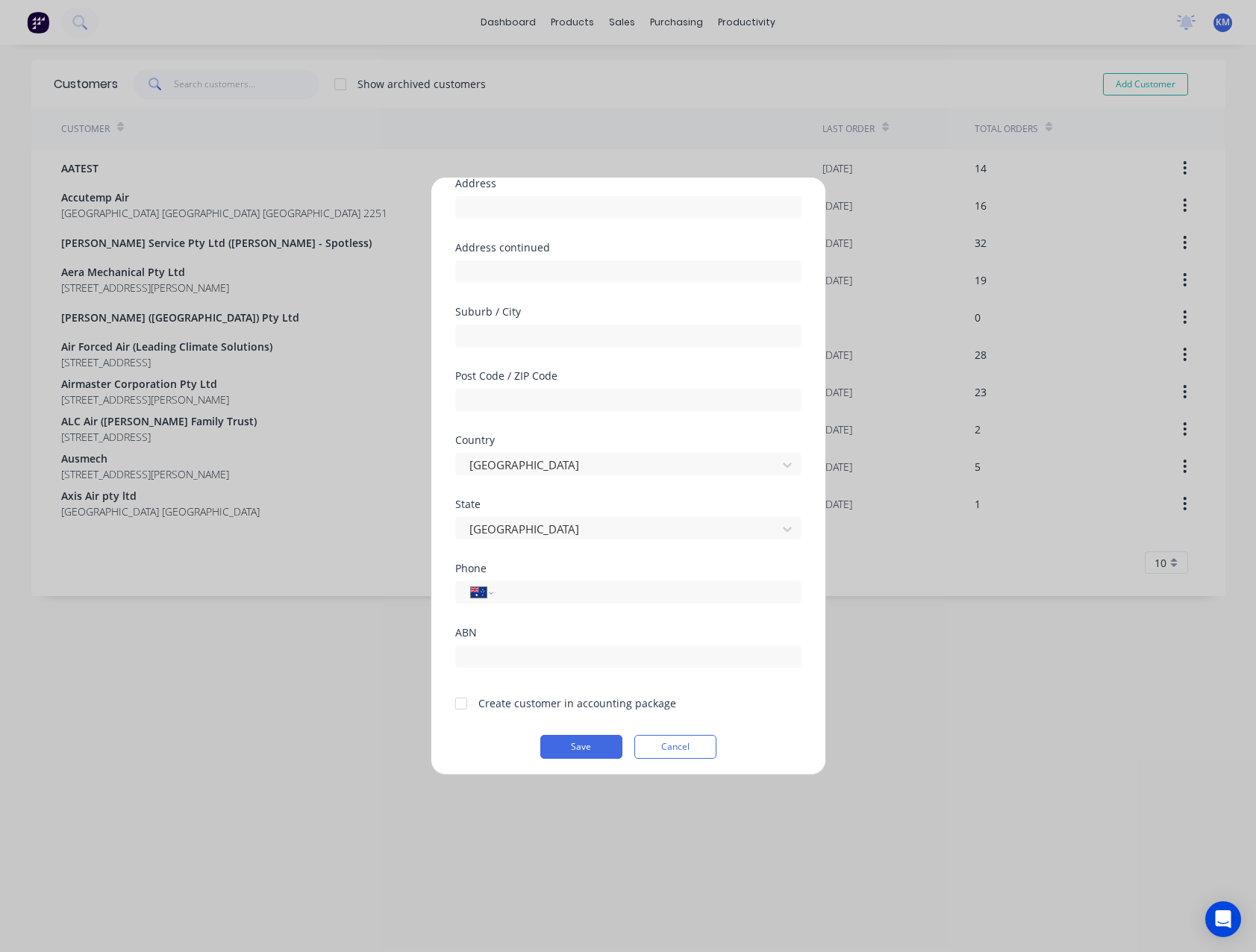
scroll to position [131, 0]
drag, startPoint x: 454, startPoint y: 697, endPoint x: 479, endPoint y: 711, distance: 28.7
click at [455, 697] on div at bounding box center [461, 698] width 30 height 30
click at [568, 739] on button "Save" at bounding box center [581, 741] width 82 height 24
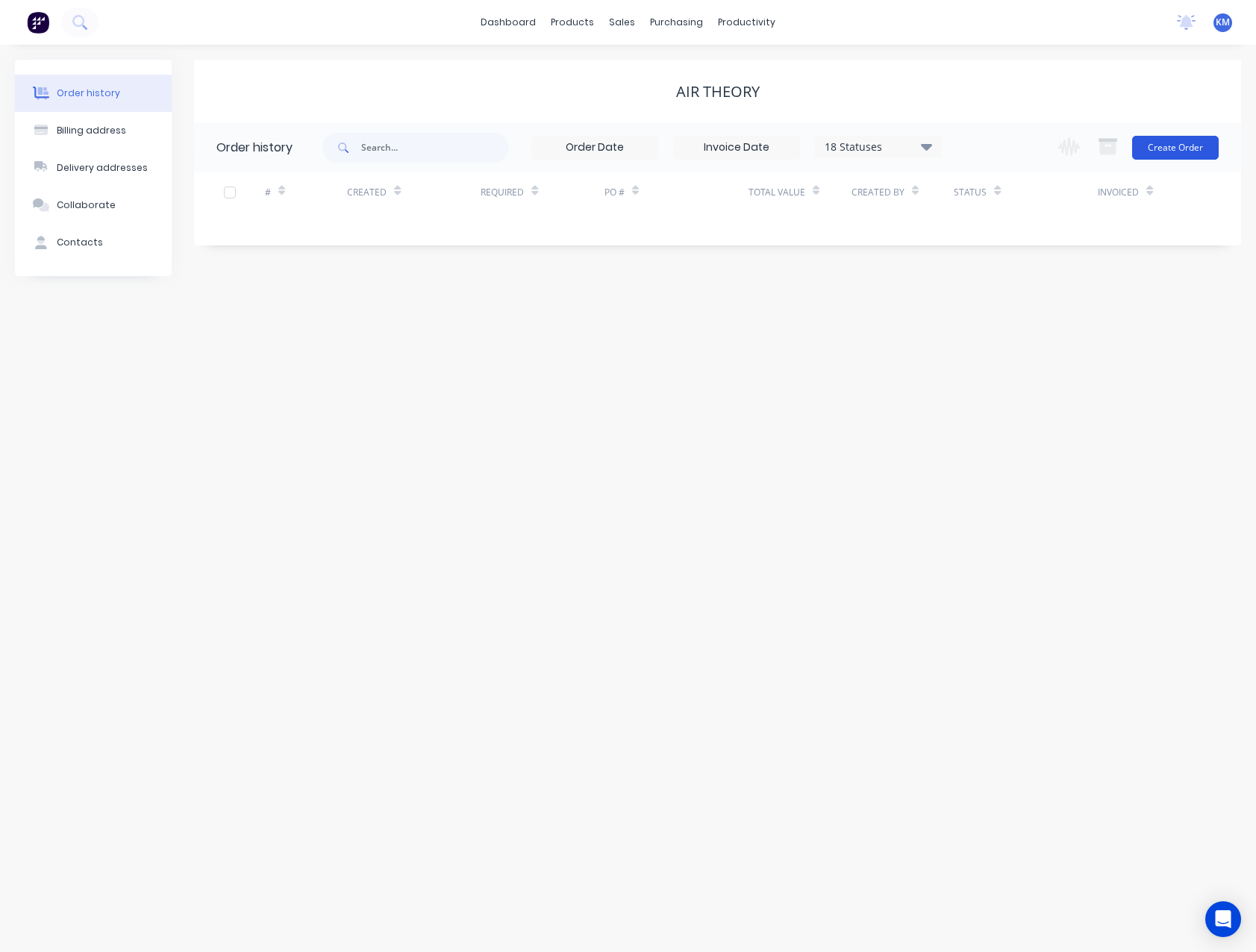
click at [1175, 151] on button "Create Order" at bounding box center [1175, 147] width 87 height 24
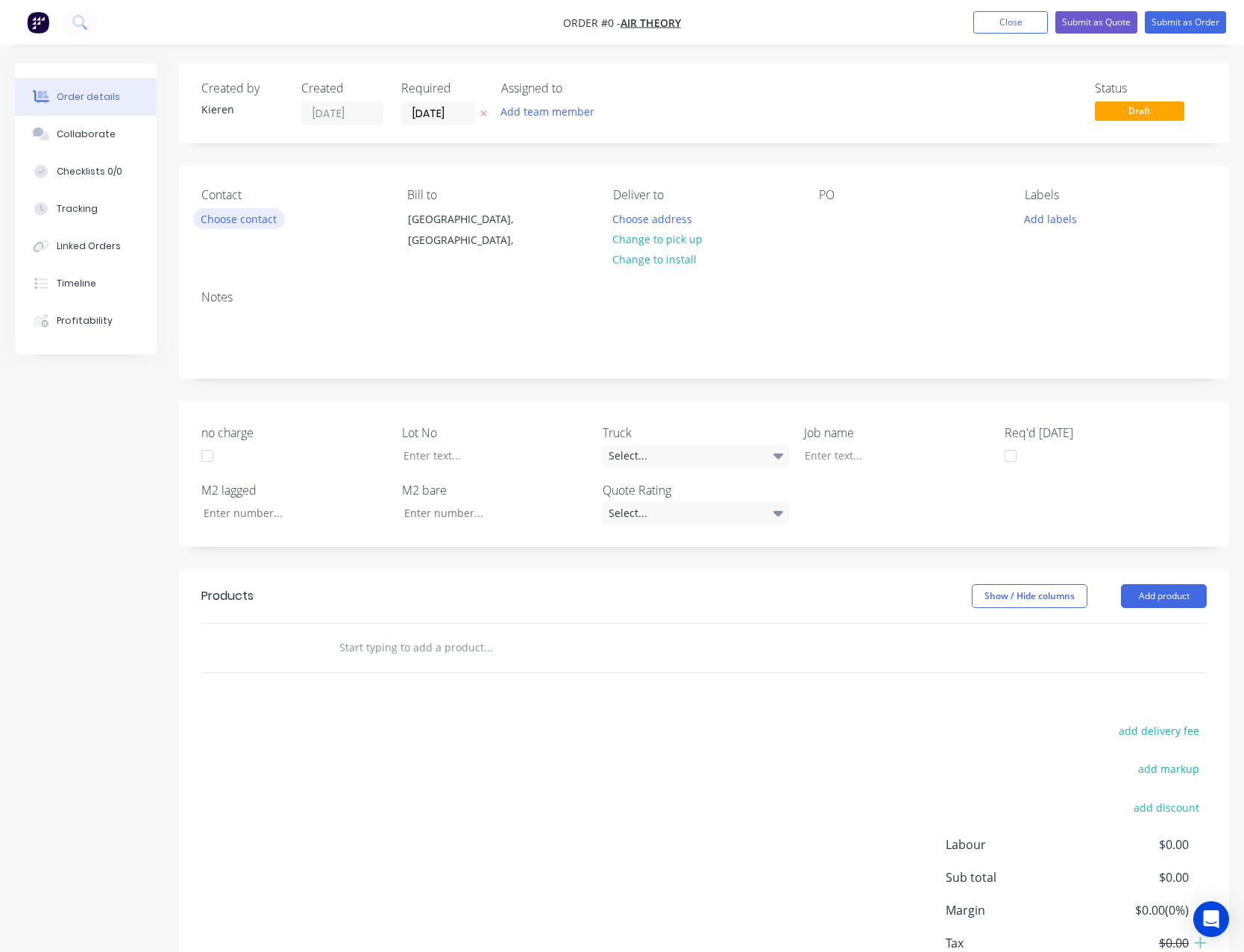
click at [269, 220] on button "Choose contact" at bounding box center [239, 218] width 91 height 20
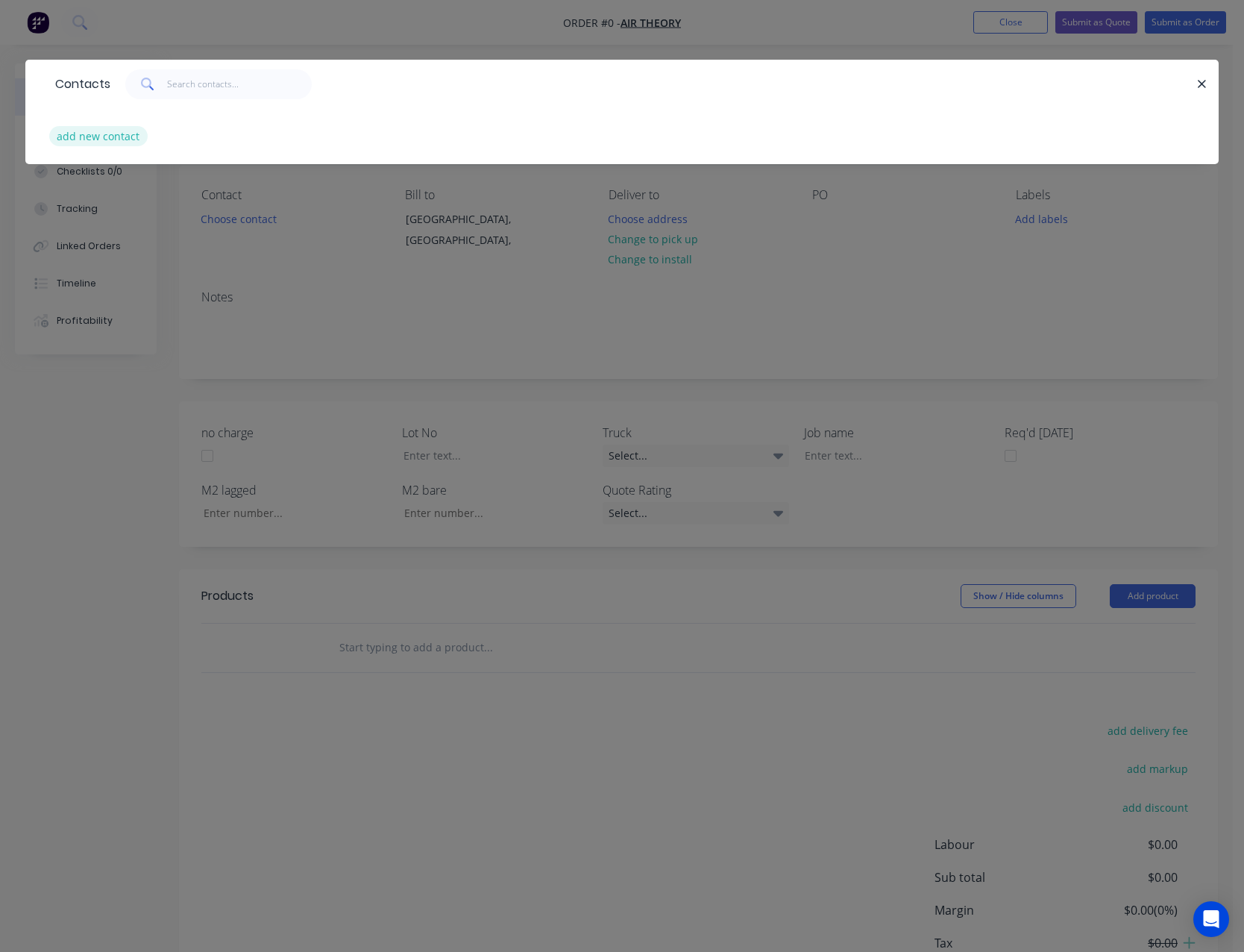
click at [85, 134] on button "add new contact" at bounding box center [98, 136] width 99 height 20
select select "AU"
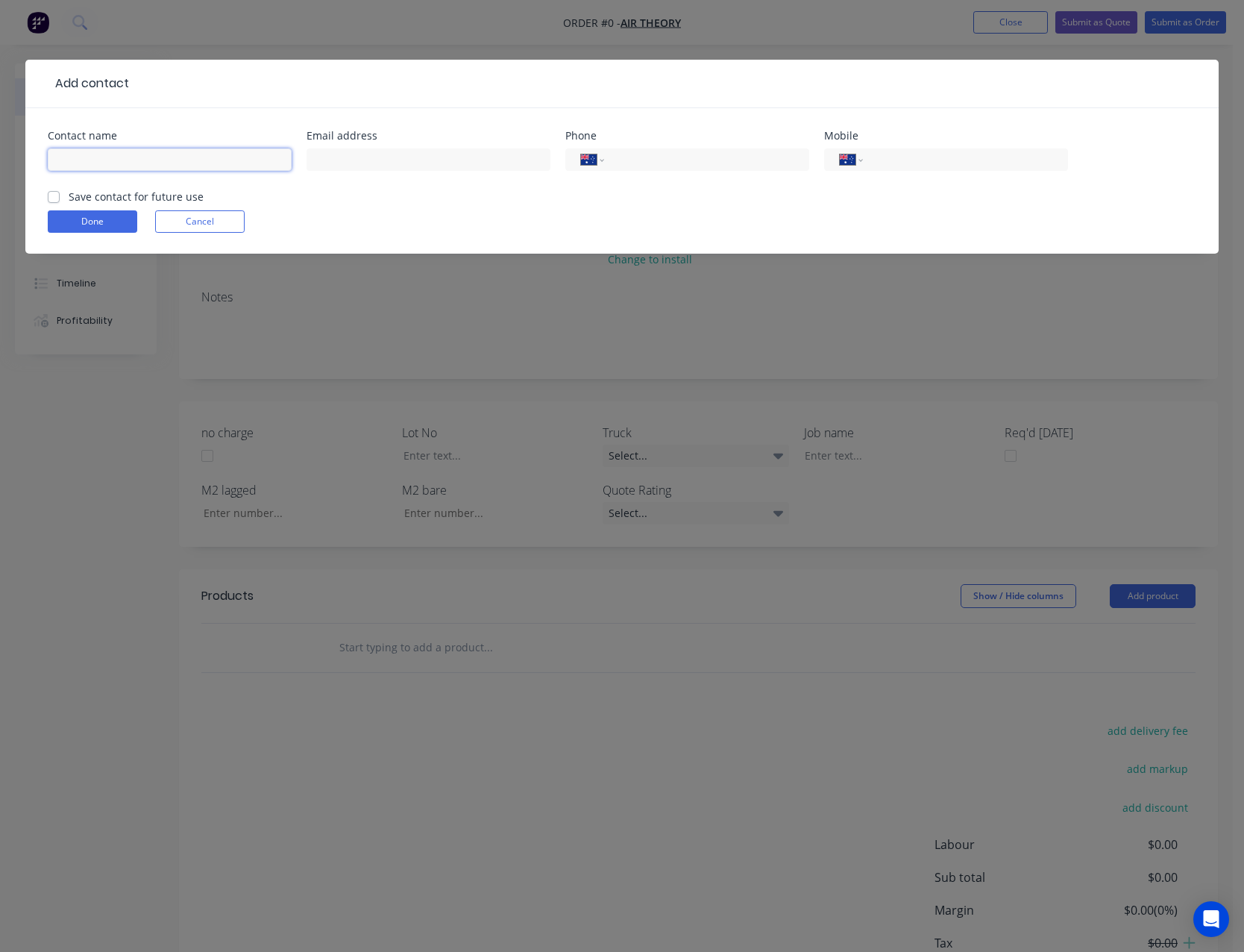
click at [127, 162] on input "text" at bounding box center [169, 159] width 244 height 22
type input "[PERSON_NAME]"
type input "[PERSON_NAME][EMAIL_ADDRESS][DOMAIN_NAME]"
click at [876, 169] on div "International [GEOGRAPHIC_DATA] [GEOGRAPHIC_DATA] [GEOGRAPHIC_DATA] [GEOGRAPHIC…" at bounding box center [946, 159] width 244 height 22
click at [69, 196] on label "Save contact for future use" at bounding box center [136, 196] width 135 height 16
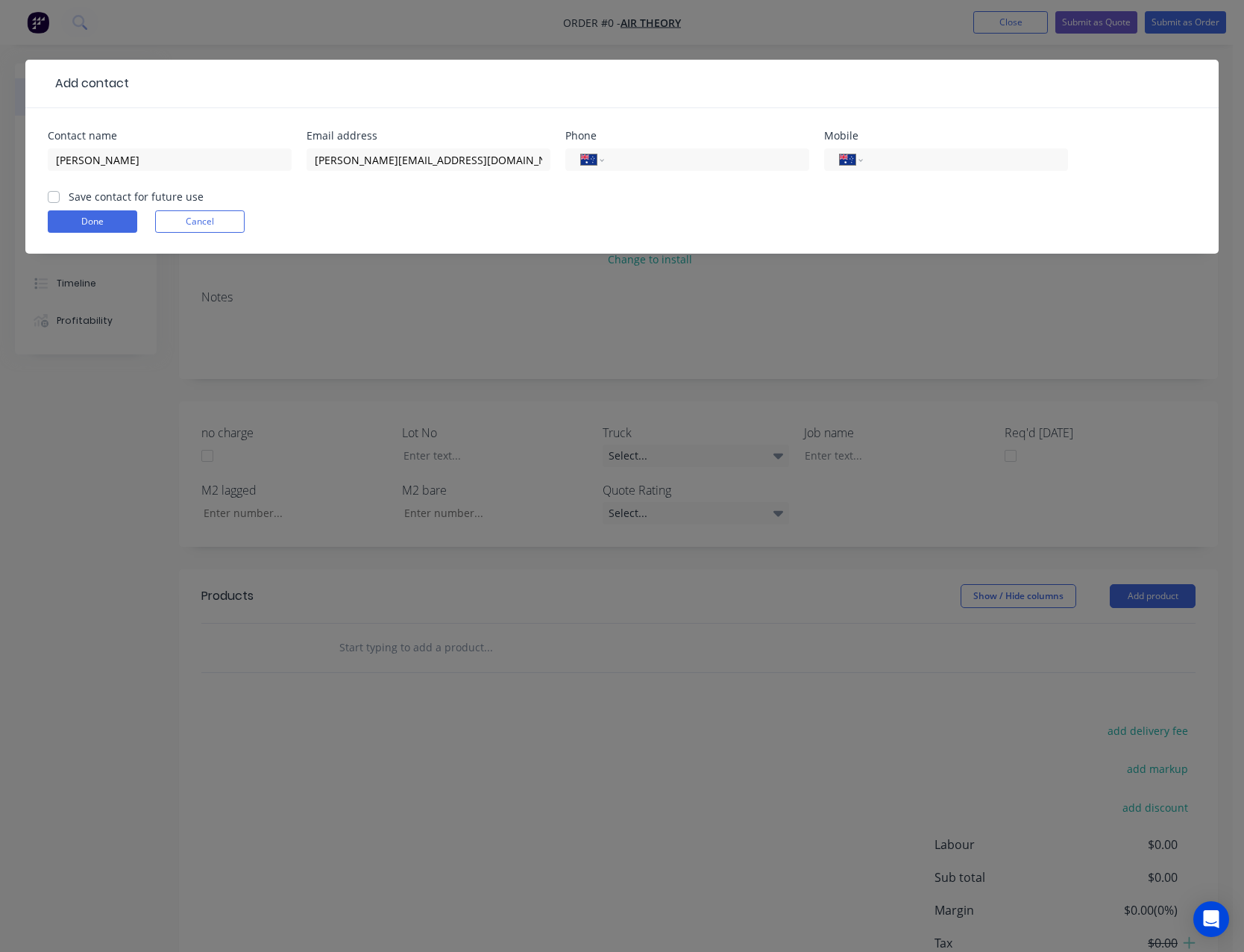
click at [54, 196] on input "Save contact for future use" at bounding box center [53, 195] width 12 height 14
checkbox input "true"
click at [78, 220] on button "Done" at bounding box center [92, 221] width 90 height 22
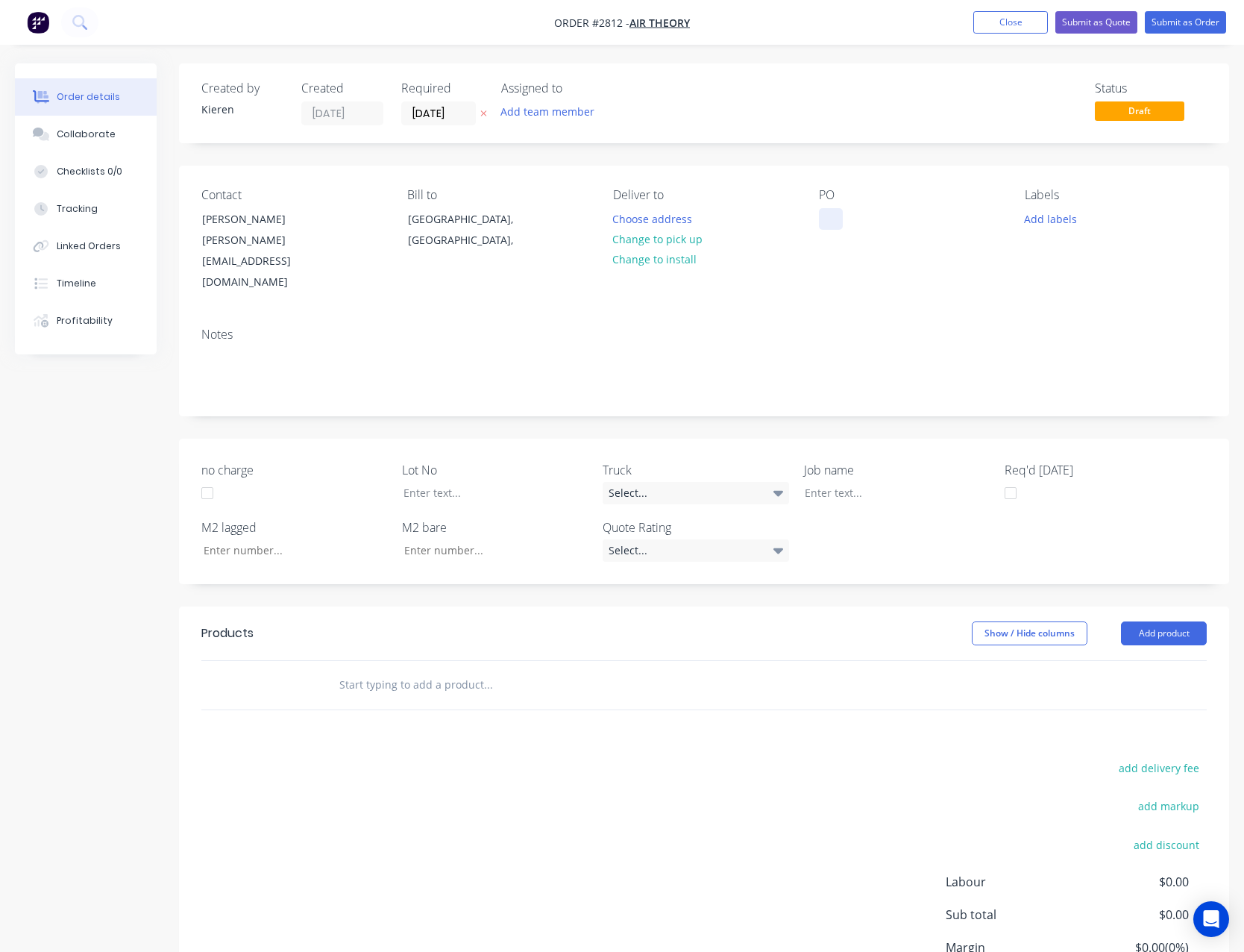
click at [836, 224] on div at bounding box center [830, 219] width 24 height 22
click at [1165, 621] on button "Add product" at bounding box center [1163, 633] width 86 height 24
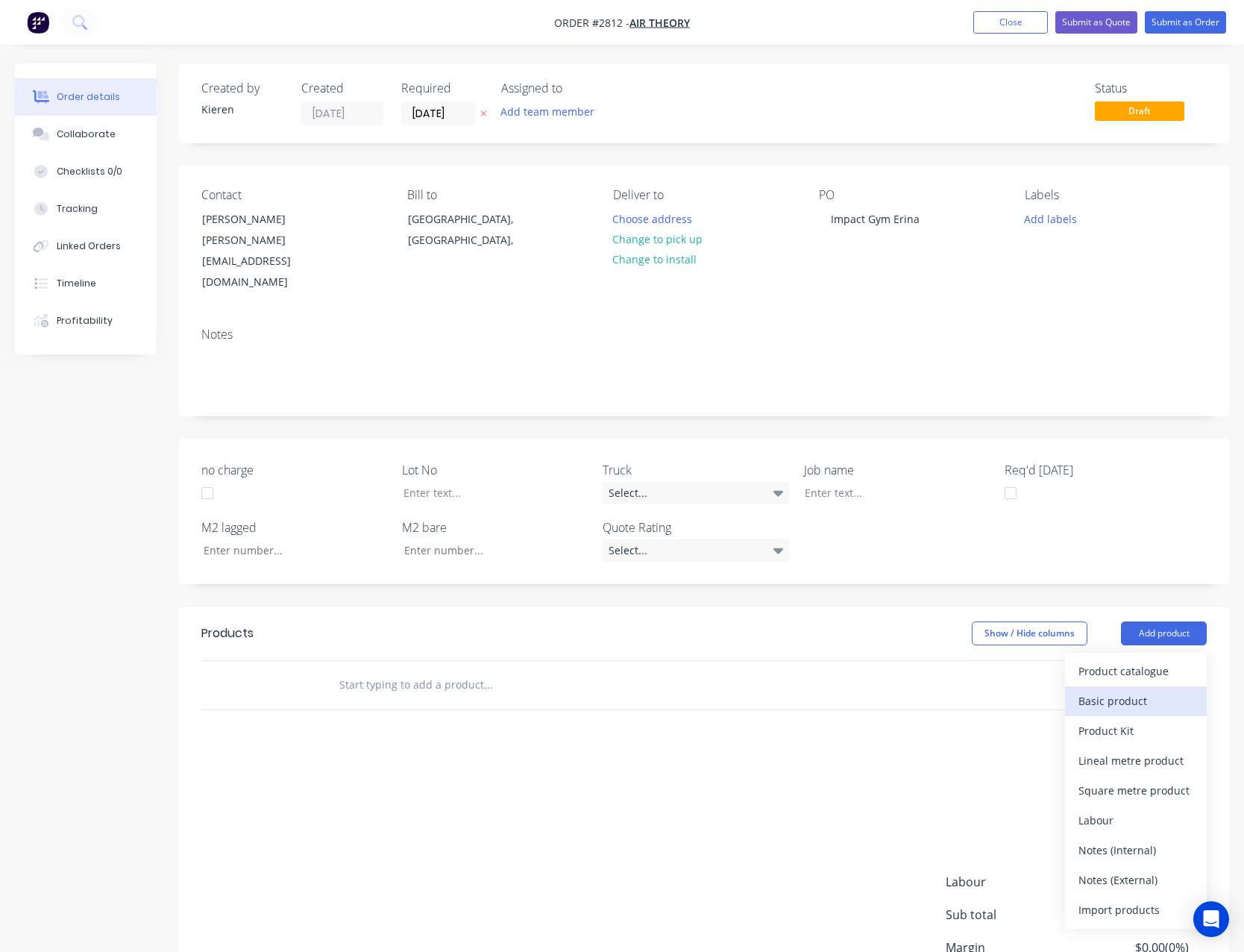
click at [1135, 690] on div "Basic product" at bounding box center [1135, 701] width 115 height 22
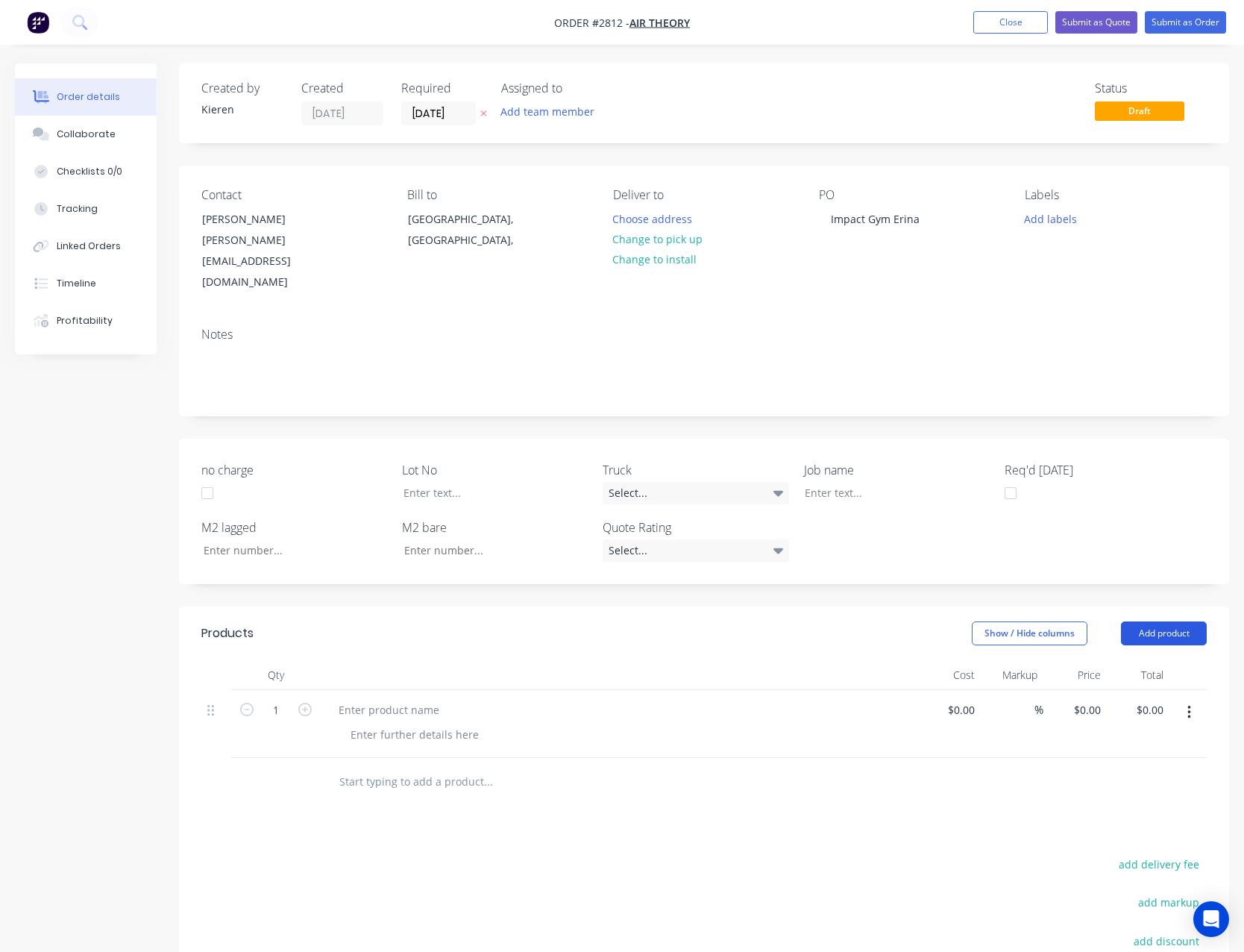
click at [1169, 621] on button "Add product" at bounding box center [1163, 633] width 86 height 24
click at [1140, 690] on div "Basic product" at bounding box center [1135, 701] width 115 height 22
click at [1173, 621] on button "Add product" at bounding box center [1163, 633] width 86 height 24
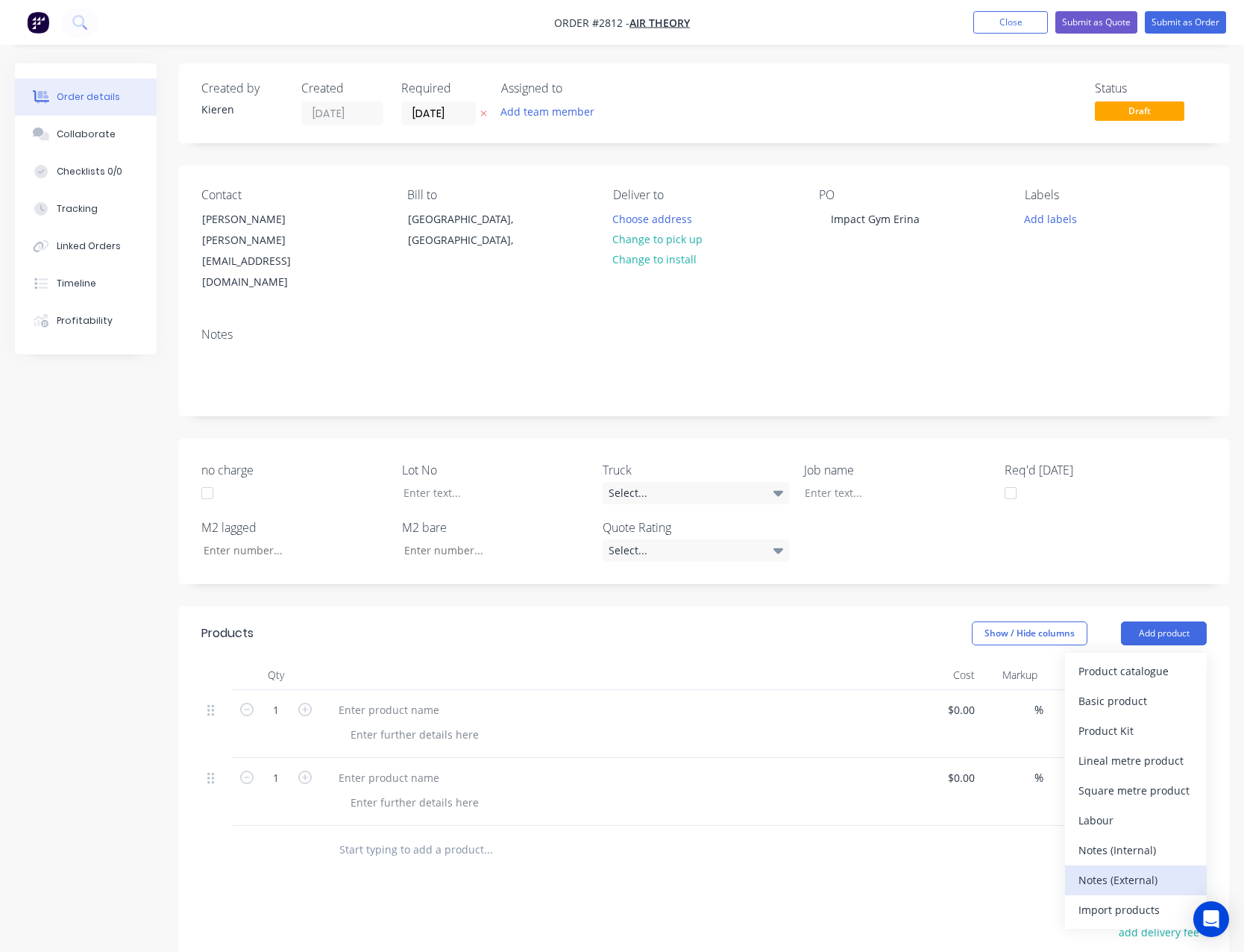
click at [1136, 870] on div "Notes (External)" at bounding box center [1135, 880] width 115 height 22
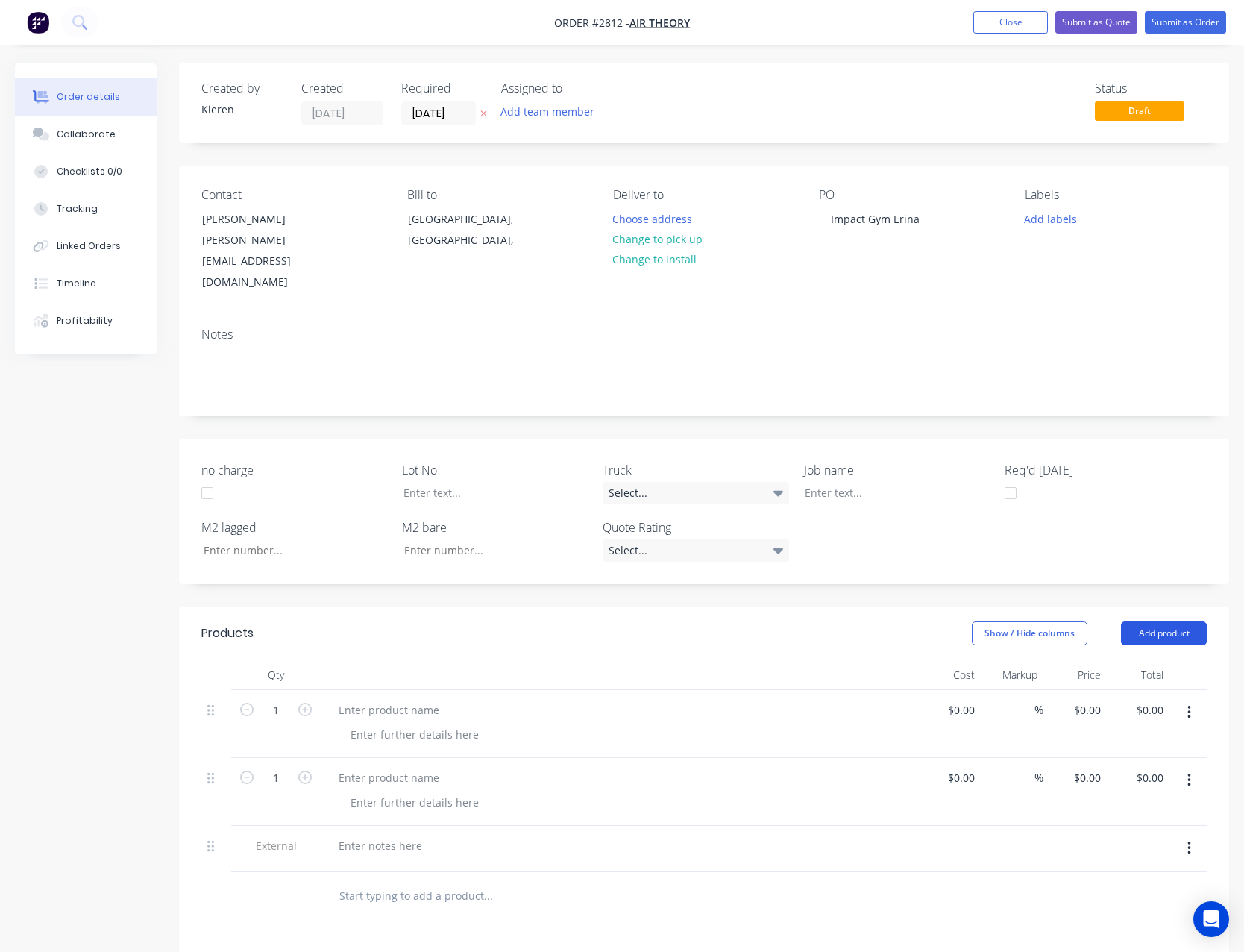
click at [1154, 621] on button "Add product" at bounding box center [1163, 633] width 86 height 24
drag, startPoint x: 1142, startPoint y: 835, endPoint x: 1110, endPoint y: 825, distance: 33.5
click at [1143, 870] on div "Notes (External)" at bounding box center [1135, 880] width 115 height 22
click at [420, 699] on div at bounding box center [389, 710] width 125 height 22
click at [401, 767] on div at bounding box center [389, 777] width 125 height 22
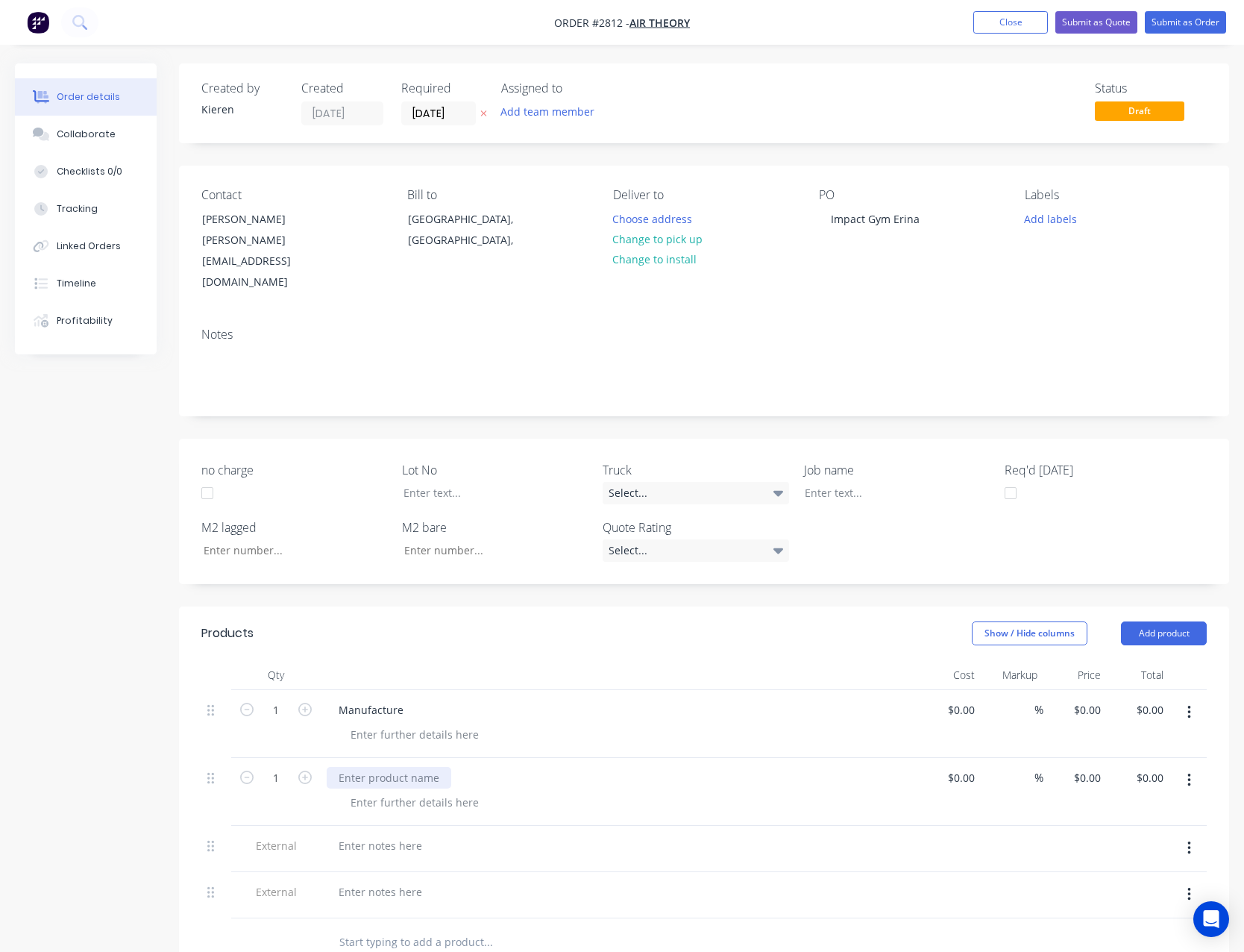
click at [401, 767] on div at bounding box center [389, 777] width 125 height 22
click at [379, 835] on div at bounding box center [380, 846] width 108 height 22
click at [371, 896] on div at bounding box center [380, 907] width 108 height 22
click at [999, 18] on button "Close" at bounding box center [1011, 22] width 74 height 22
